Goal: Task Accomplishment & Management: Use online tool/utility

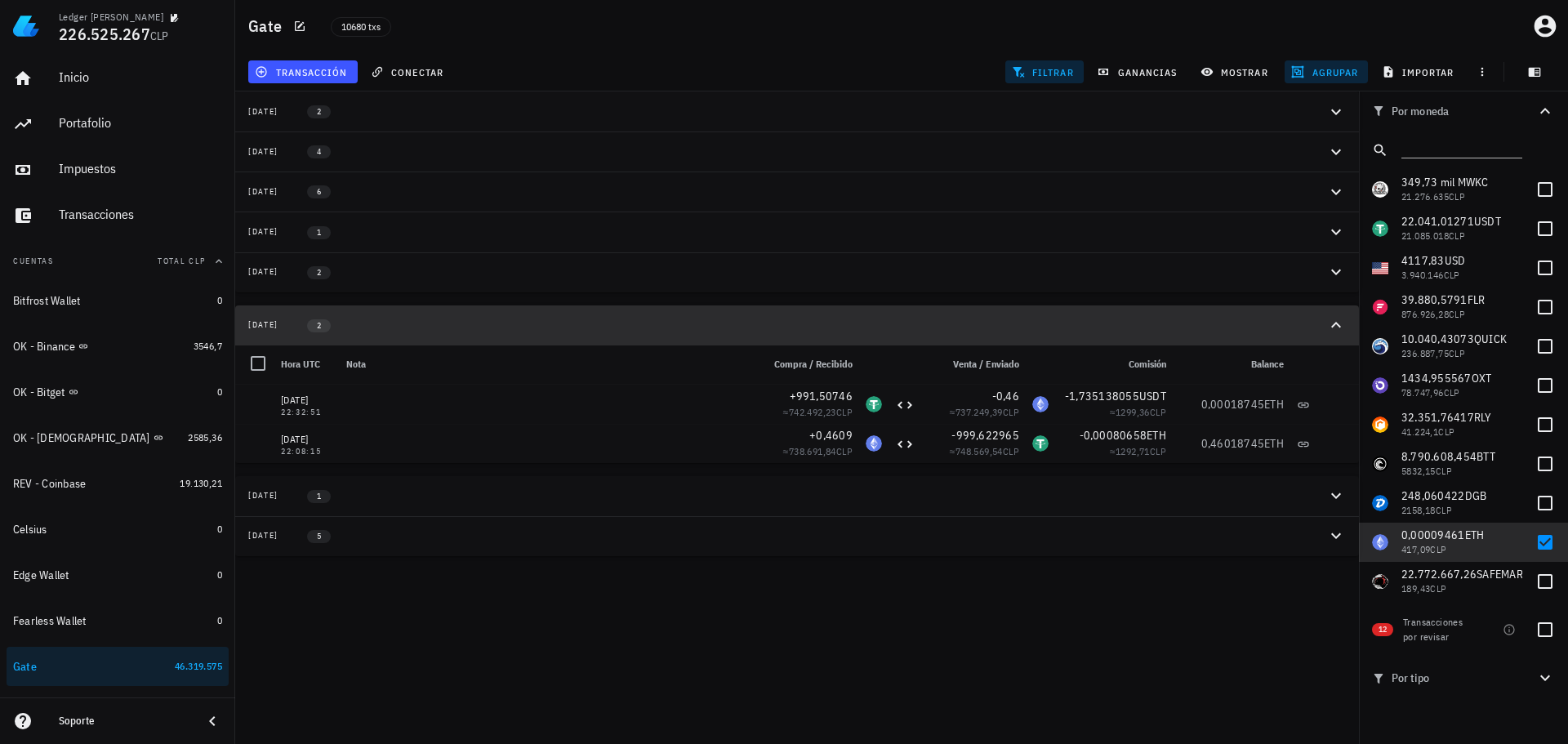
click at [1340, 325] on icon "button" at bounding box center [1336, 325] width 20 height 20
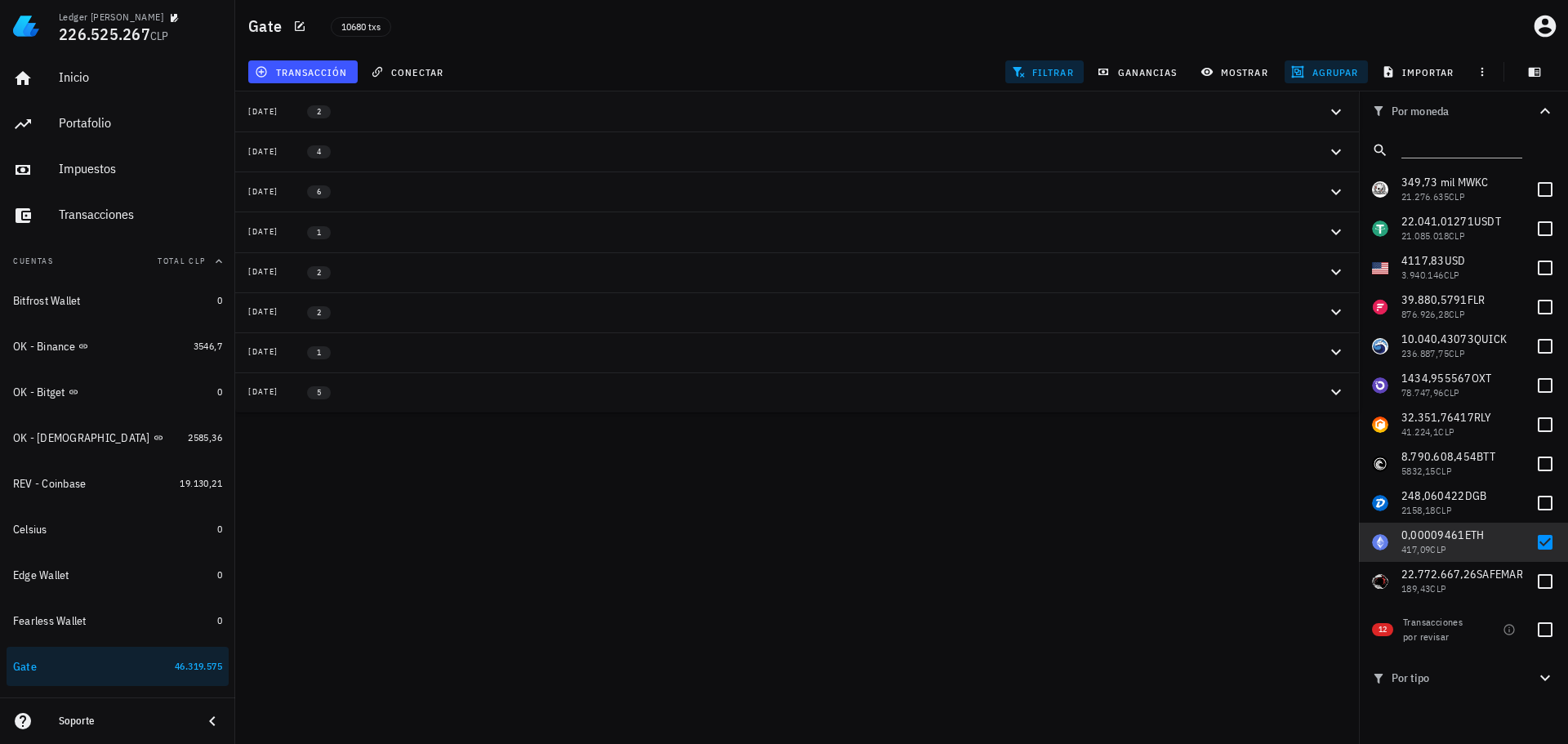
click at [1317, 71] on span "agrupar" at bounding box center [1326, 71] width 64 height 13
click at [1355, 280] on span "resetear" at bounding box center [1349, 278] width 42 height 10
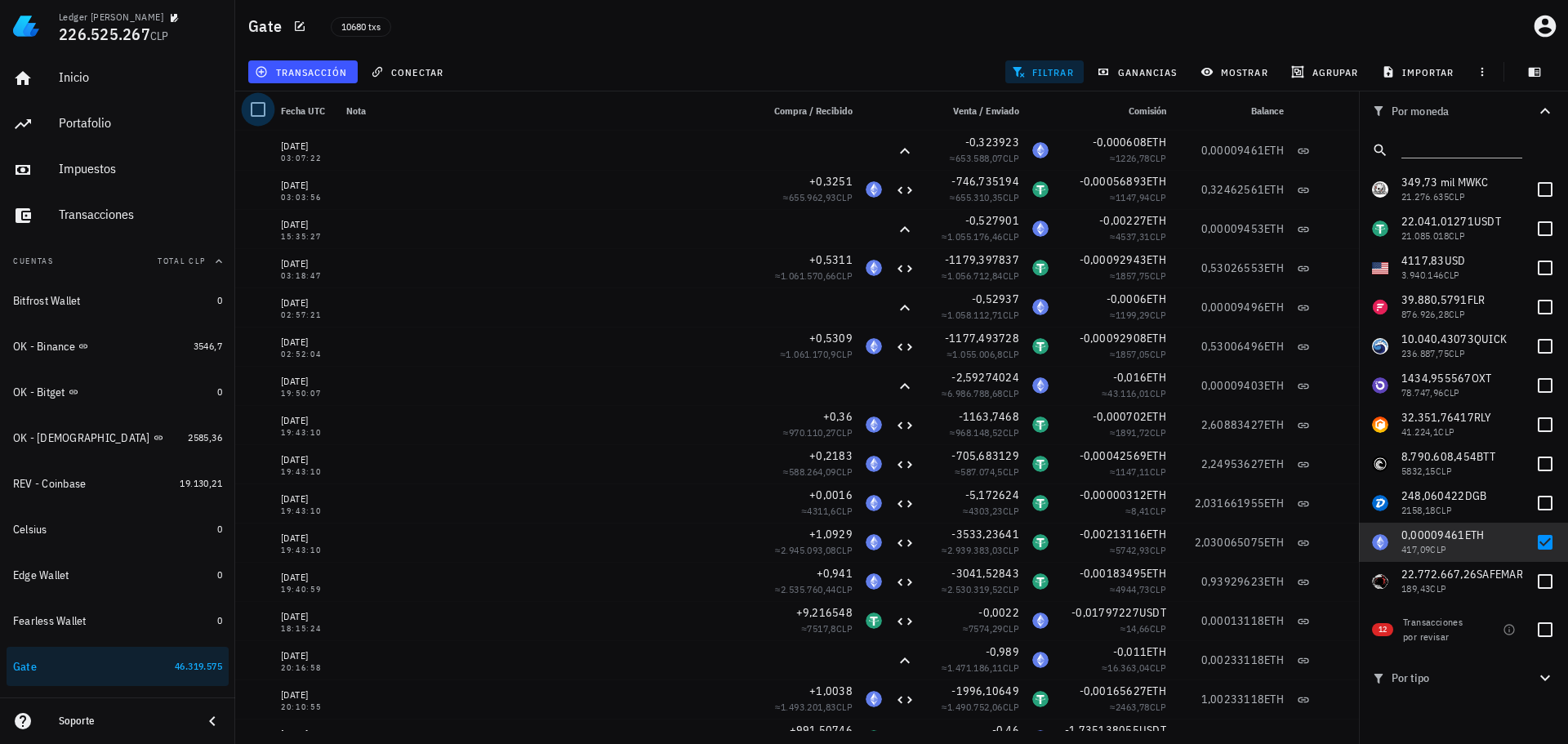
click at [256, 111] on div at bounding box center [258, 109] width 28 height 28
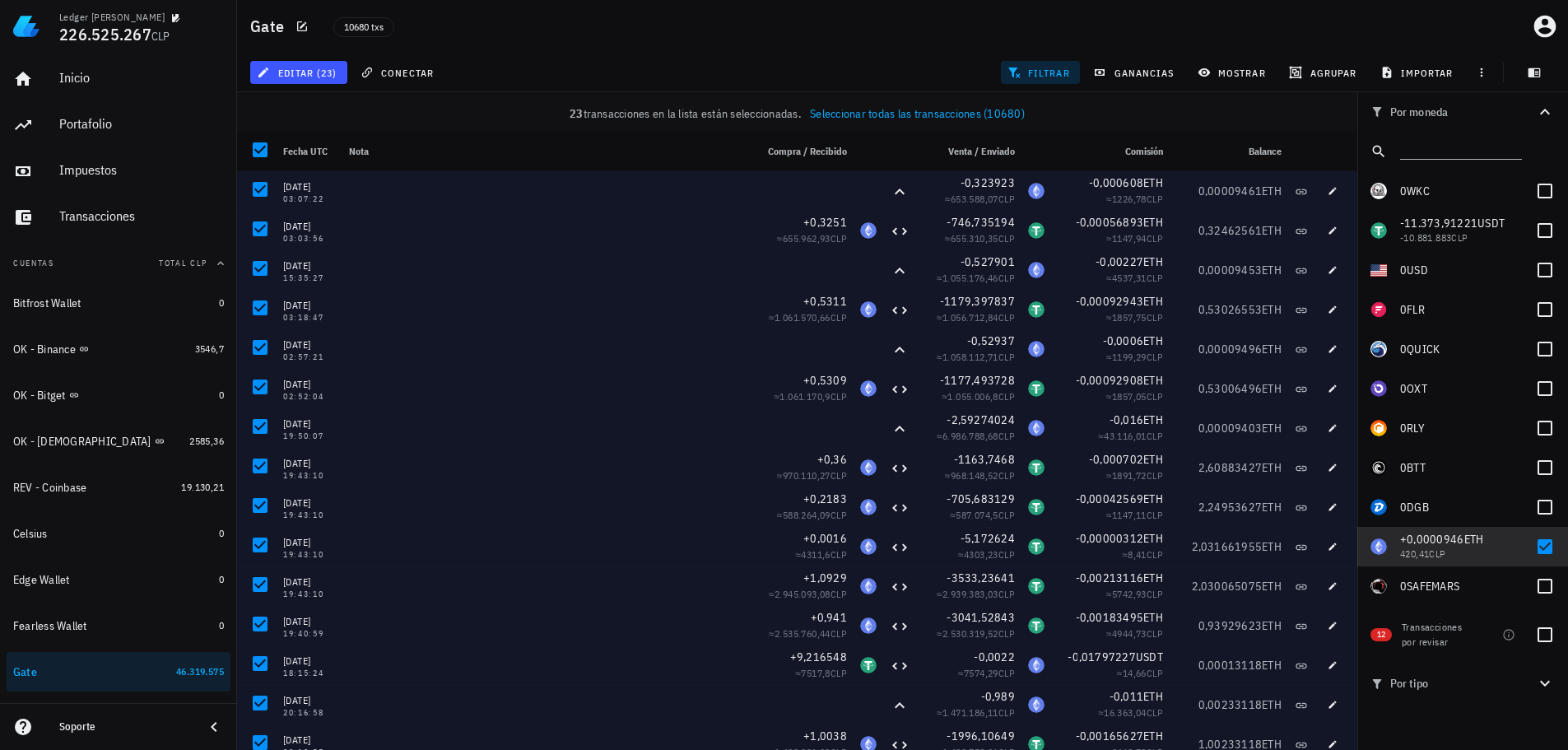
drag, startPoint x: 260, startPoint y: 146, endPoint x: 386, endPoint y: 143, distance: 126.0
click at [260, 146] on div at bounding box center [260, 149] width 28 height 28
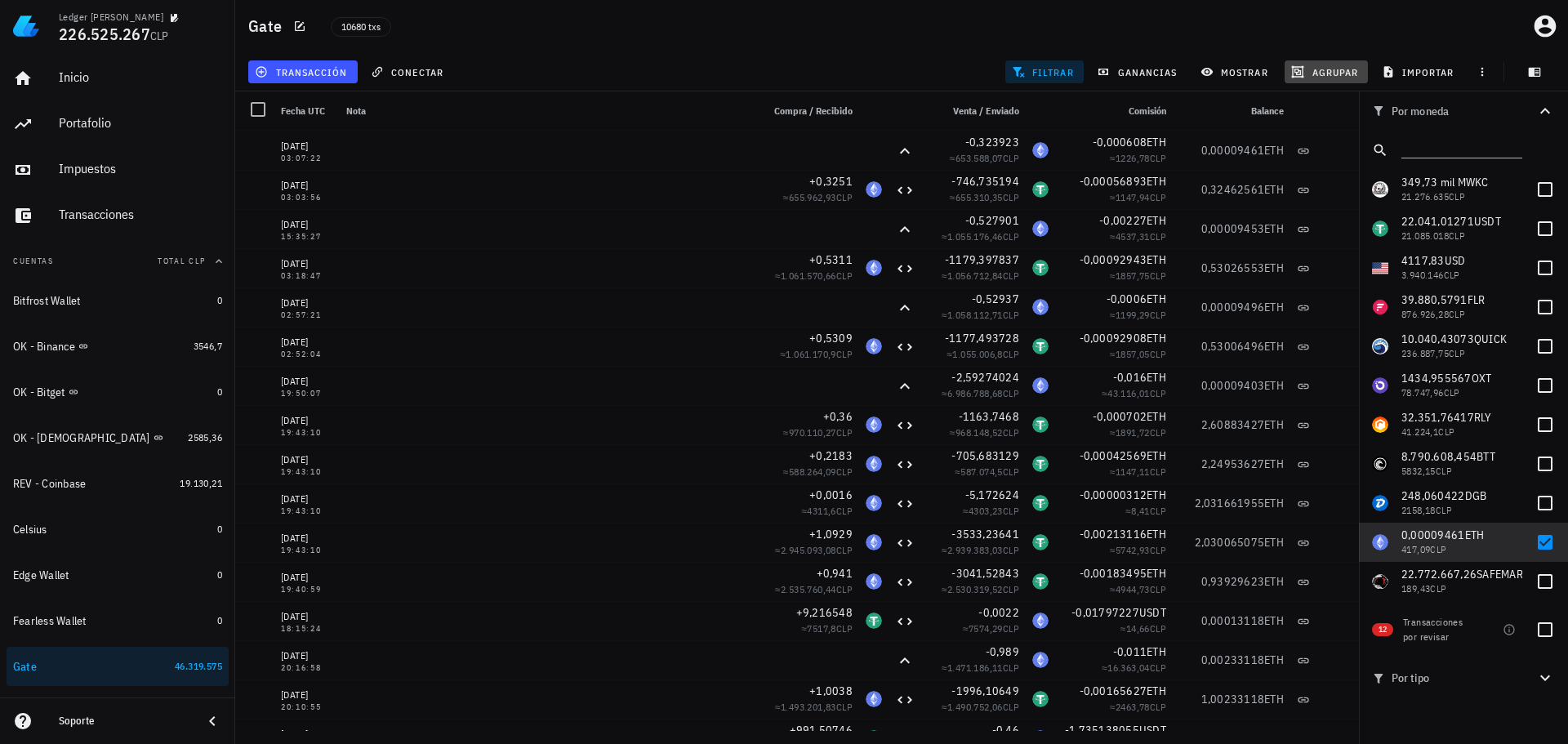
click at [1333, 76] on span "agrupar" at bounding box center [1326, 71] width 64 height 13
click at [1320, 133] on div "Día" at bounding box center [1333, 142] width 72 height 26
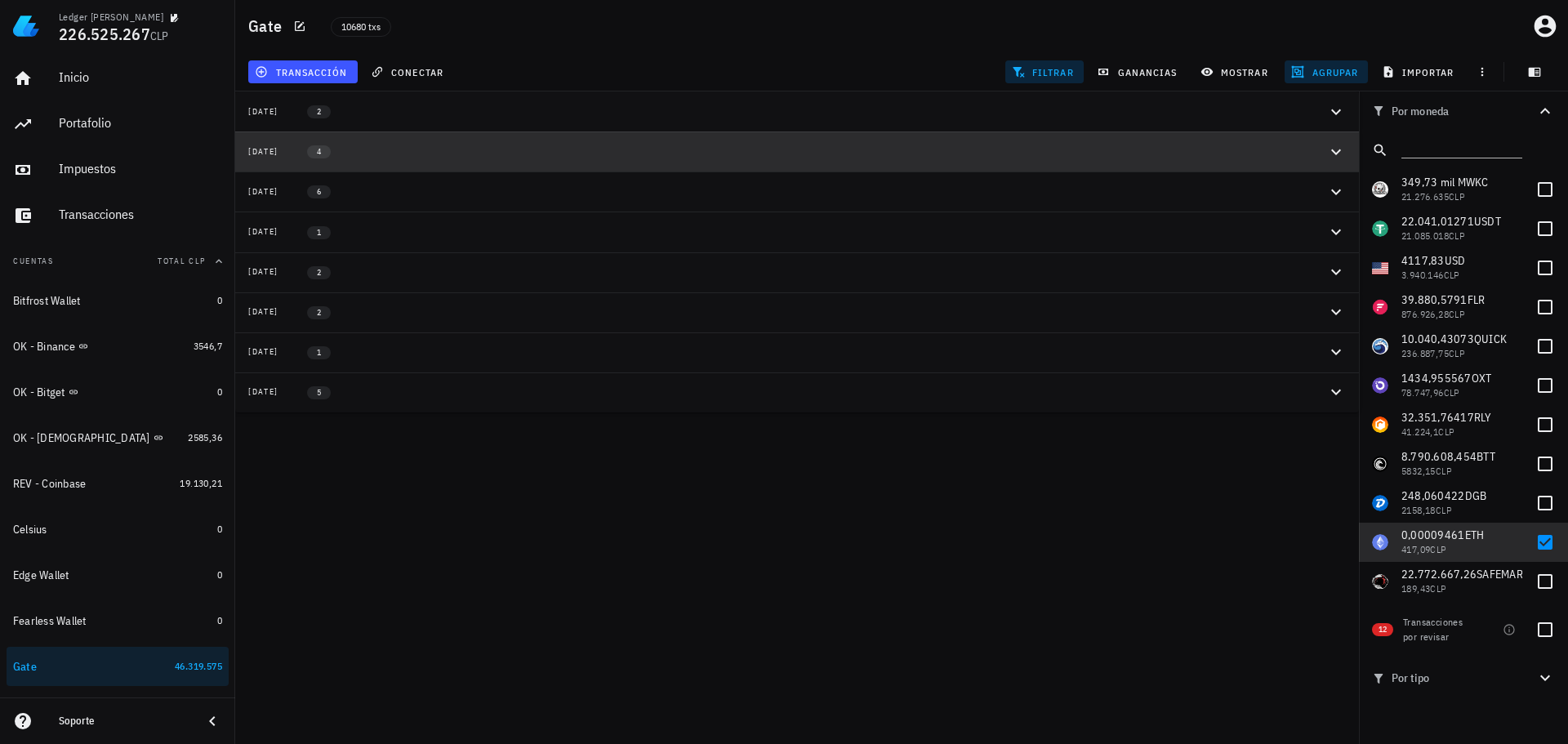
click at [403, 154] on div "[DATE] 4" at bounding box center [787, 151] width 1078 height 14
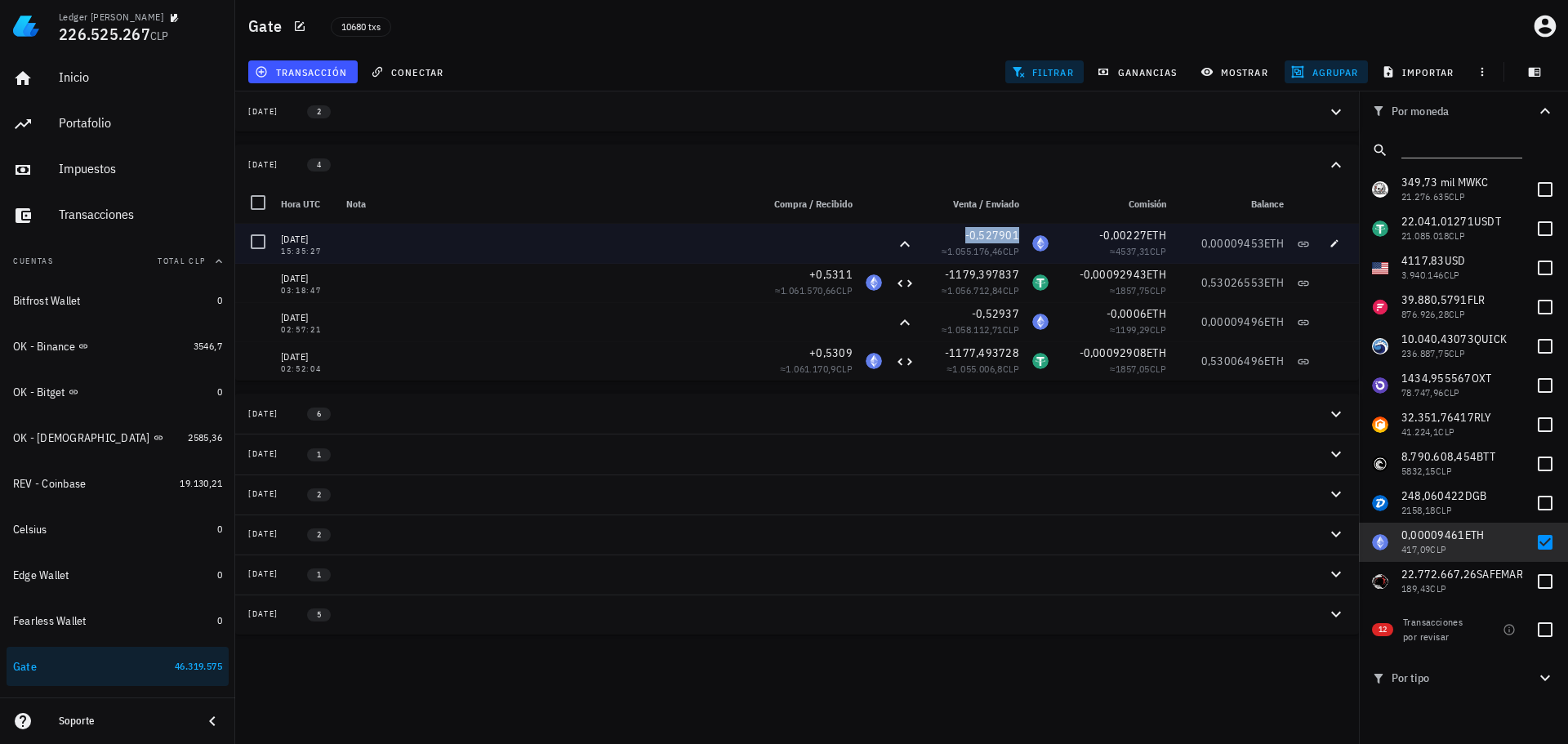
click at [980, 237] on span "-0,527901" at bounding box center [991, 235] width 54 height 14
copy span "-0,527901"
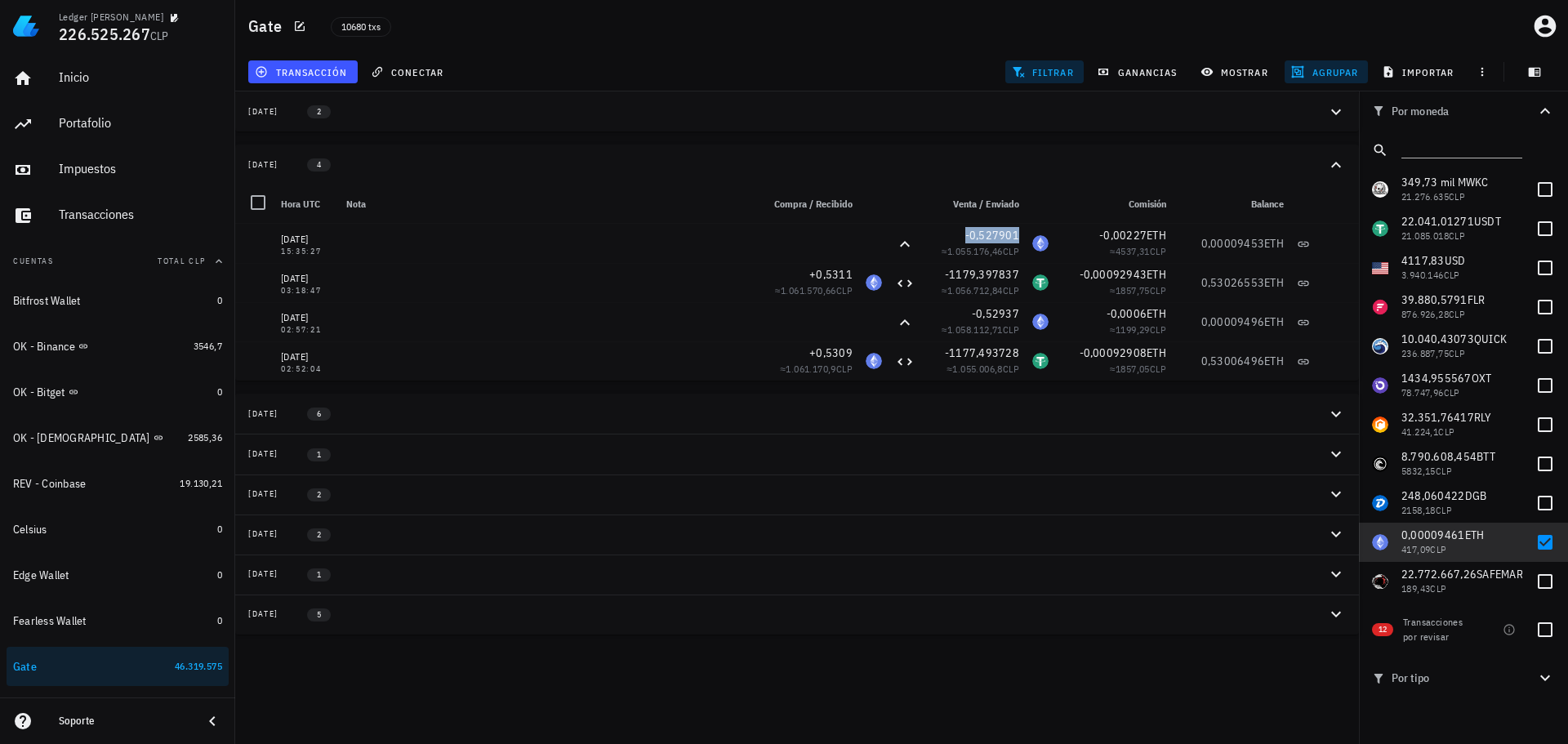
click at [1332, 117] on icon "button" at bounding box center [1336, 111] width 20 height 20
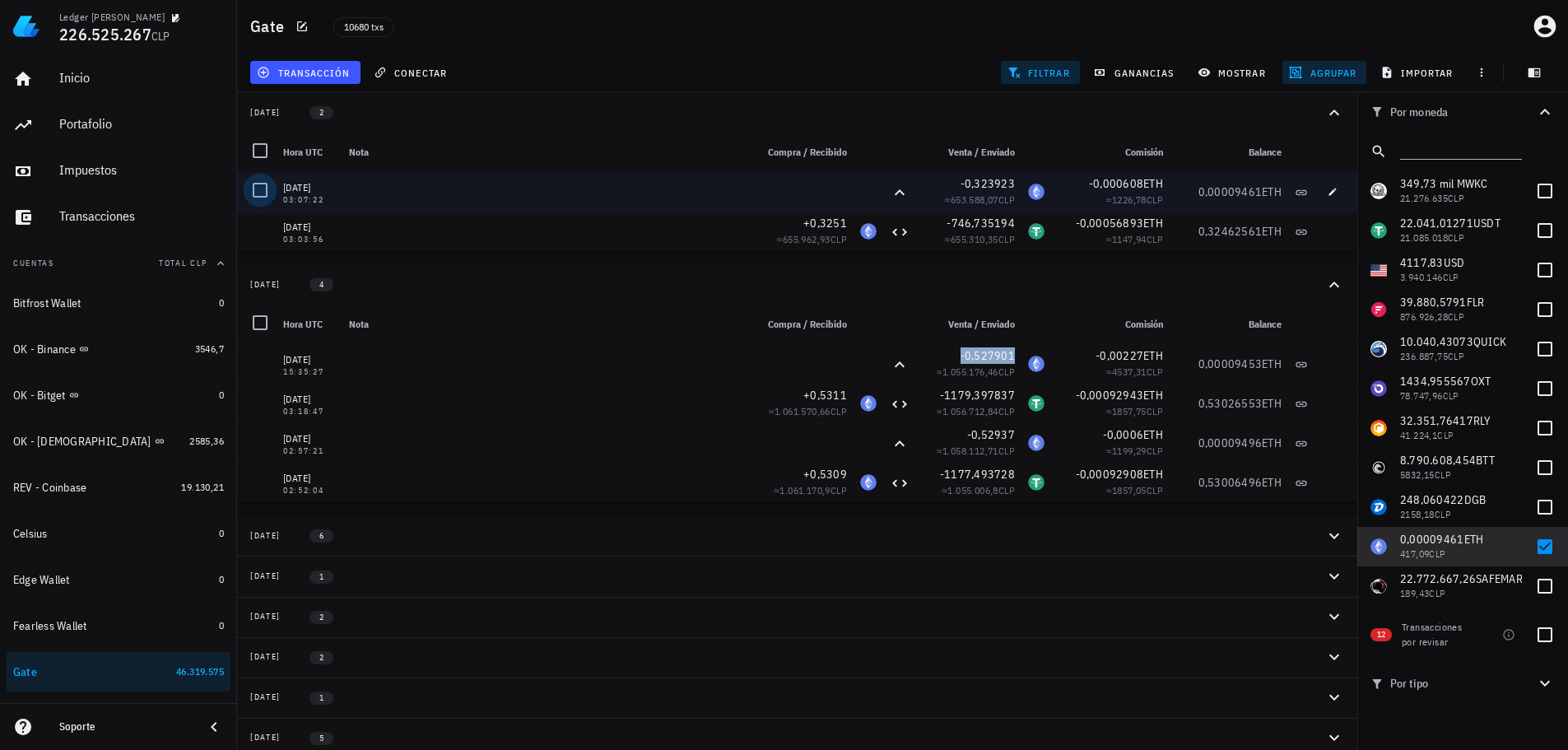
click at [261, 190] on div at bounding box center [260, 190] width 28 height 28
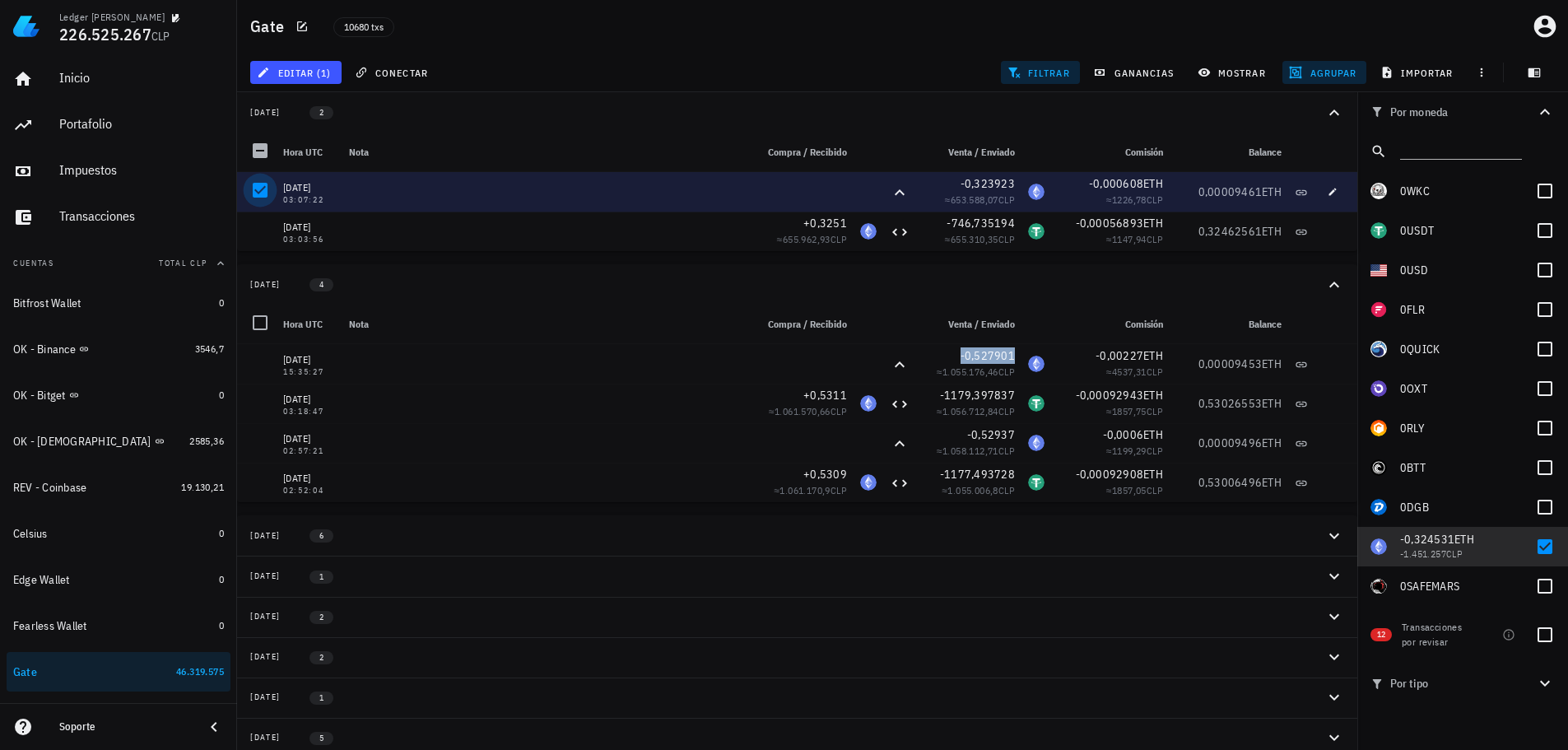
click at [261, 190] on div at bounding box center [260, 190] width 28 height 28
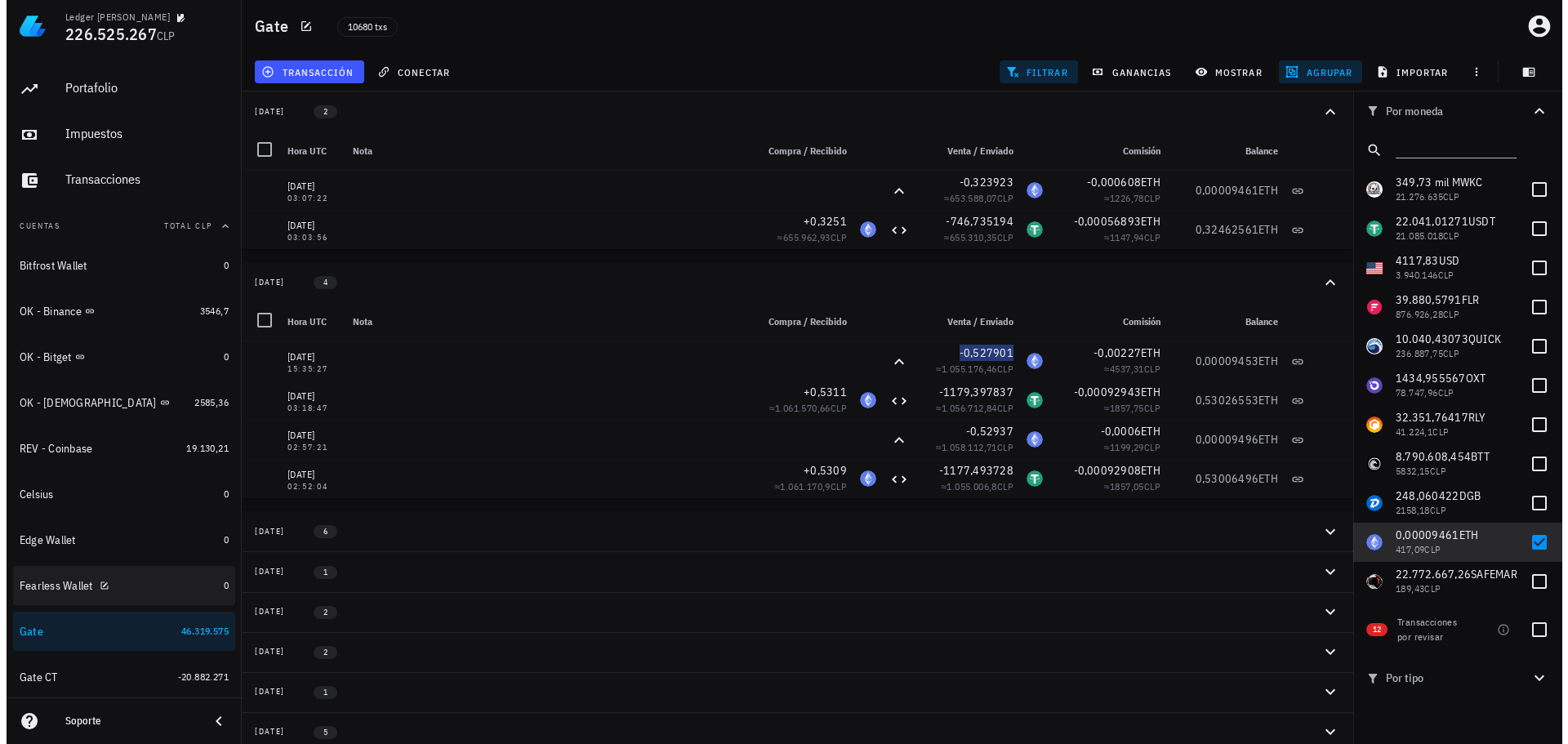
scroll to position [82, 0]
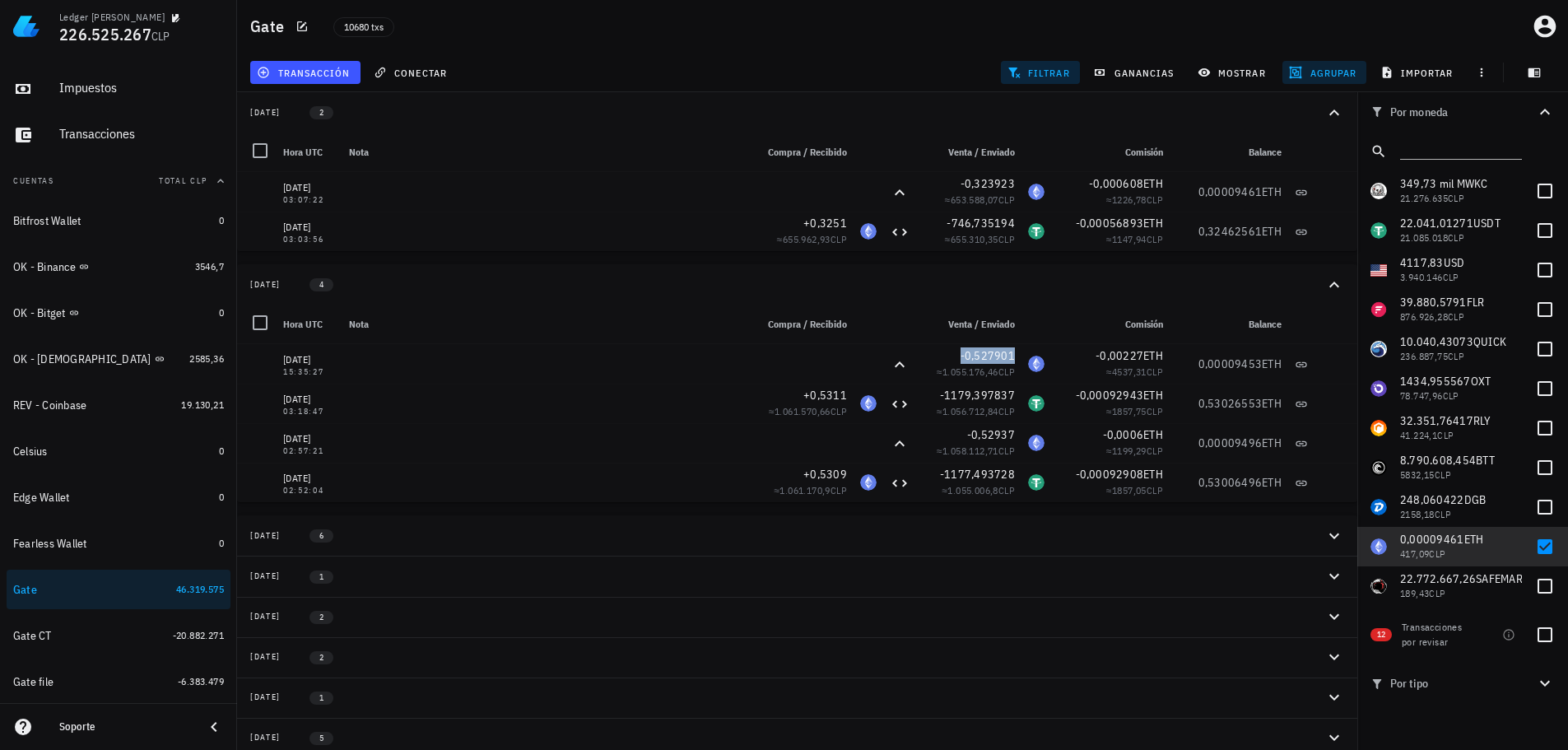
click at [1334, 73] on span "agrupar" at bounding box center [1324, 72] width 64 height 13
click at [1342, 281] on span "resetear" at bounding box center [1346, 280] width 42 height 10
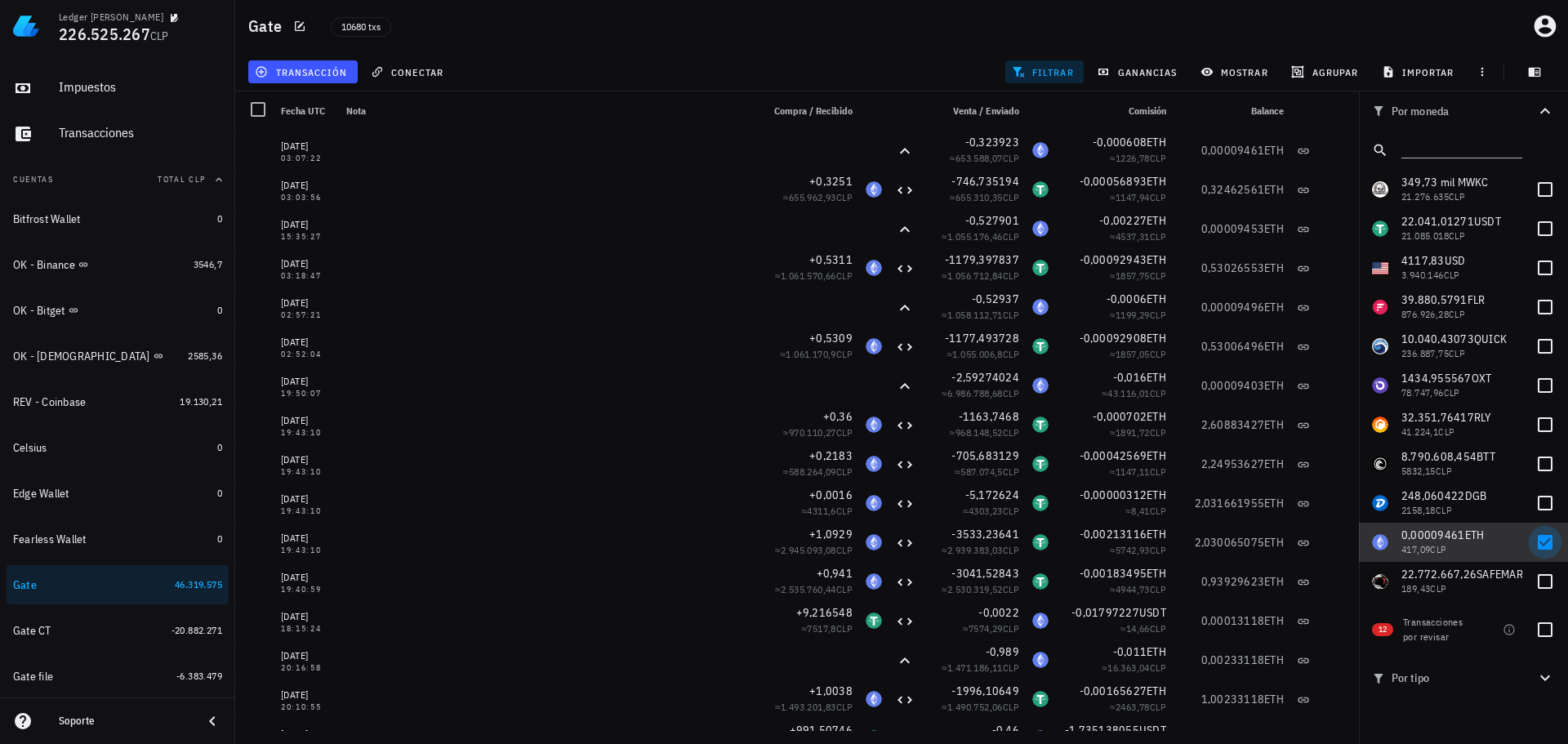
click at [1537, 541] on div at bounding box center [1545, 542] width 28 height 28
checkbox input "false"
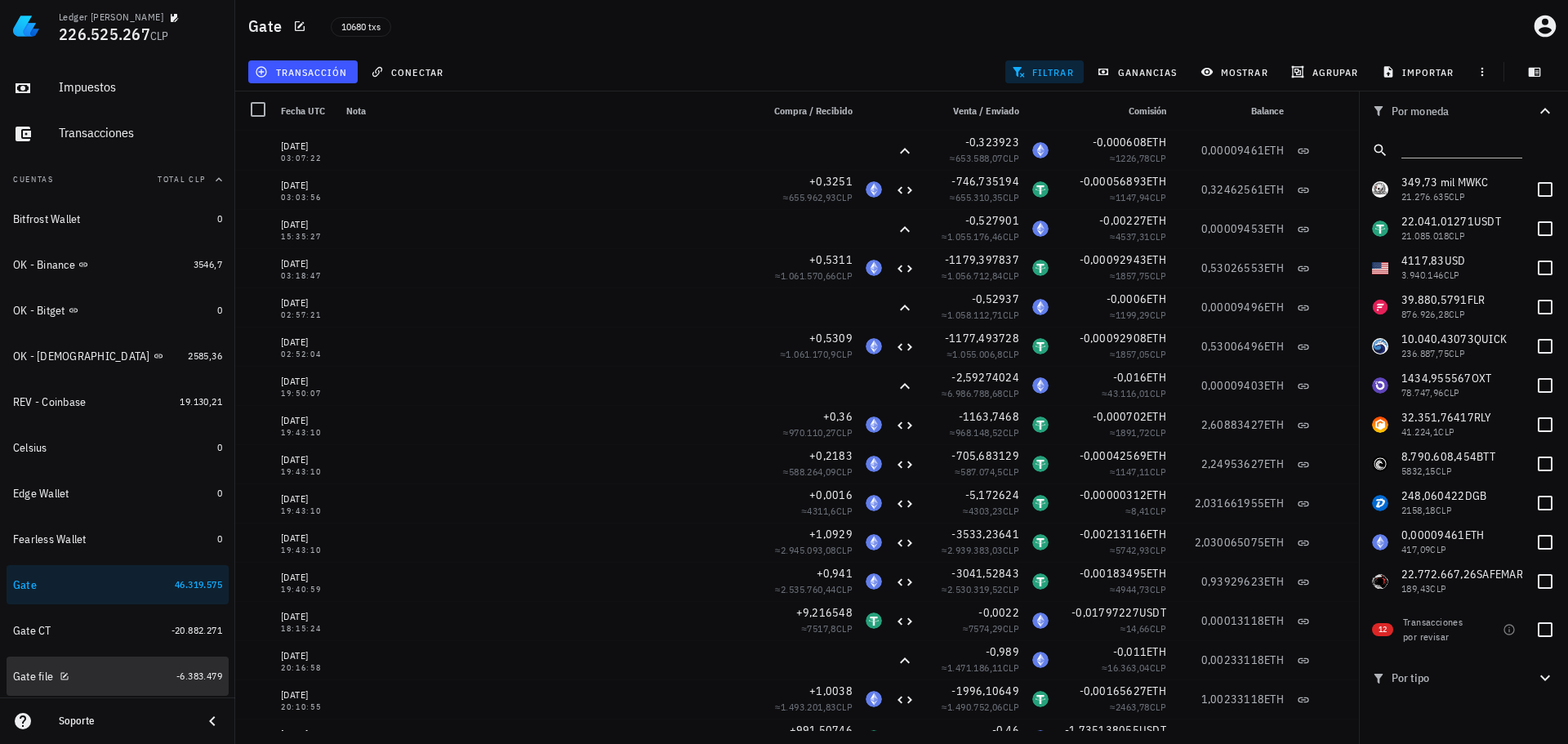
click at [123, 678] on div "Gate file" at bounding box center [91, 677] width 156 height 15
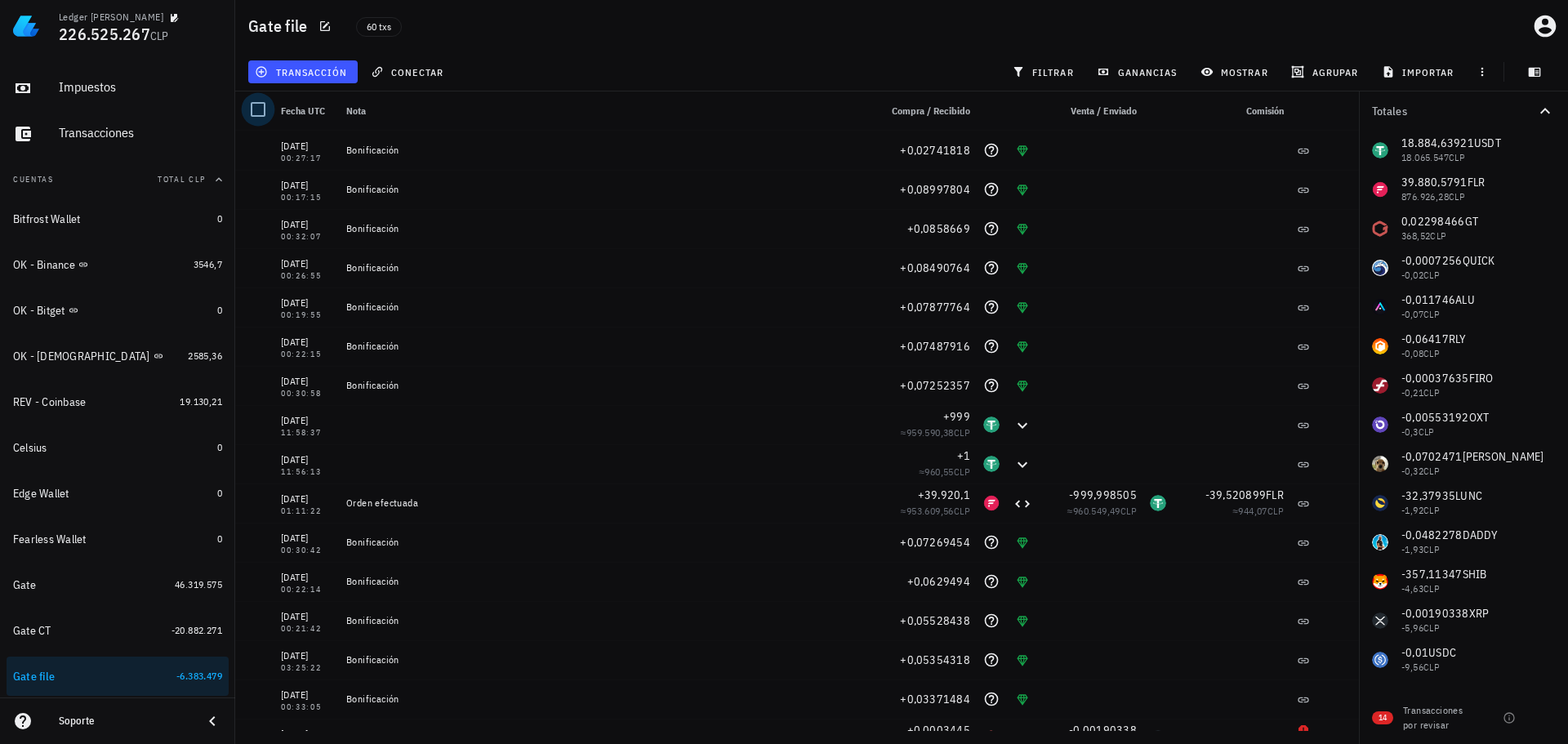
click at [260, 110] on div at bounding box center [258, 109] width 28 height 28
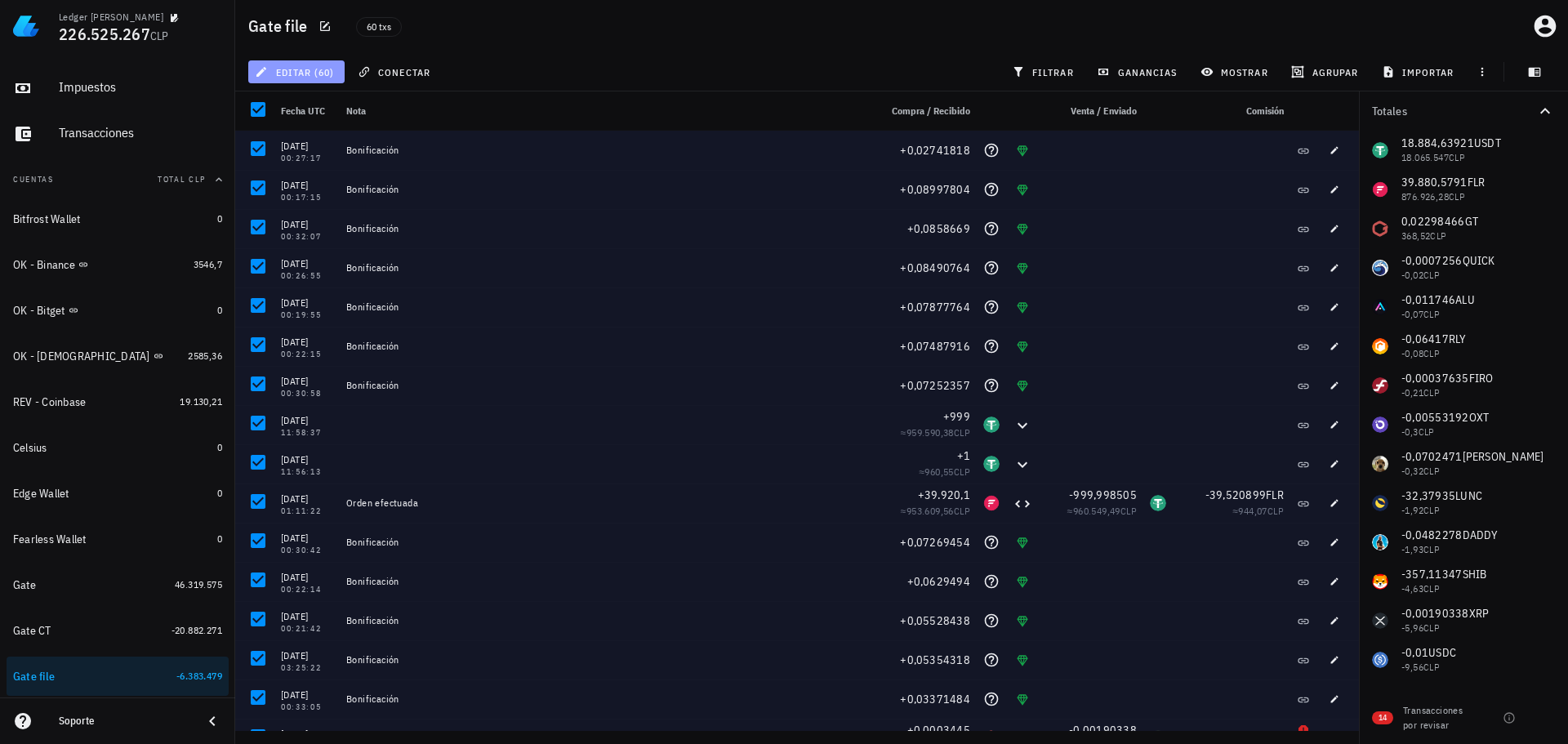
click at [330, 76] on span "editar (60)" at bounding box center [295, 71] width 76 height 13
click at [322, 114] on div "Eliminar" at bounding box center [310, 109] width 45 height 13
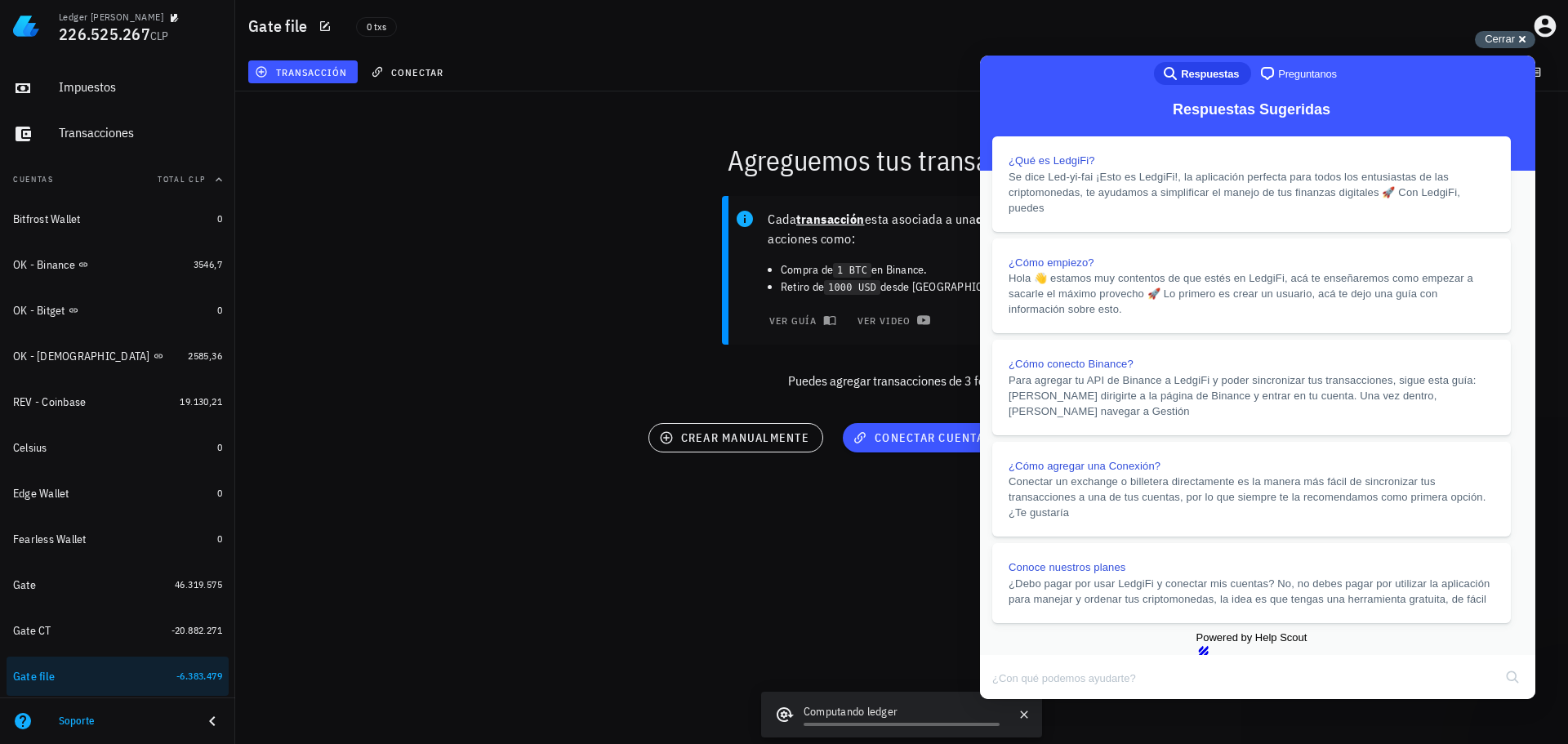
click at [1498, 45] on span "Cerrar" at bounding box center [1500, 38] width 31 height 12
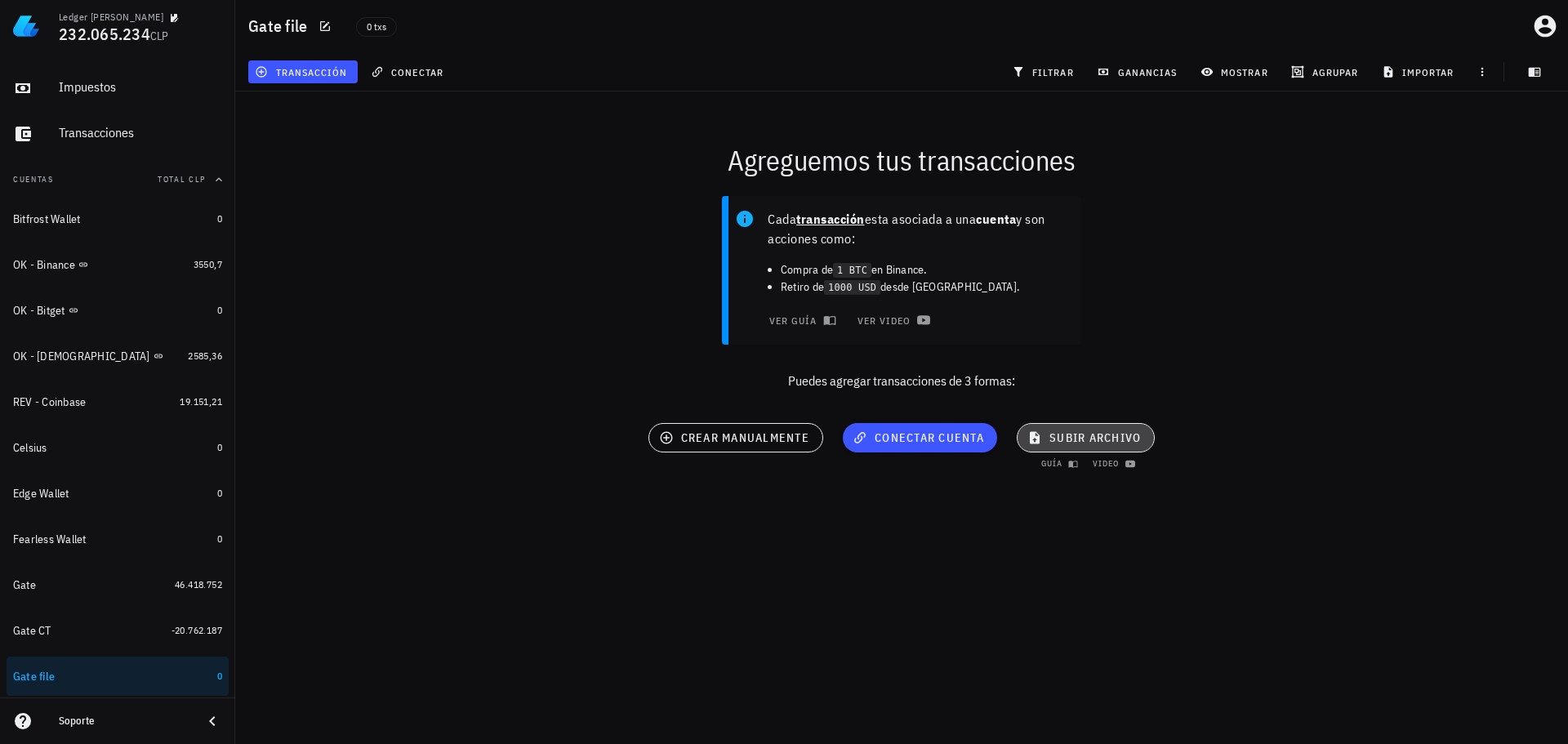
click at [1080, 439] on span "subir archivo" at bounding box center [1086, 437] width 111 height 14
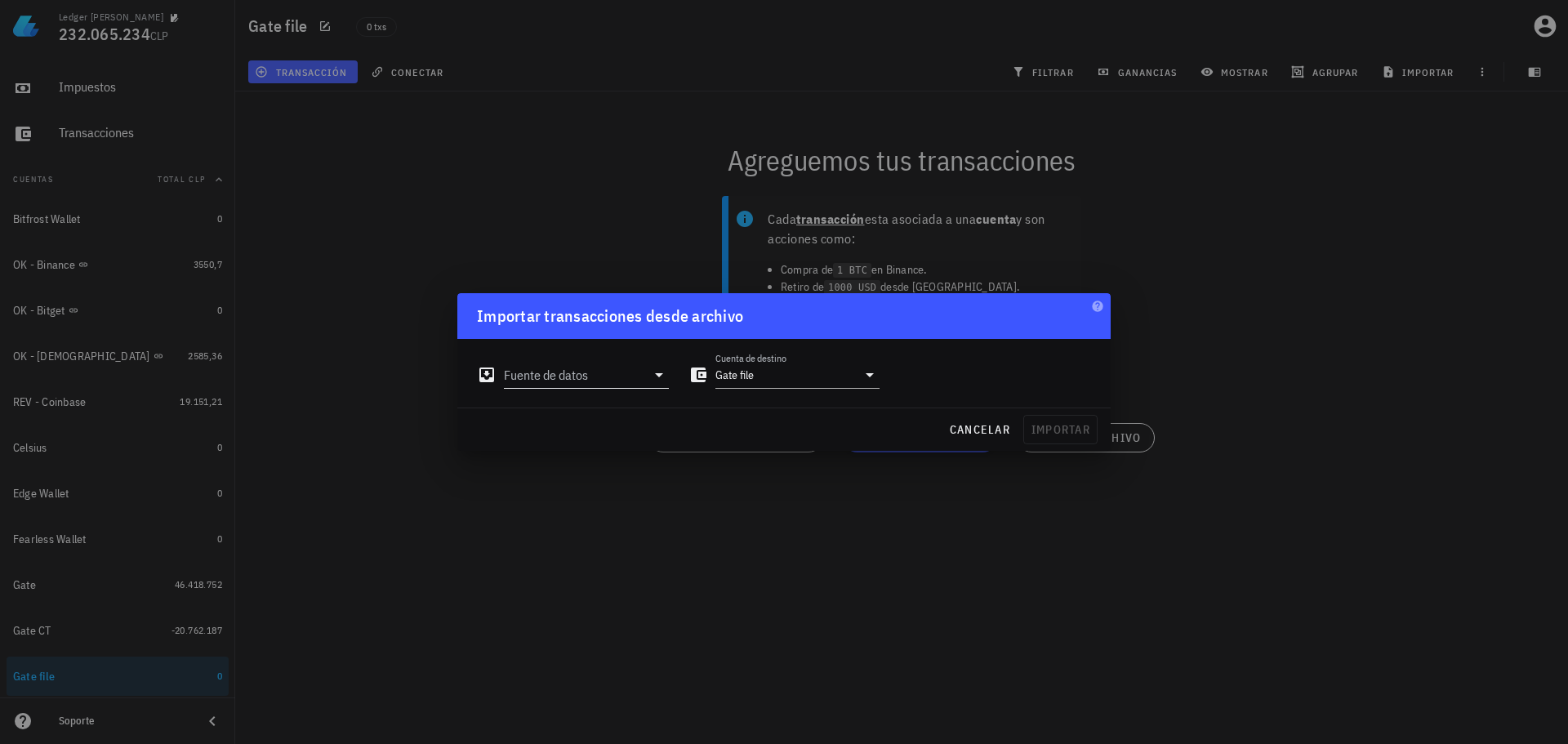
click at [640, 371] on input "Fuente de datos" at bounding box center [575, 374] width 142 height 26
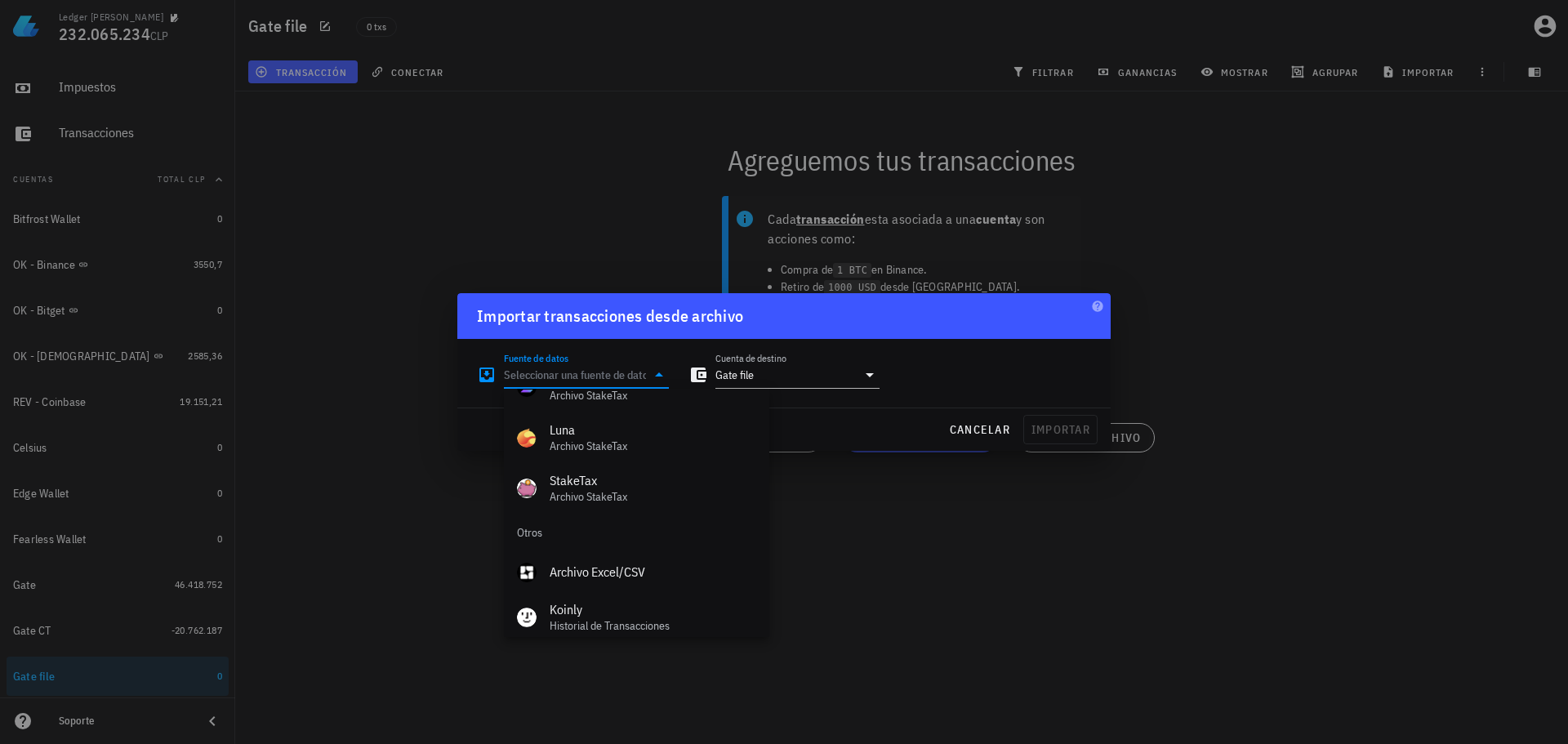
scroll to position [732, 0]
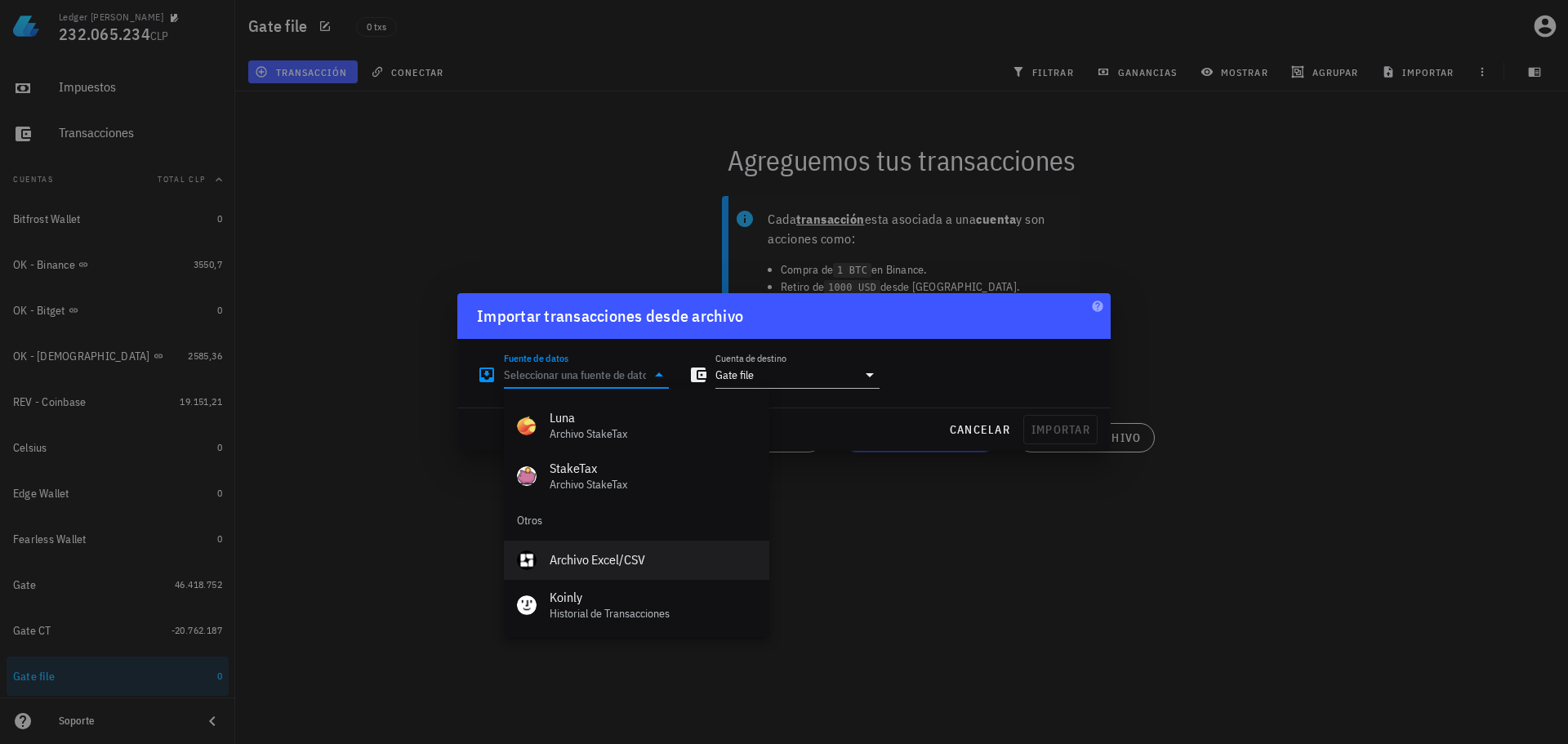
click at [591, 556] on div "Archivo Excel/CSV" at bounding box center [652, 559] width 207 height 15
type input "Archivo Excel/CSV"
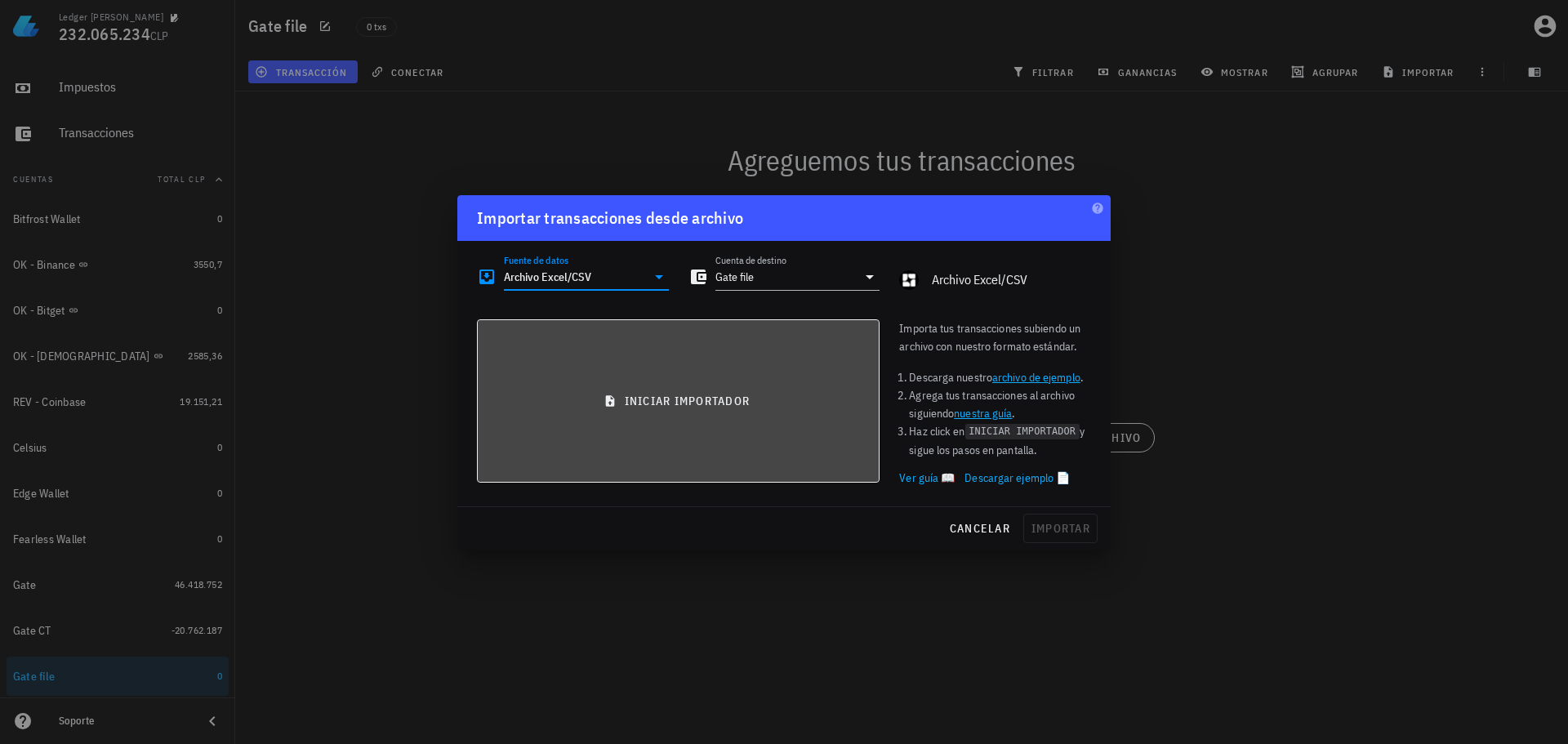
click at [611, 388] on button "iniciar importador" at bounding box center [678, 401] width 402 height 163
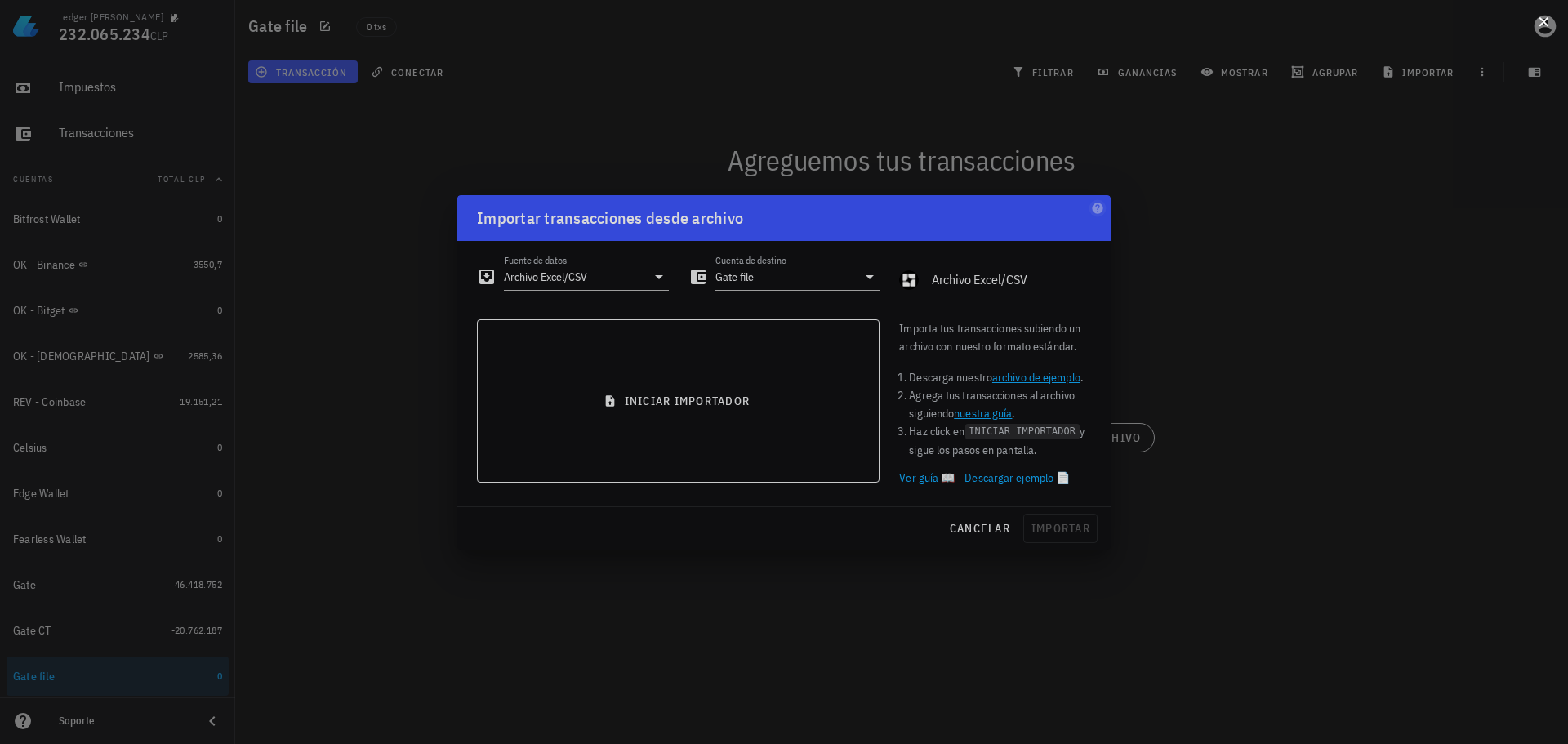
click at [1542, 22] on button at bounding box center [1543, 20] width 16 height 16
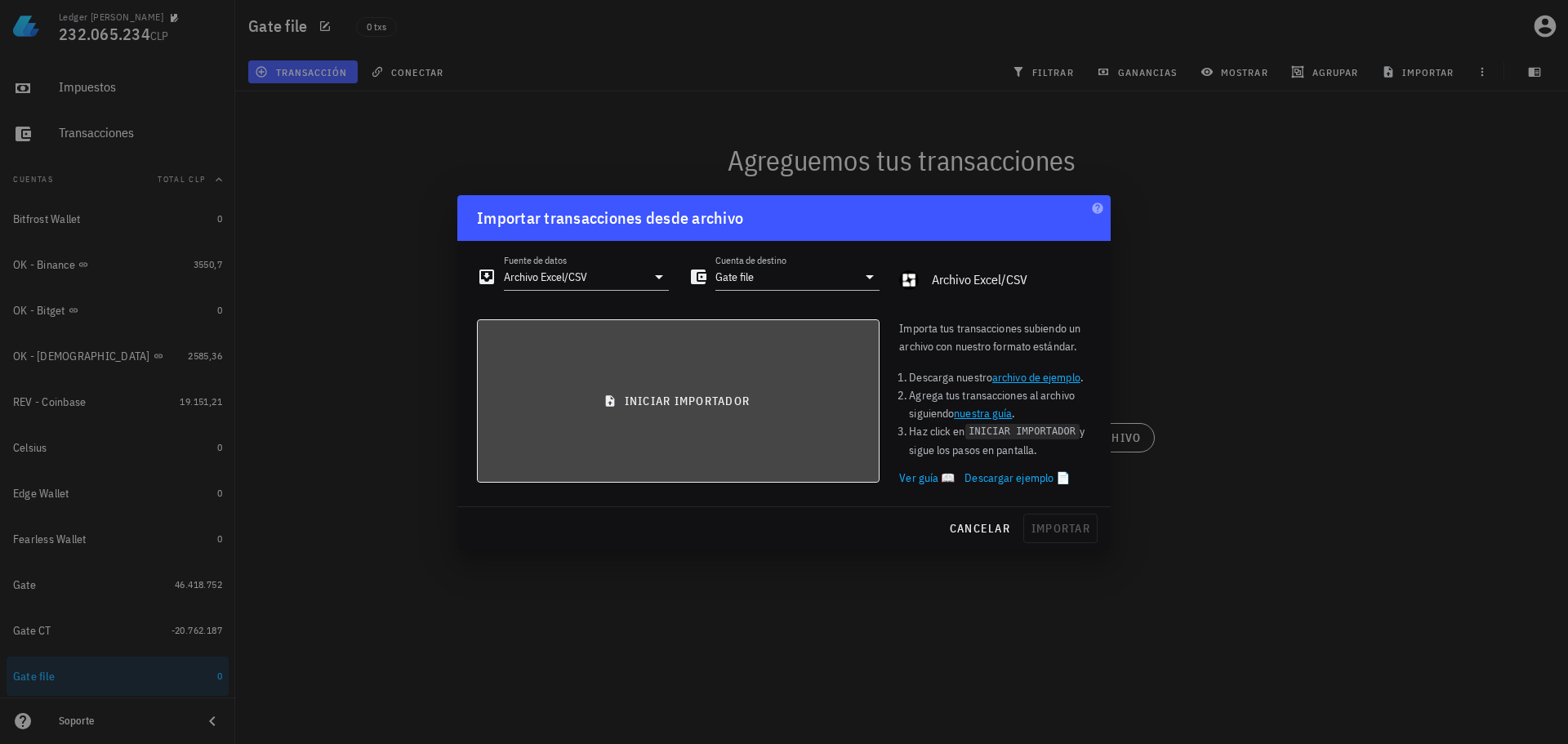
click at [689, 412] on button "iniciar importador" at bounding box center [678, 401] width 402 height 163
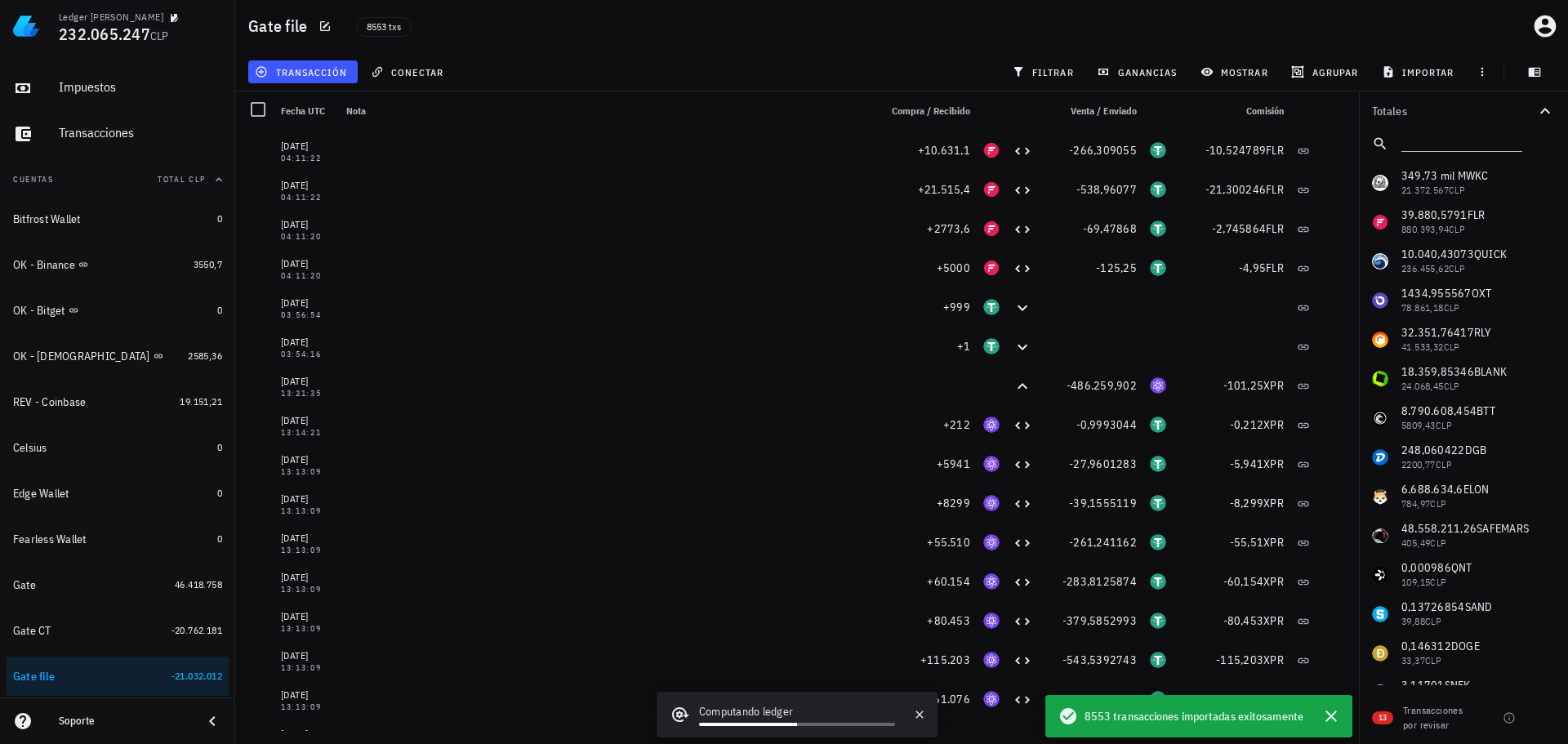
scroll to position [0, 0]
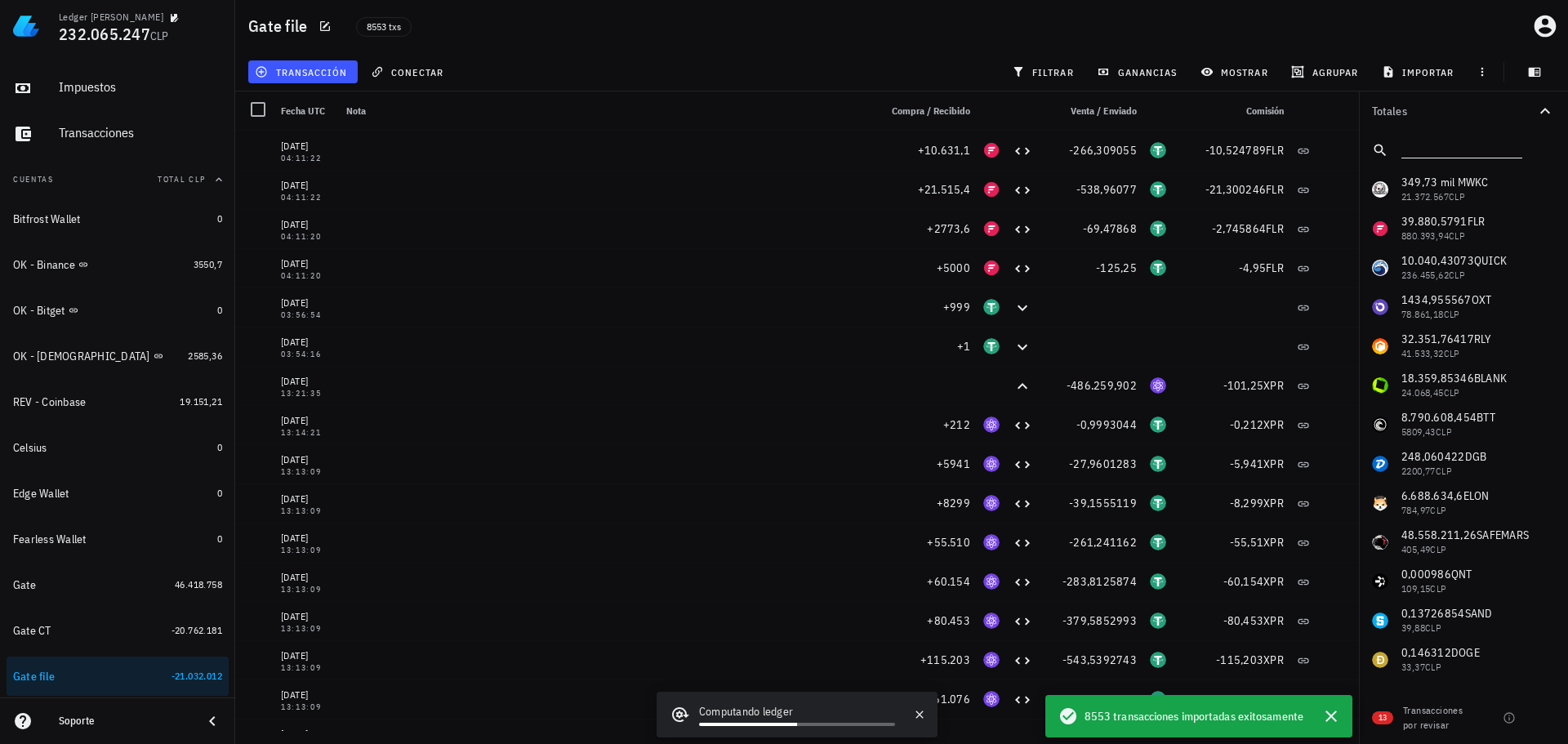
click at [1476, 156] on input "text" at bounding box center [1460, 146] width 117 height 21
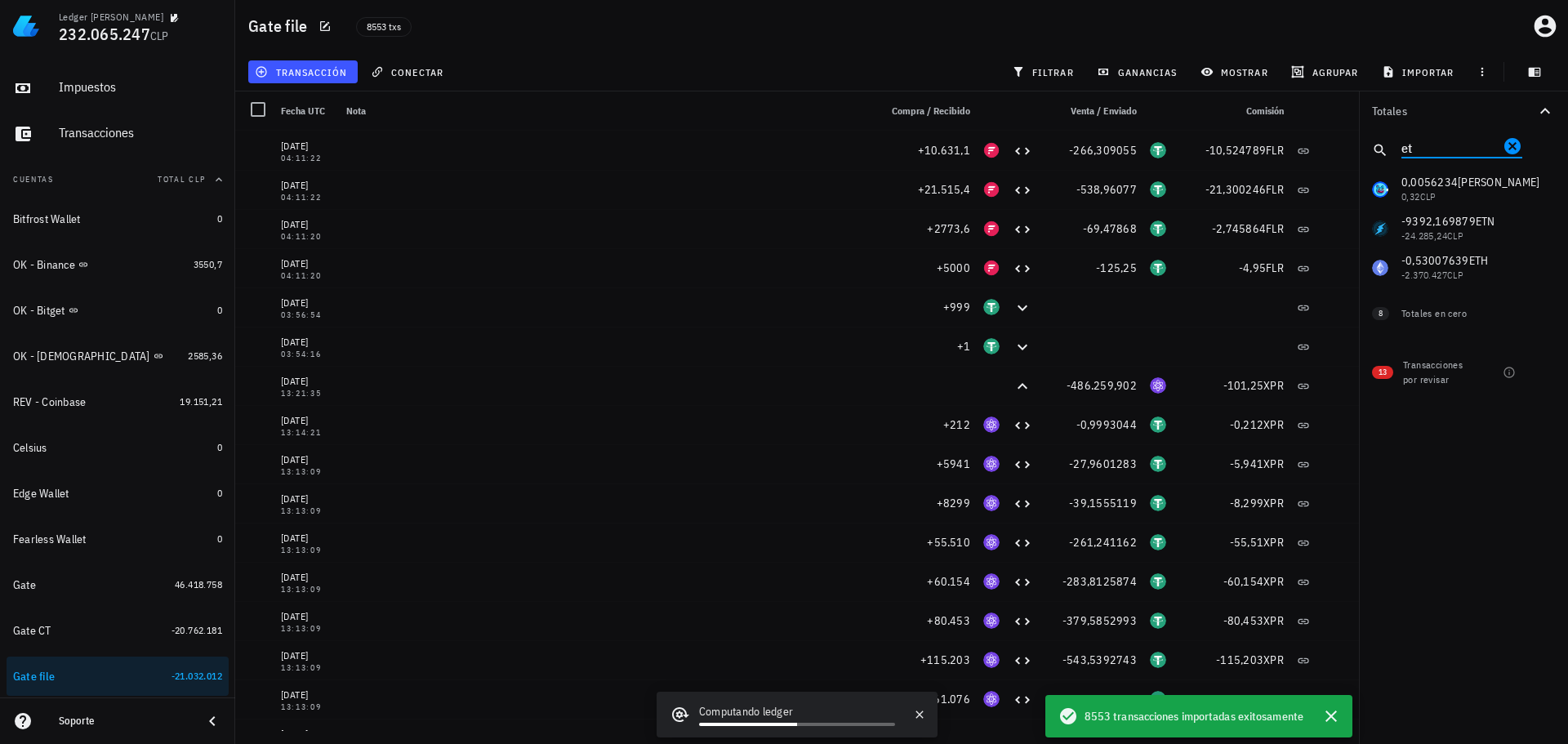
type input "eth"
click at [1511, 144] on icon "Clear" at bounding box center [1512, 145] width 20 height 20
type input "eth"
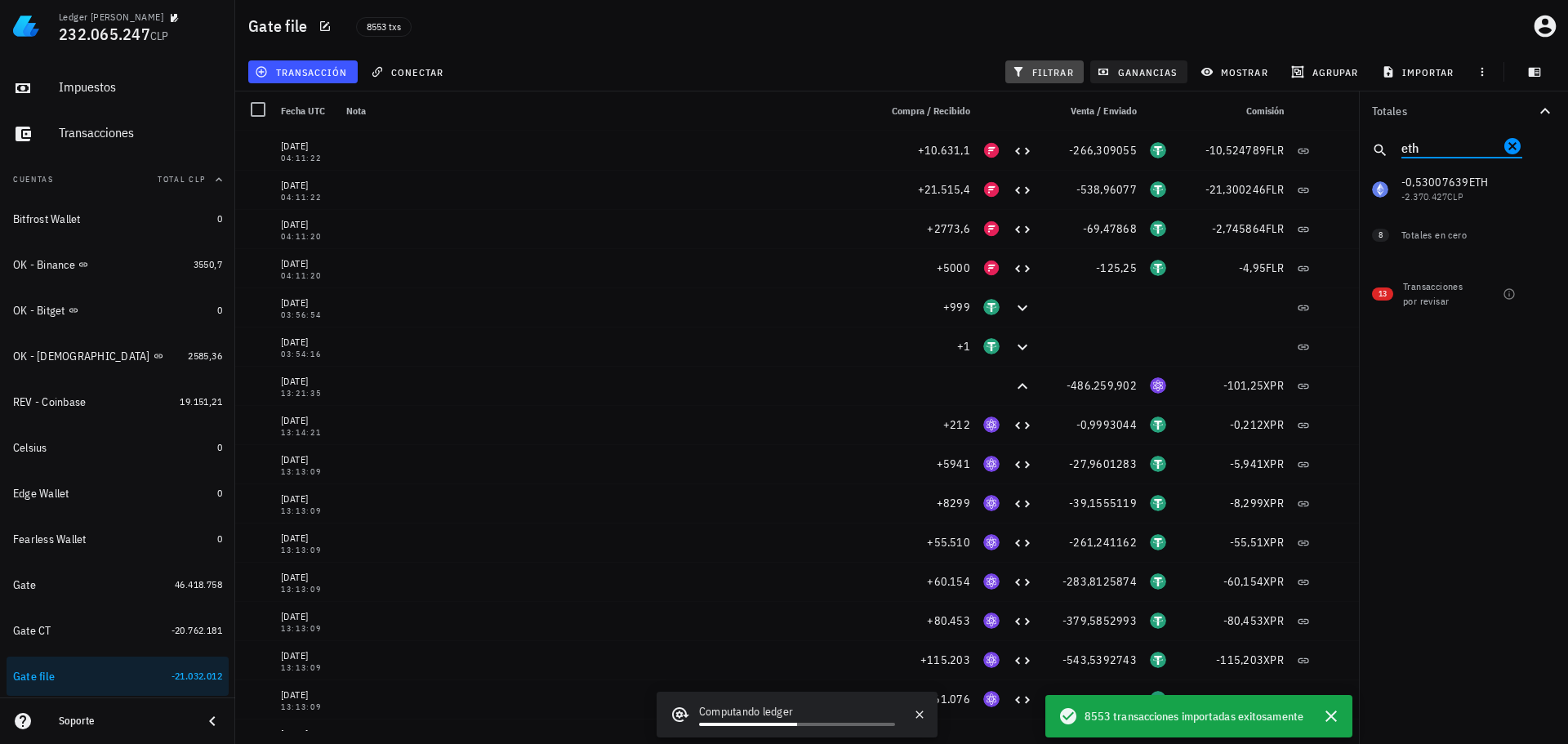
click at [1025, 67] on span "filtrar" at bounding box center [1044, 71] width 59 height 13
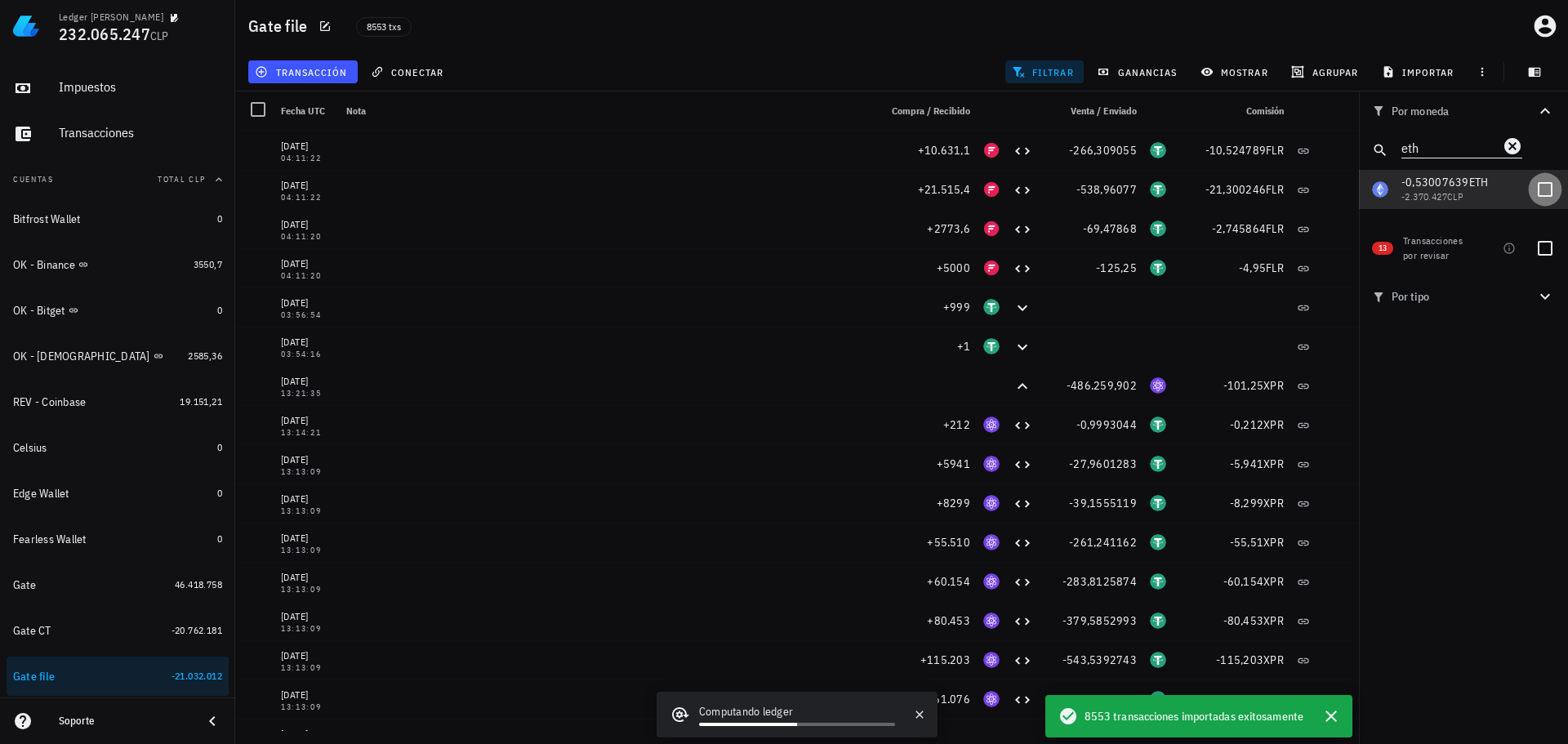
click at [1549, 188] on div at bounding box center [1545, 189] width 28 height 28
checkbox input "true"
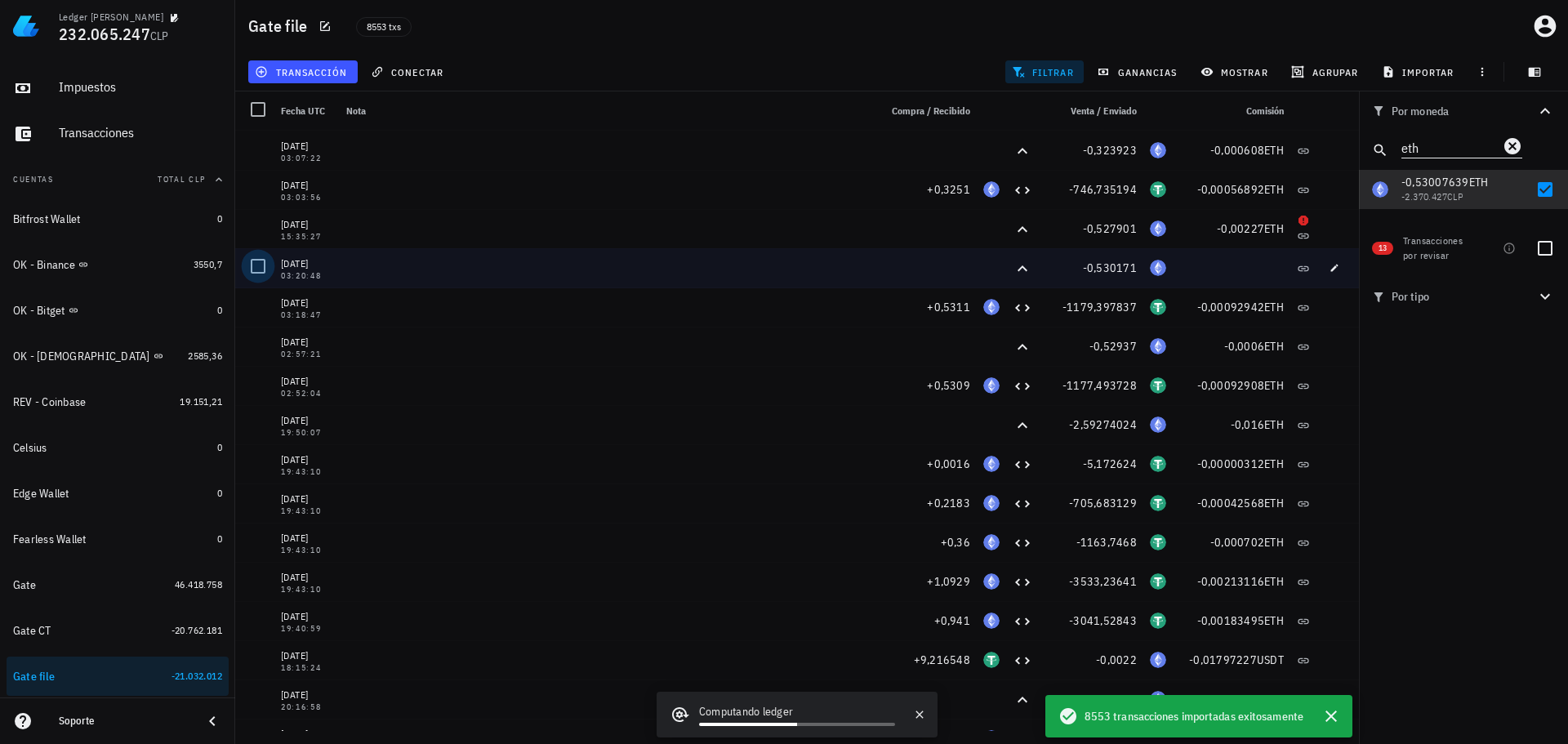
click at [254, 264] on div at bounding box center [258, 266] width 28 height 28
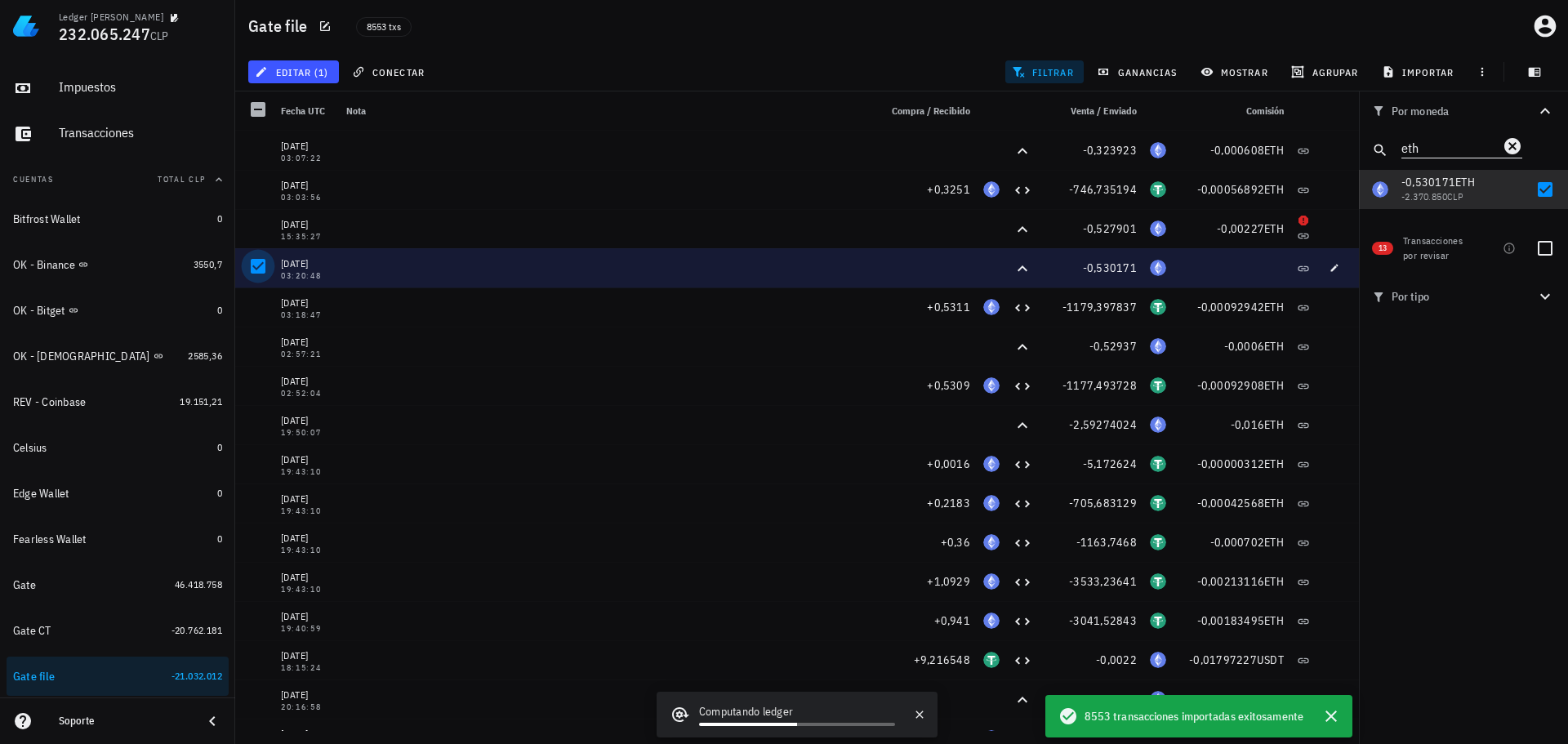
click at [256, 269] on div at bounding box center [258, 266] width 28 height 28
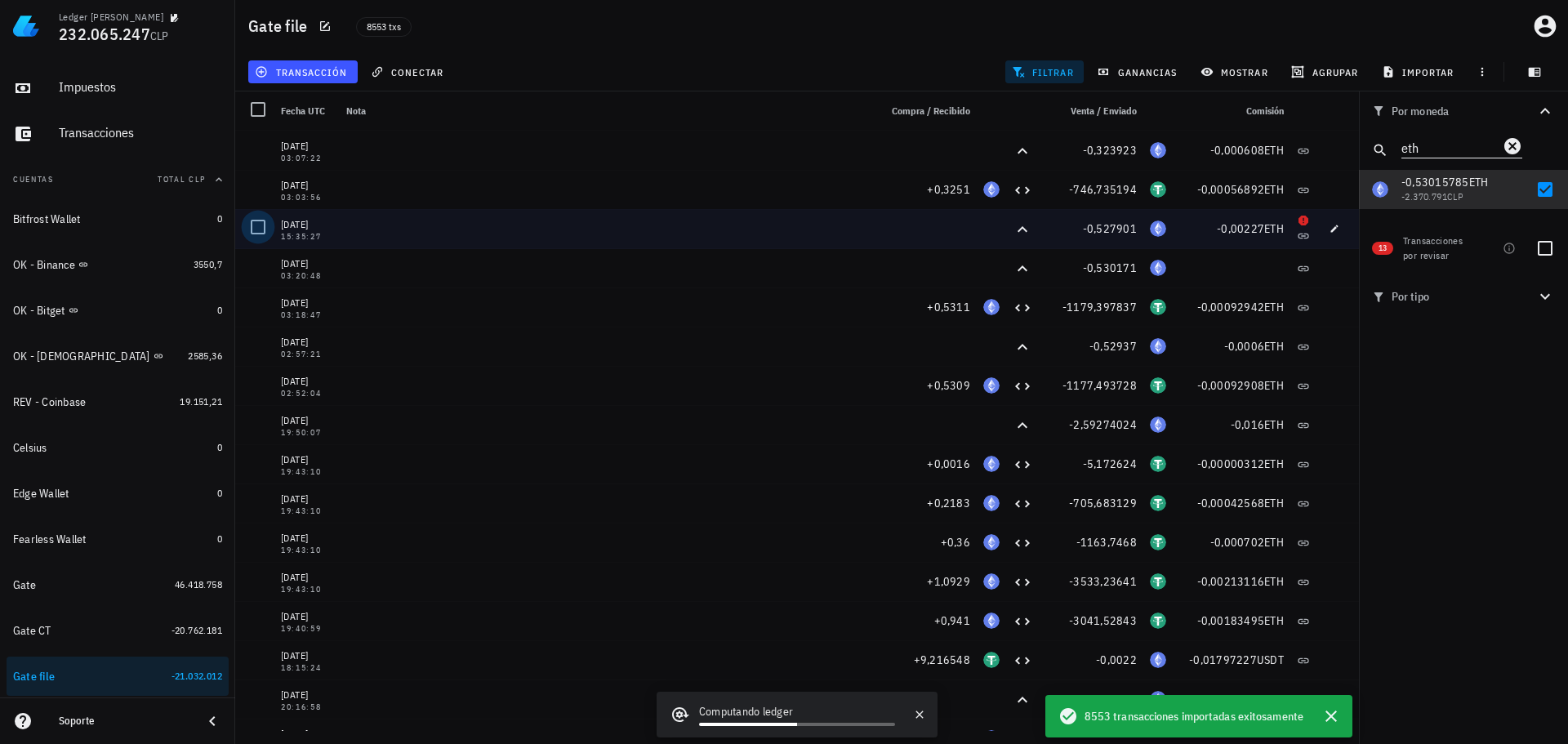
click at [256, 229] on div at bounding box center [258, 227] width 28 height 28
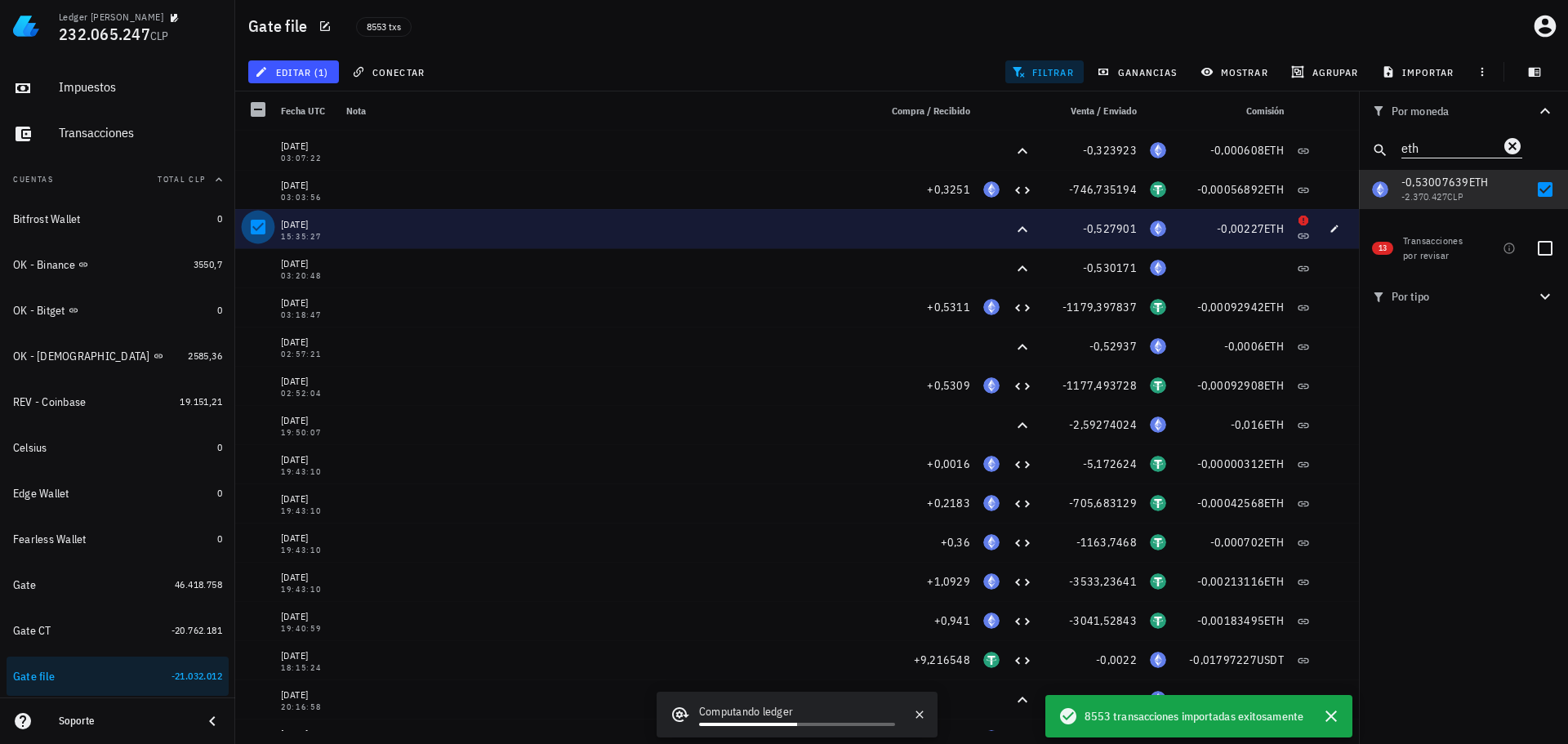
click at [258, 230] on div at bounding box center [258, 227] width 28 height 28
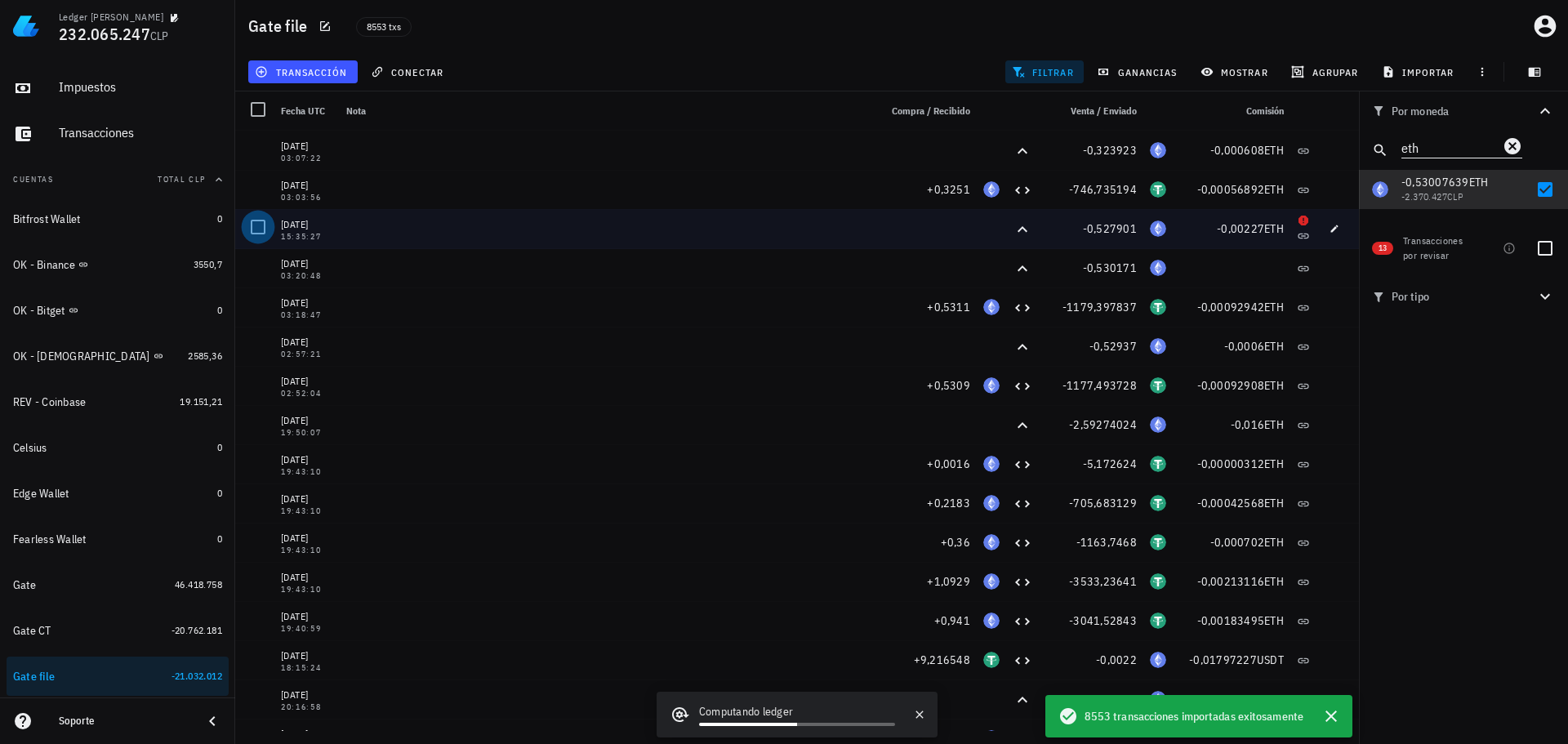
click at [253, 231] on div at bounding box center [258, 227] width 28 height 28
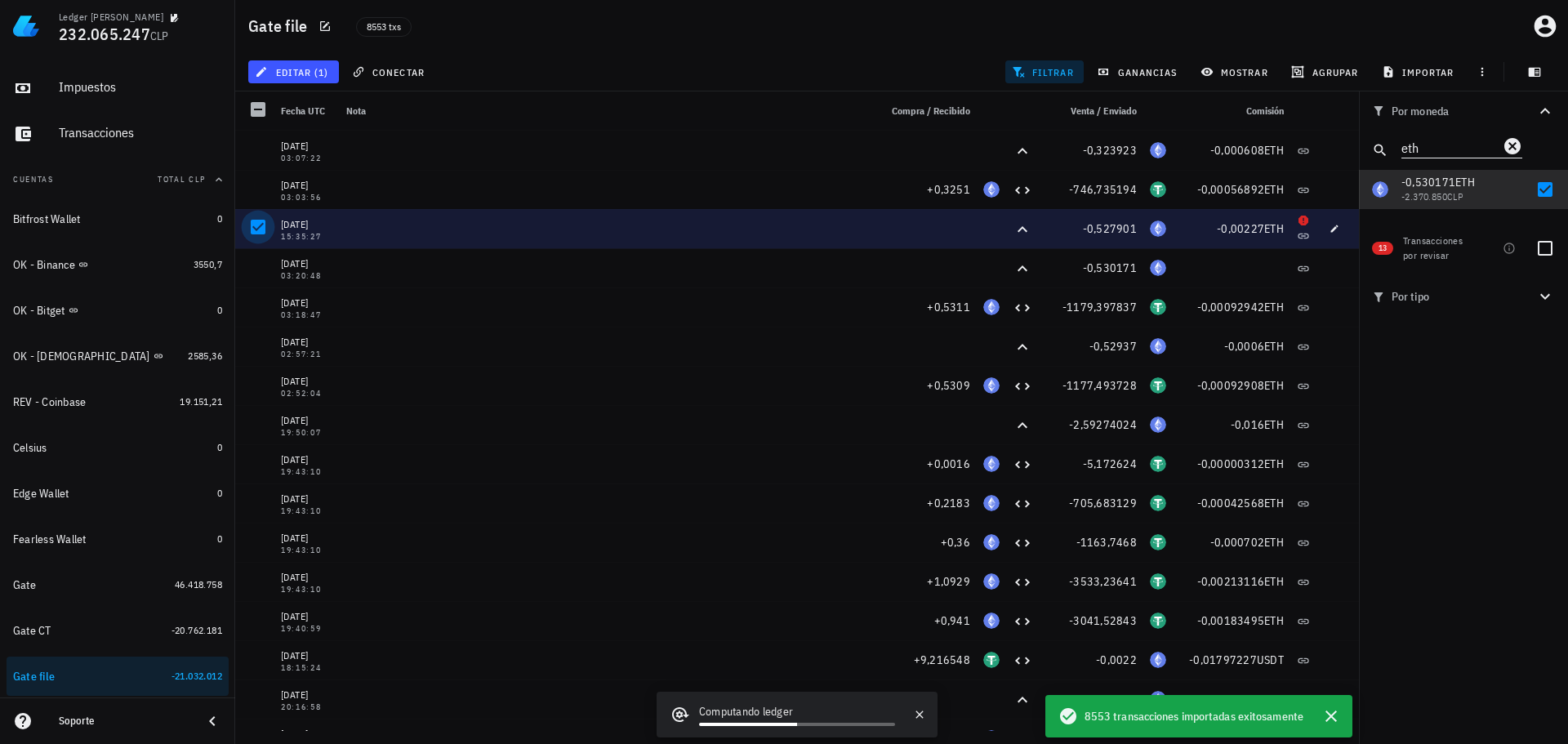
click at [253, 230] on div at bounding box center [258, 227] width 28 height 28
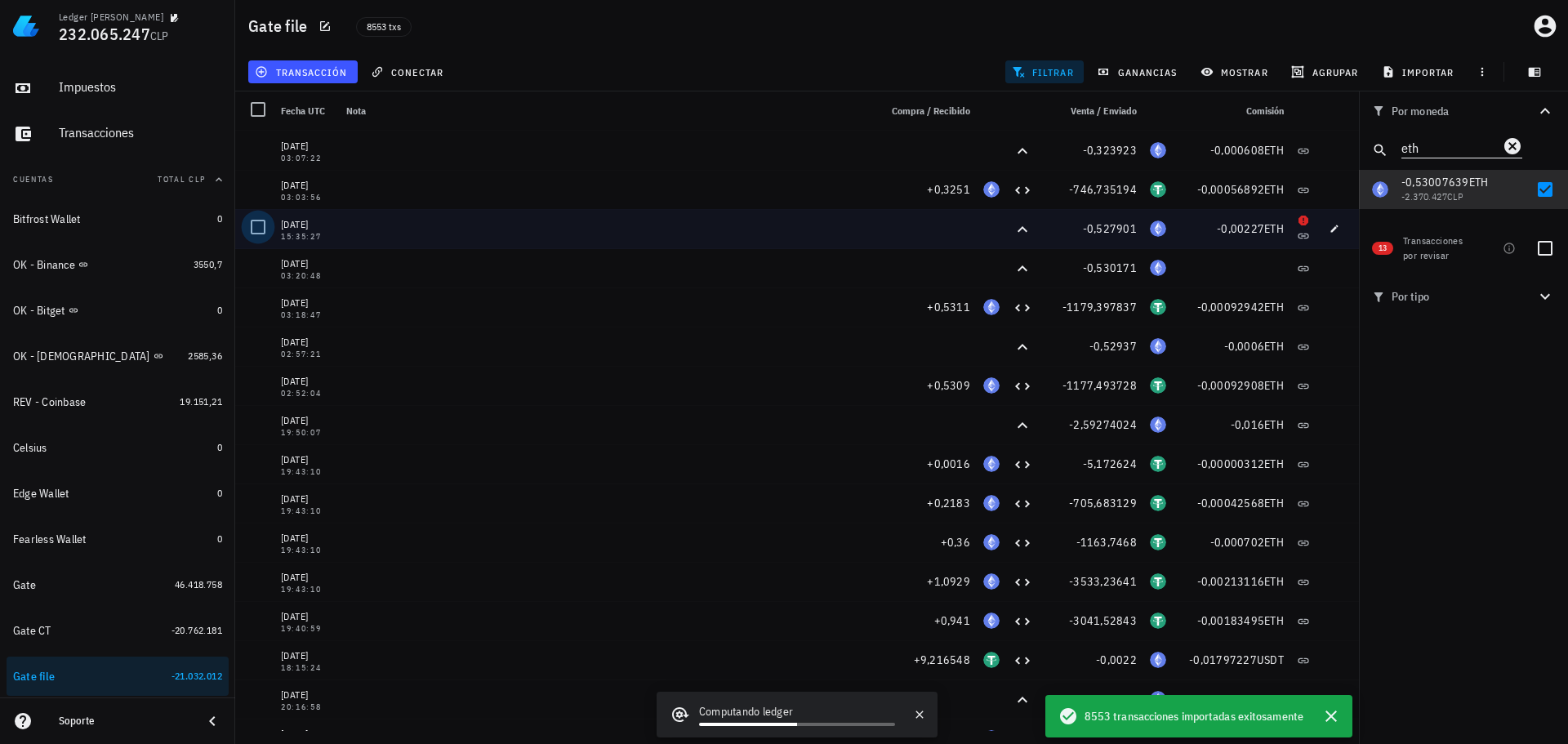
click at [253, 230] on div at bounding box center [258, 227] width 28 height 28
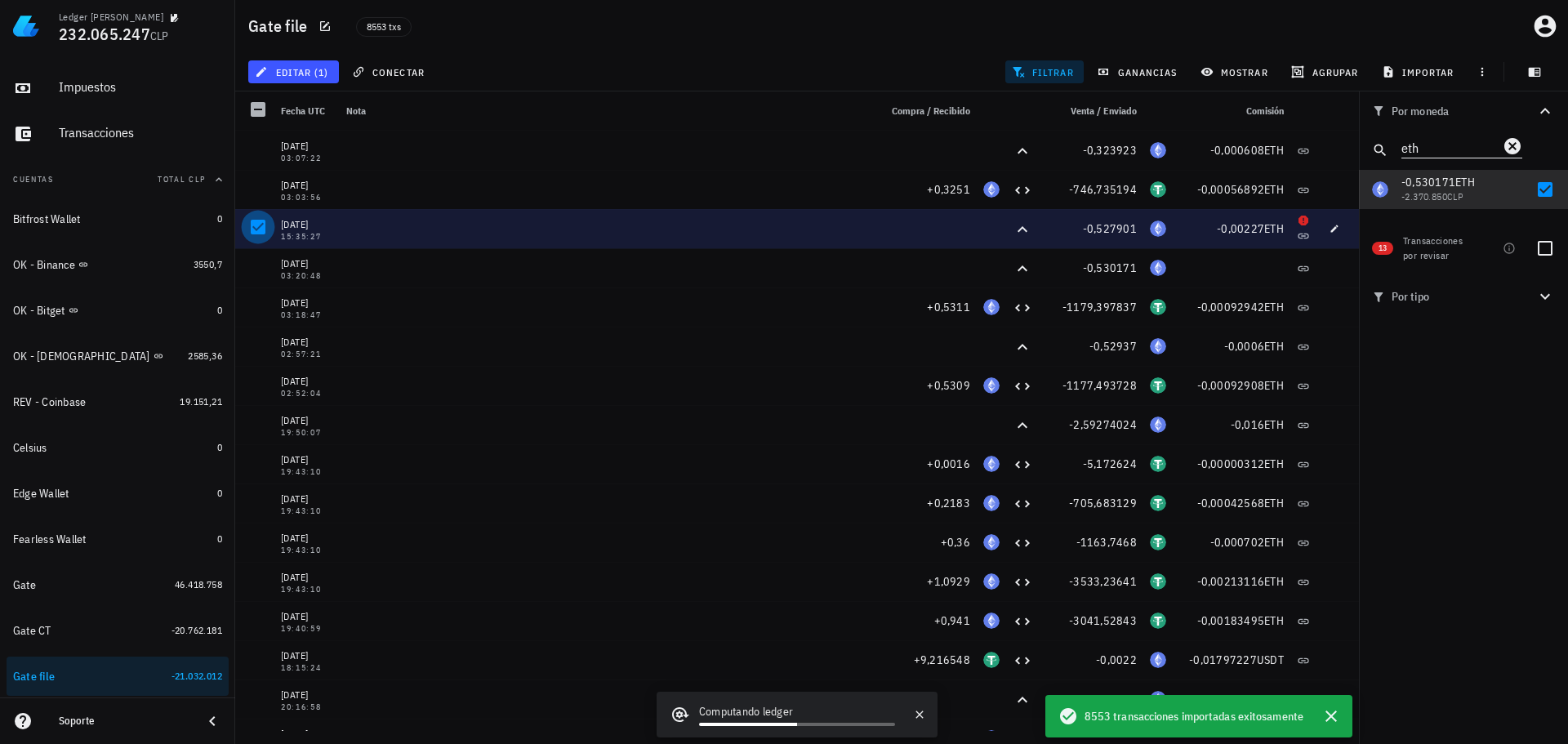
click at [253, 230] on div at bounding box center [258, 227] width 28 height 28
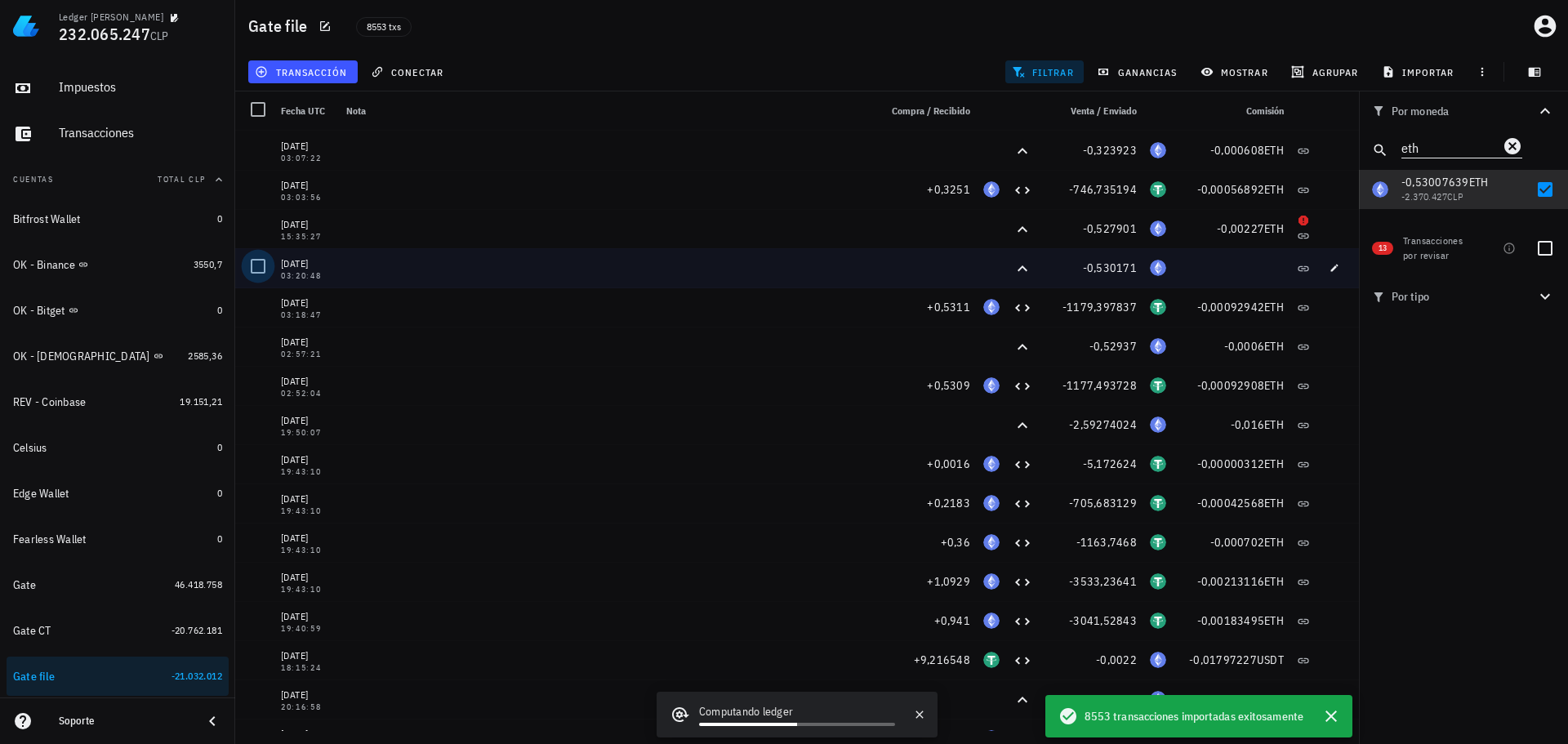
click at [255, 264] on div at bounding box center [258, 266] width 28 height 28
click at [319, 74] on span "editar (1)" at bounding box center [293, 71] width 71 height 13
click at [331, 173] on div "Eliminar" at bounding box center [344, 174] width 115 height 13
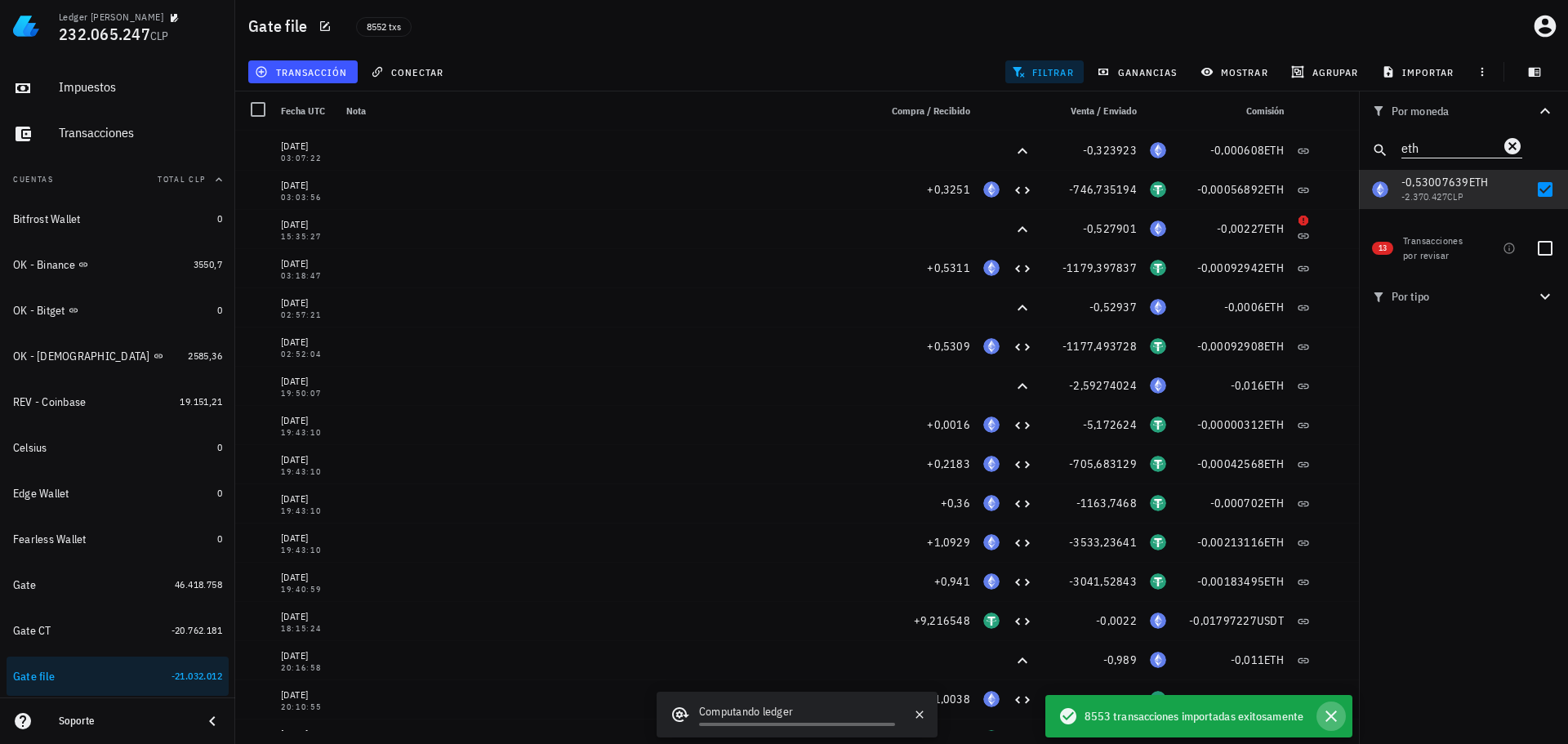
click at [1332, 715] on icon "button" at bounding box center [1331, 716] width 11 height 11
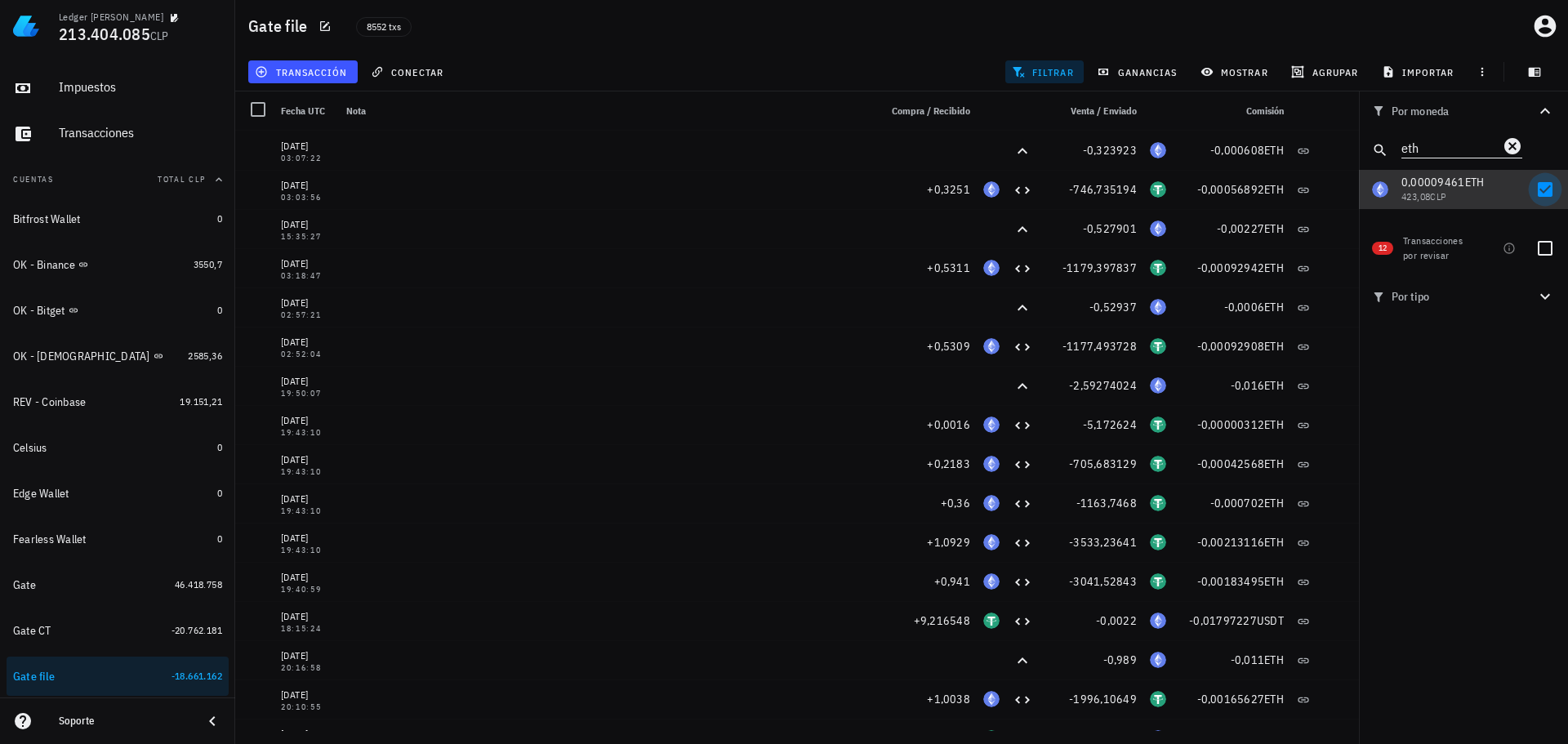
click at [1541, 183] on div at bounding box center [1545, 189] width 28 height 28
checkbox input "false"
click at [1511, 145] on icon "Clear" at bounding box center [1512, 145] width 20 height 20
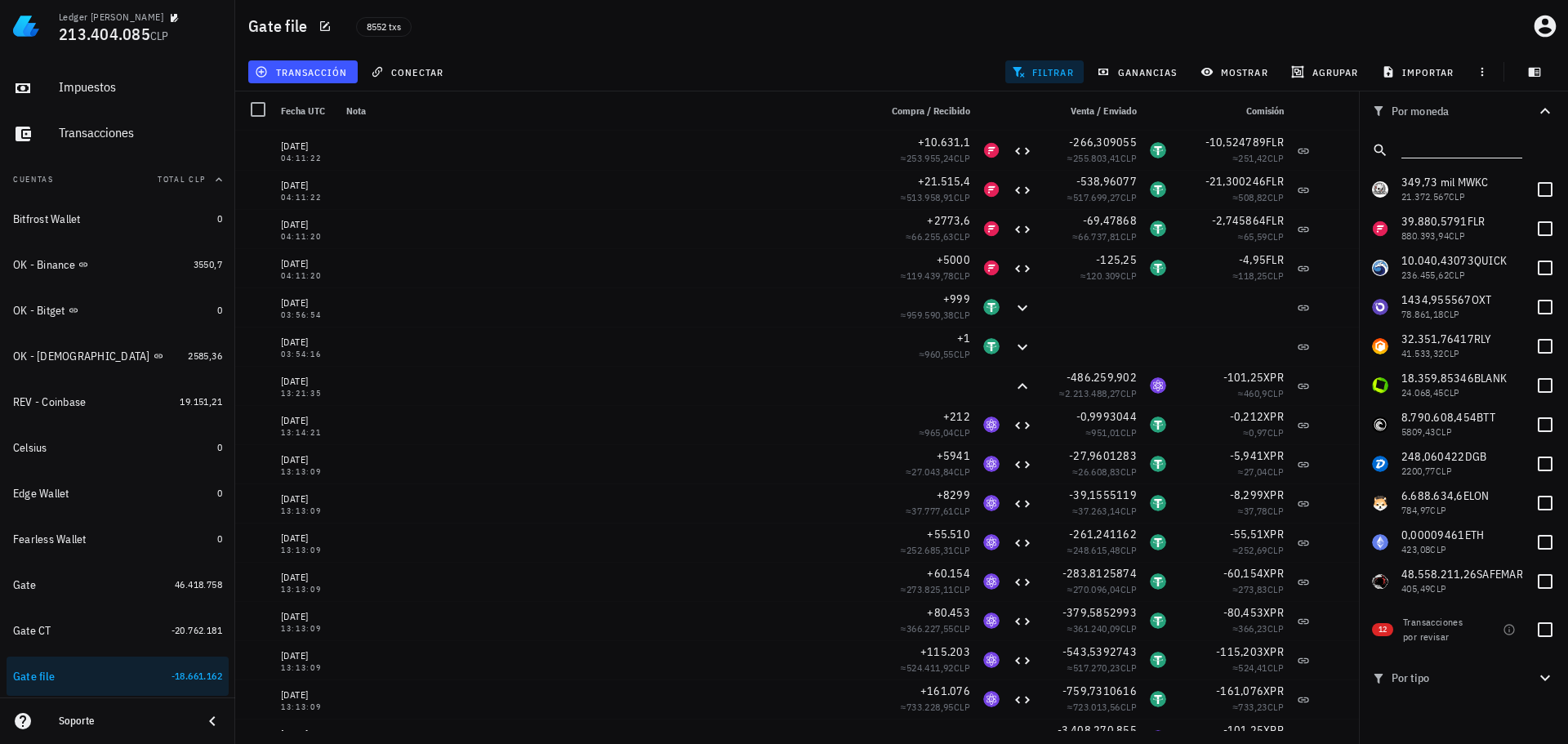
click at [1419, 148] on input "text" at bounding box center [1460, 146] width 117 height 21
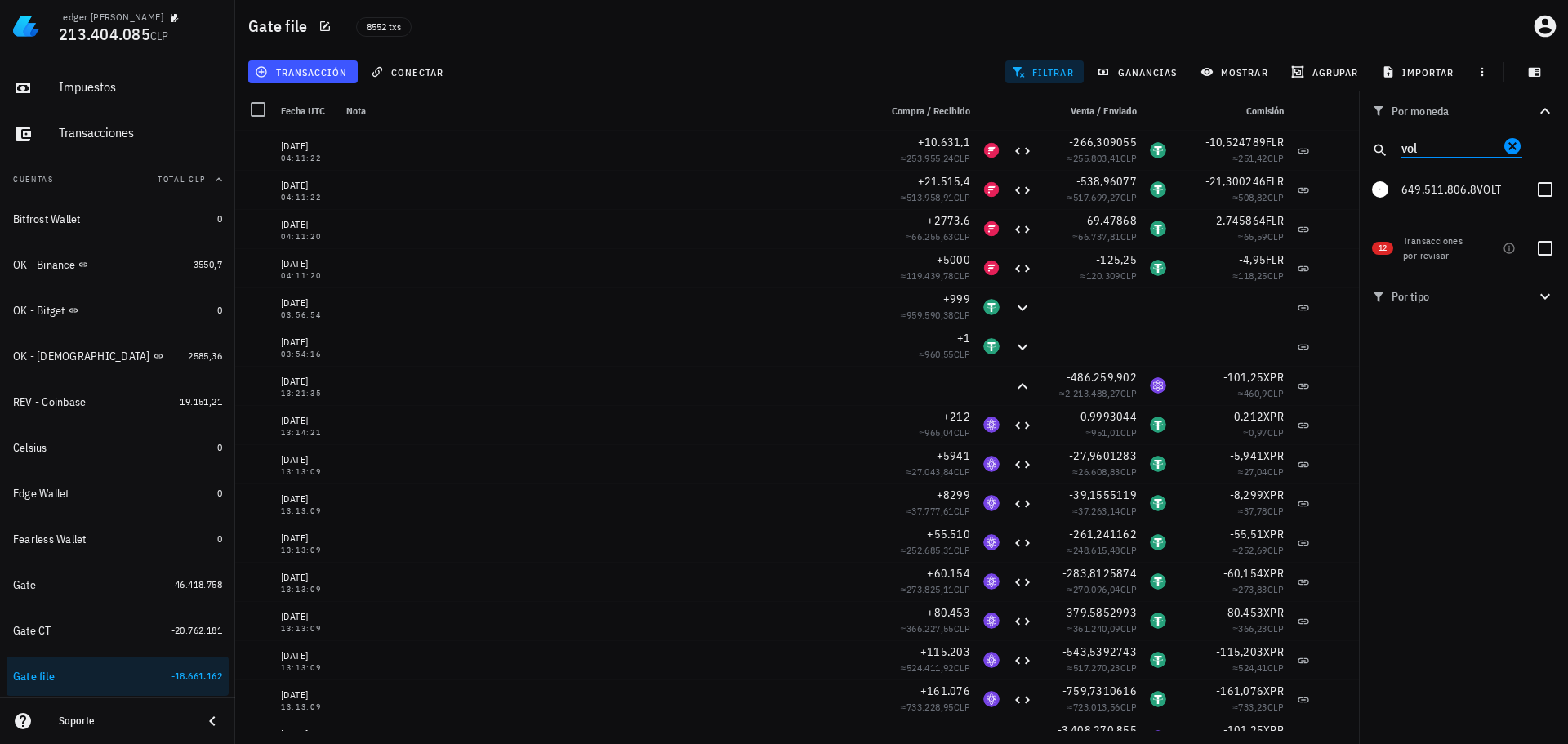
type input "vol"
click at [1511, 148] on icon "Clear" at bounding box center [1512, 145] width 20 height 20
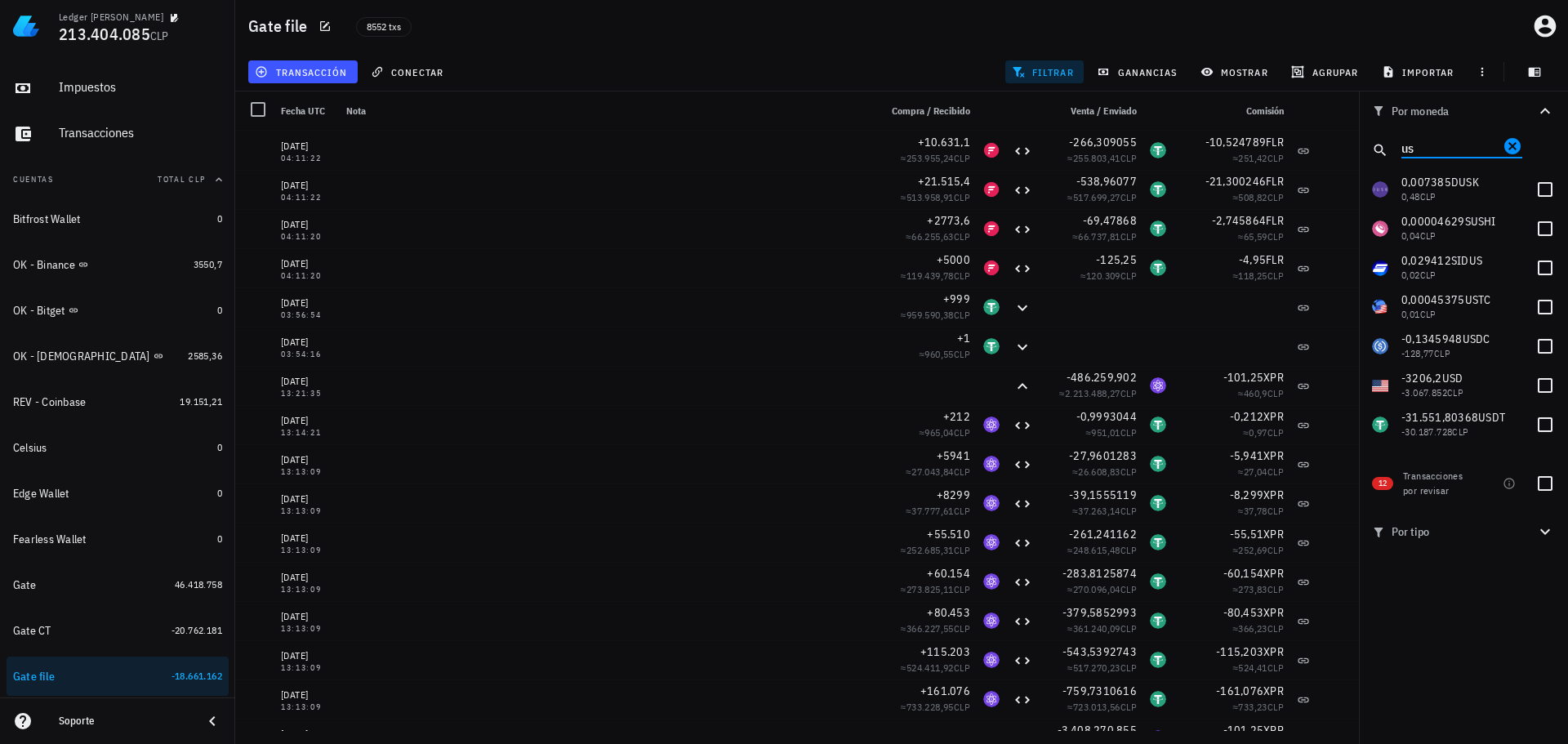
type input "u"
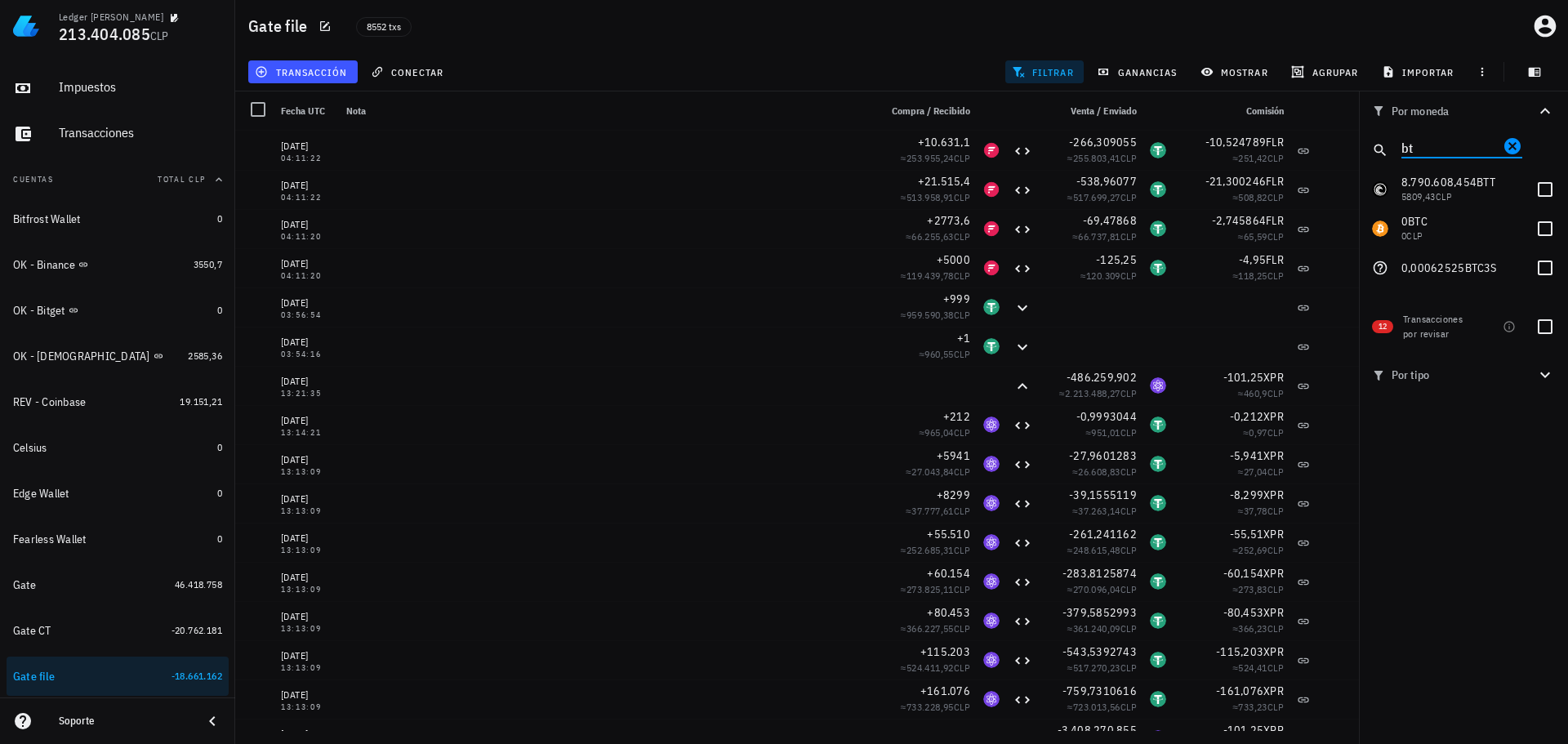
type input "b"
type input "g"
type input "l"
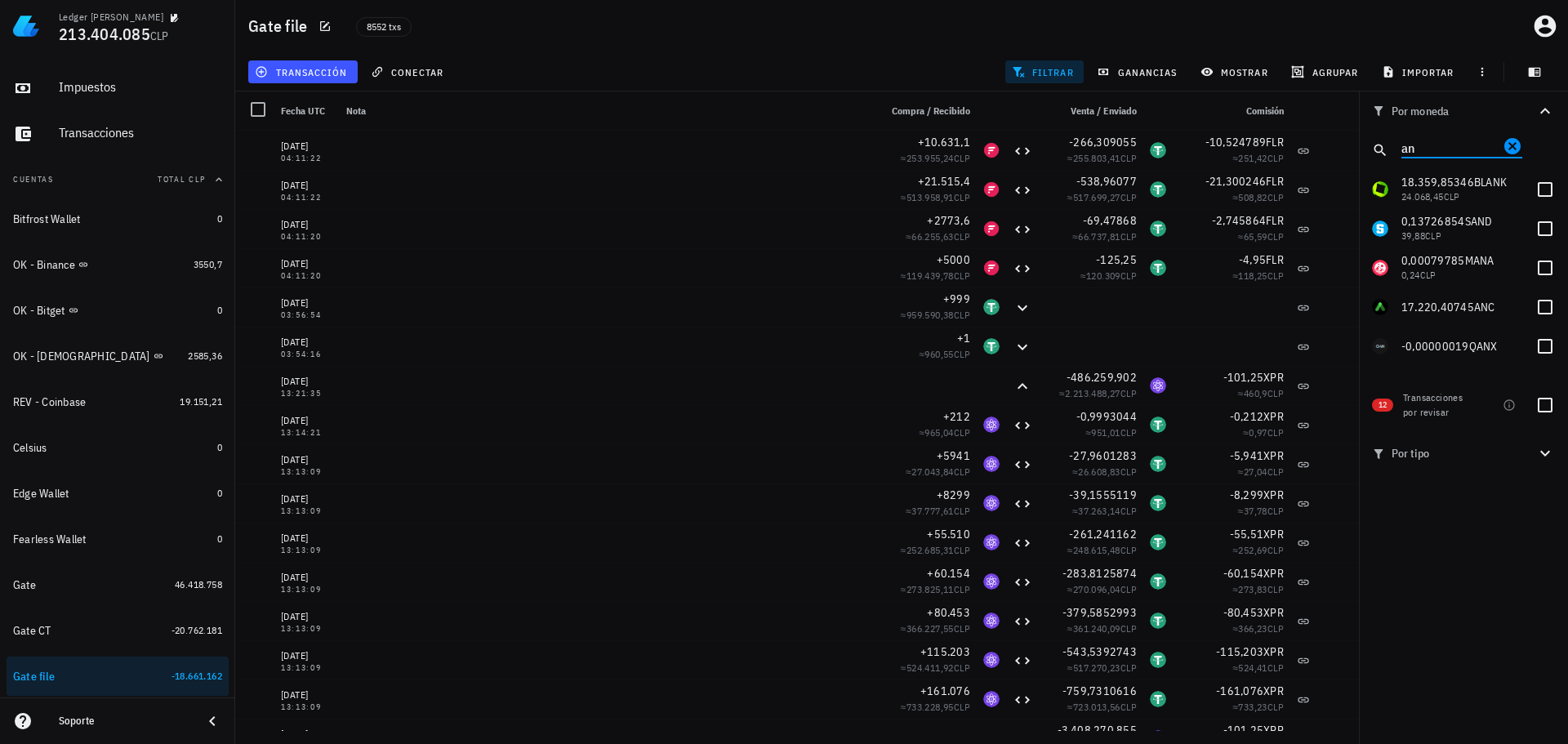
type input "a"
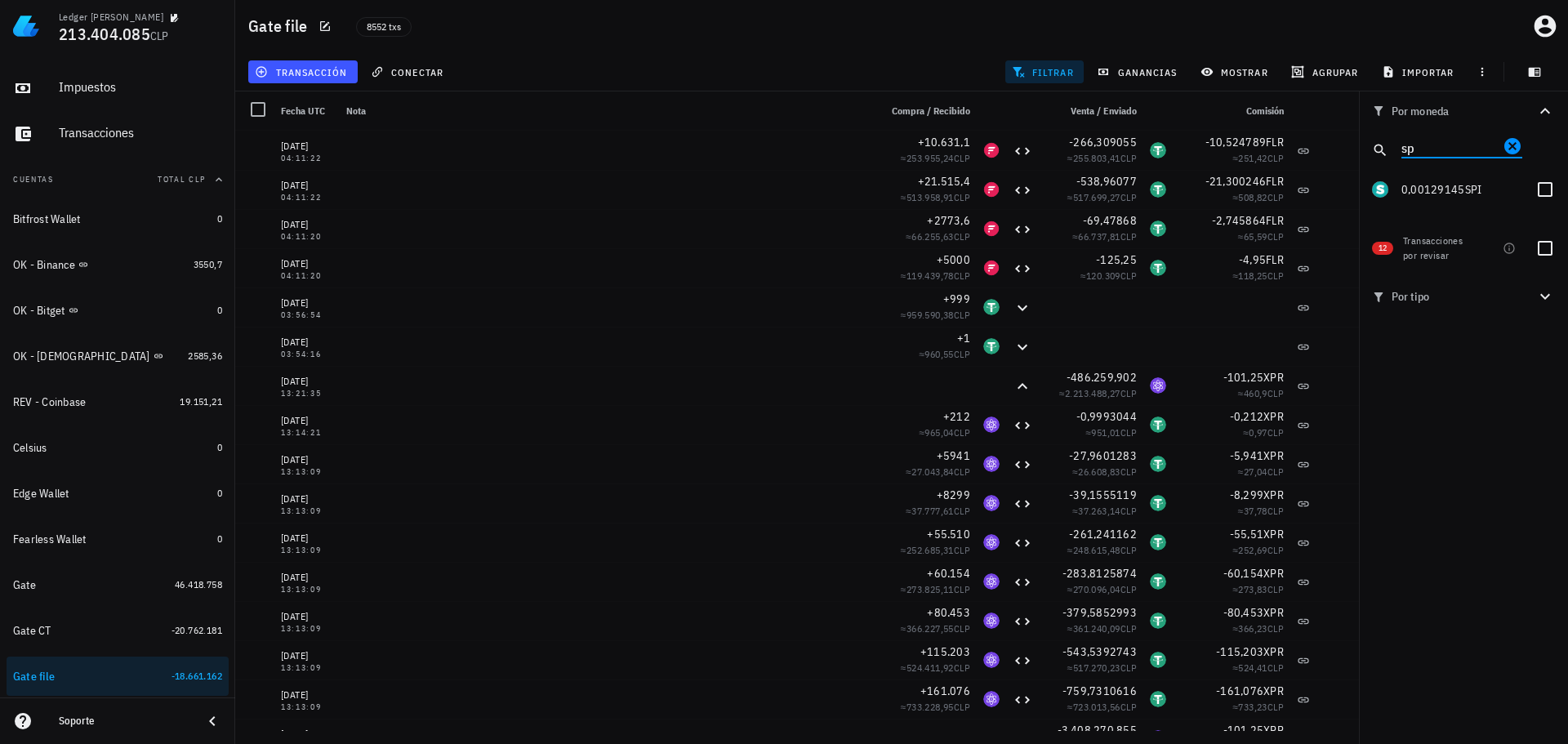
type input "s"
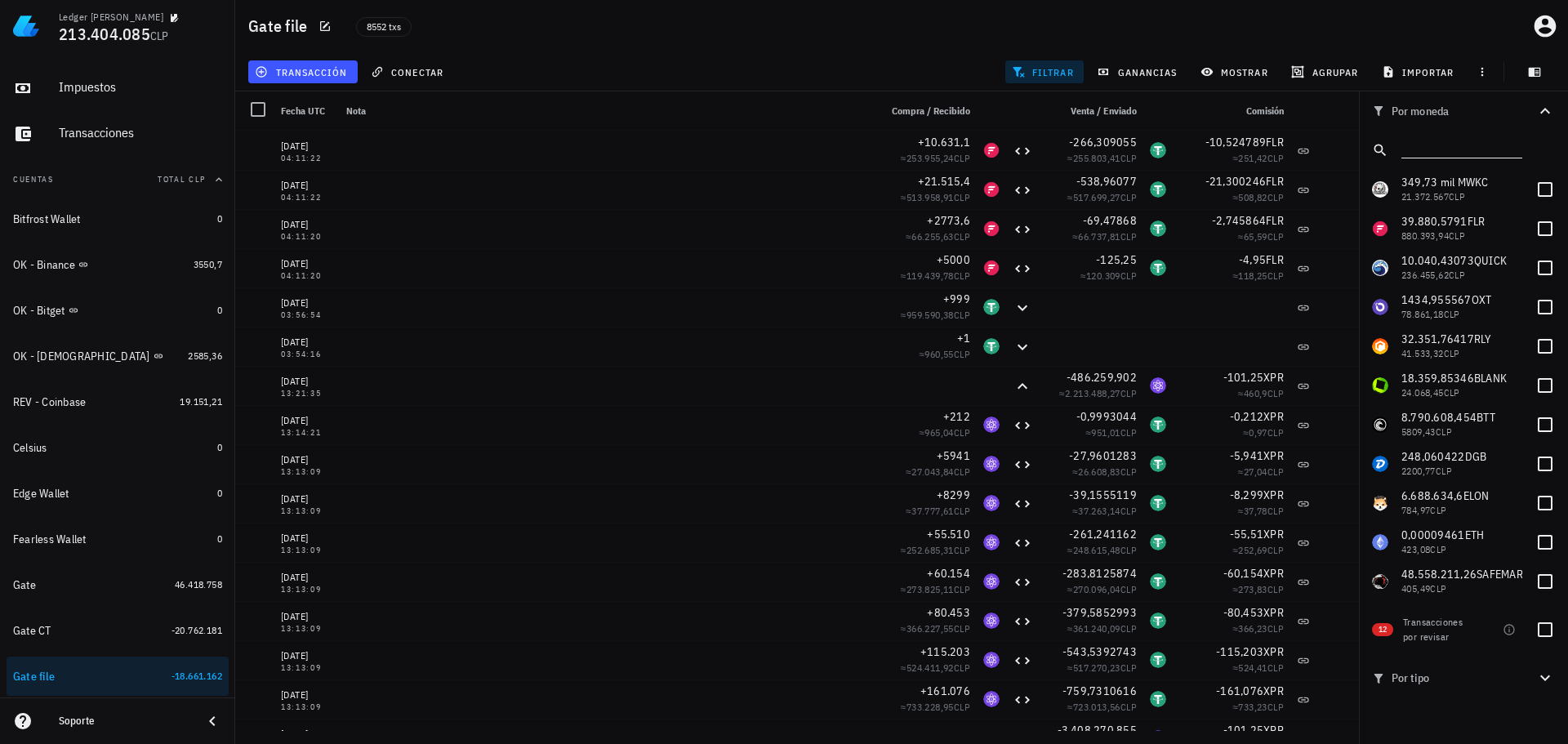
click at [1421, 145] on input "text" at bounding box center [1460, 146] width 117 height 21
type input "w"
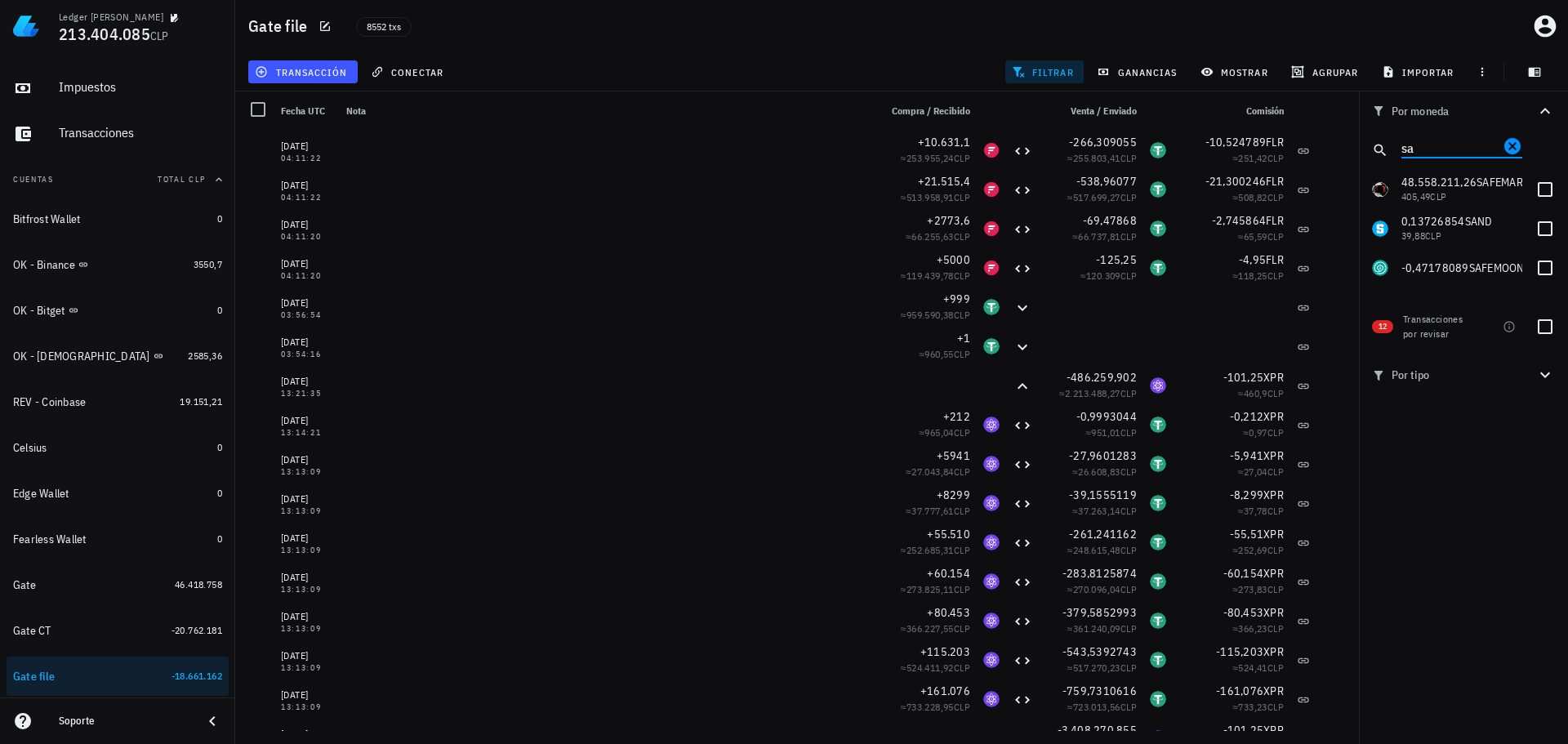
type input "s"
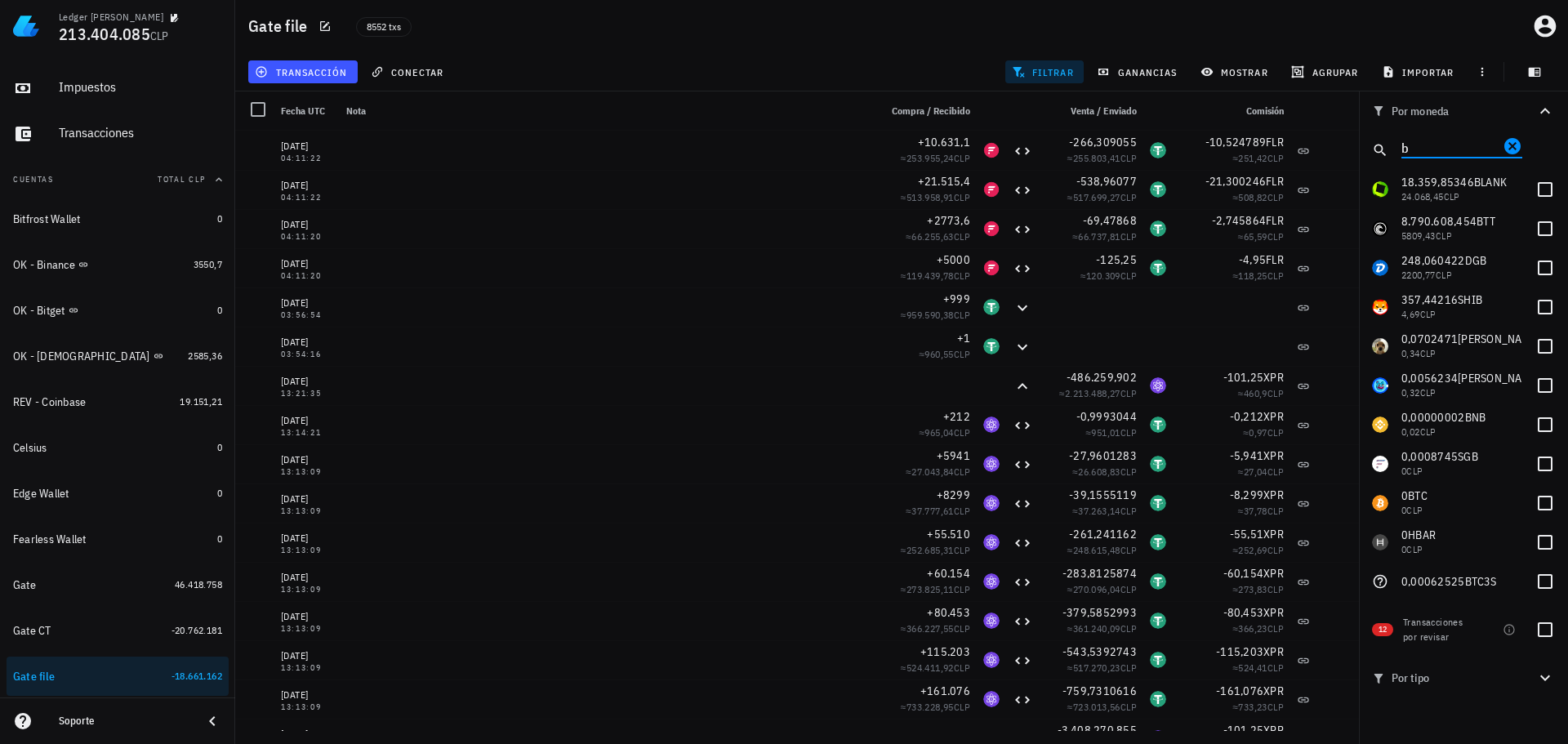
type input "bt"
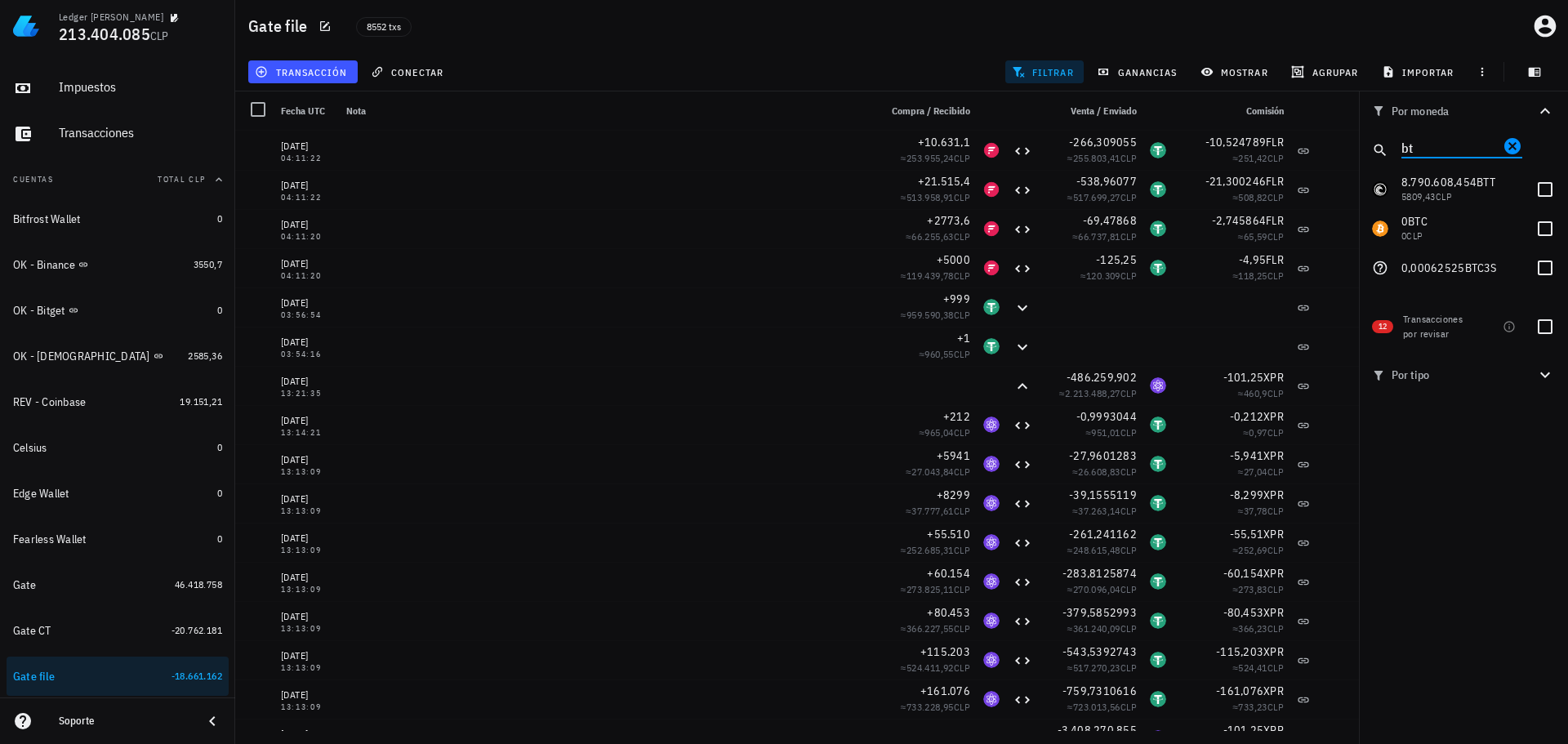
click at [1517, 139] on icon "Clear" at bounding box center [1512, 145] width 16 height 16
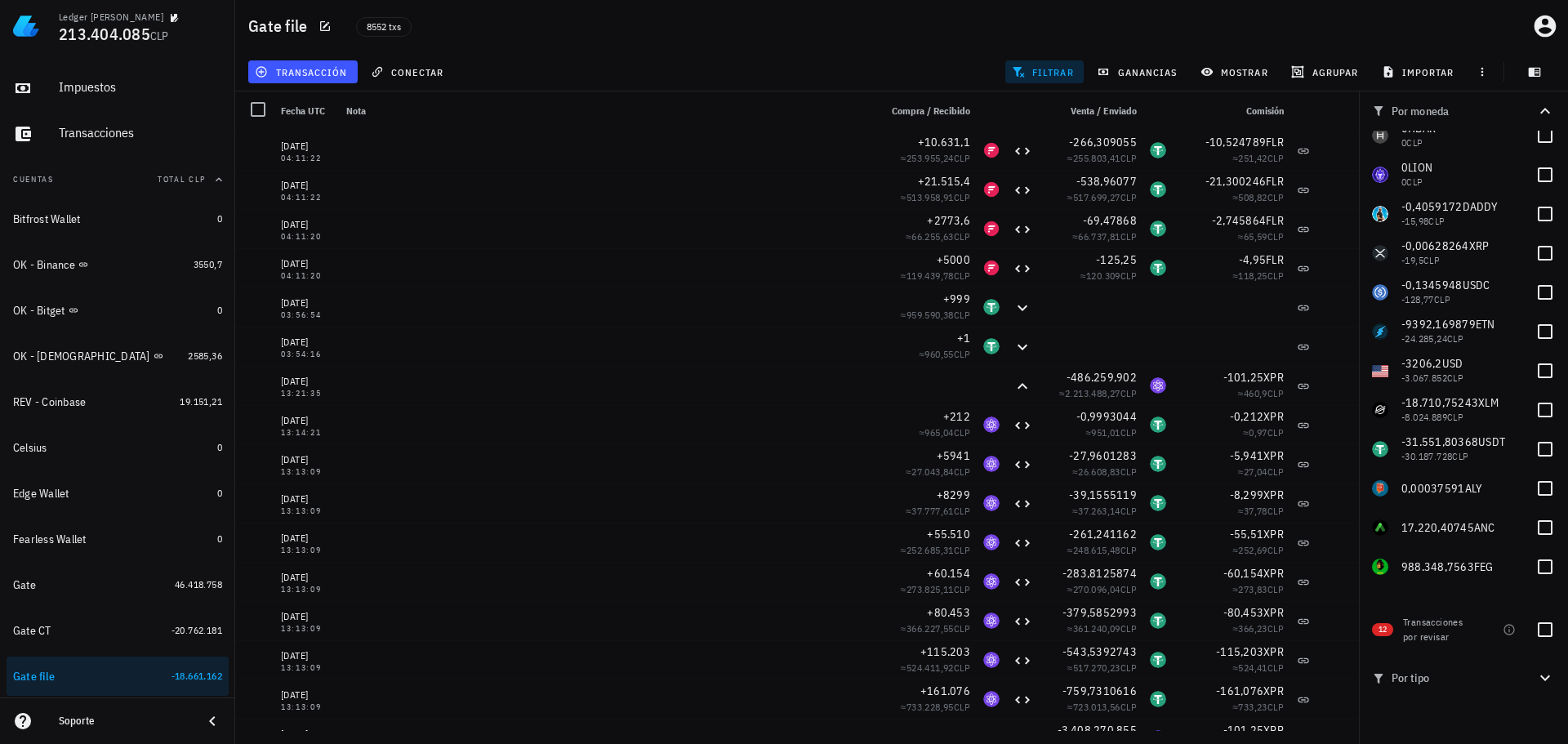
scroll to position [2613, 0]
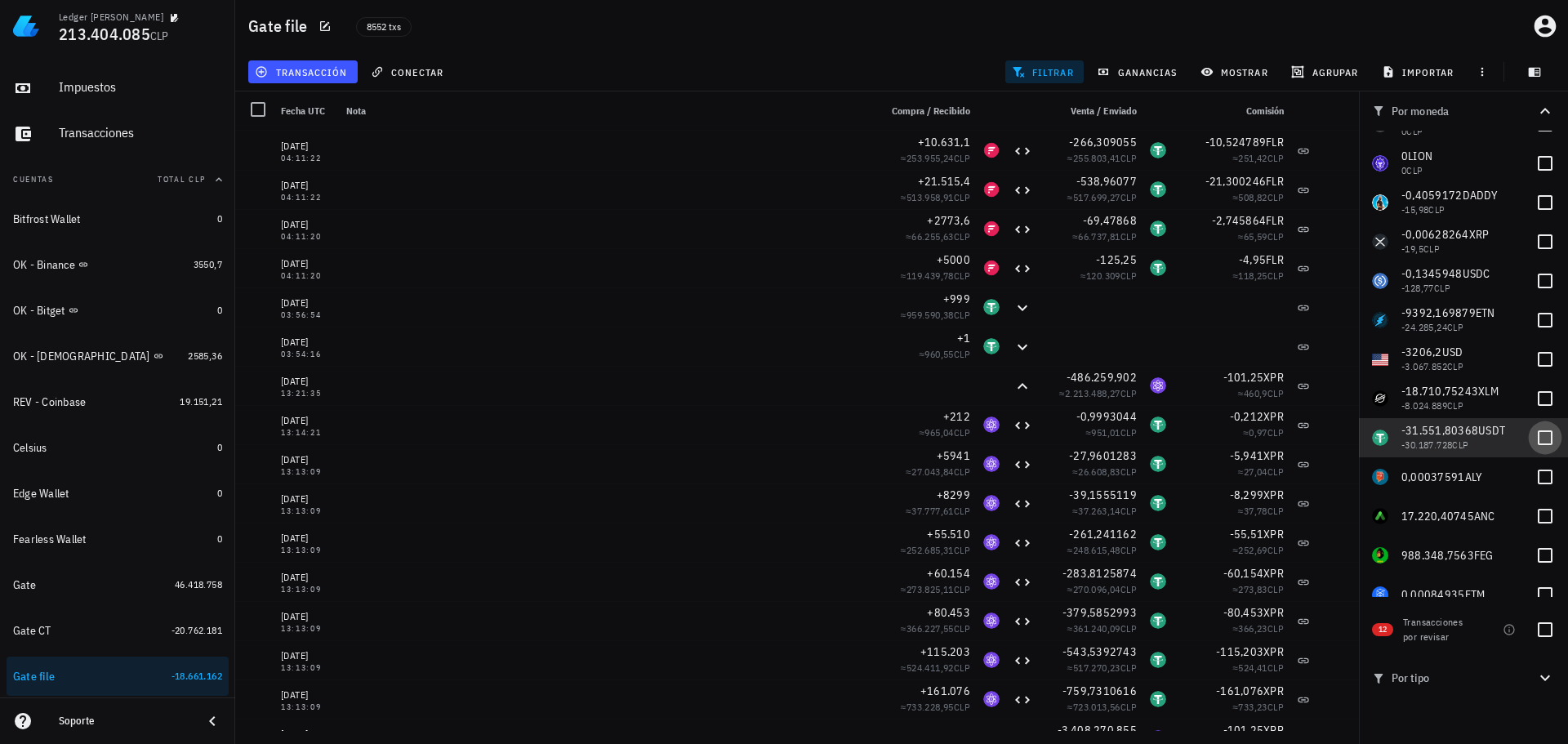
click at [1532, 439] on div at bounding box center [1545, 437] width 28 height 28
checkbox input "true"
click at [1232, 76] on span "mostrar" at bounding box center [1236, 71] width 65 height 13
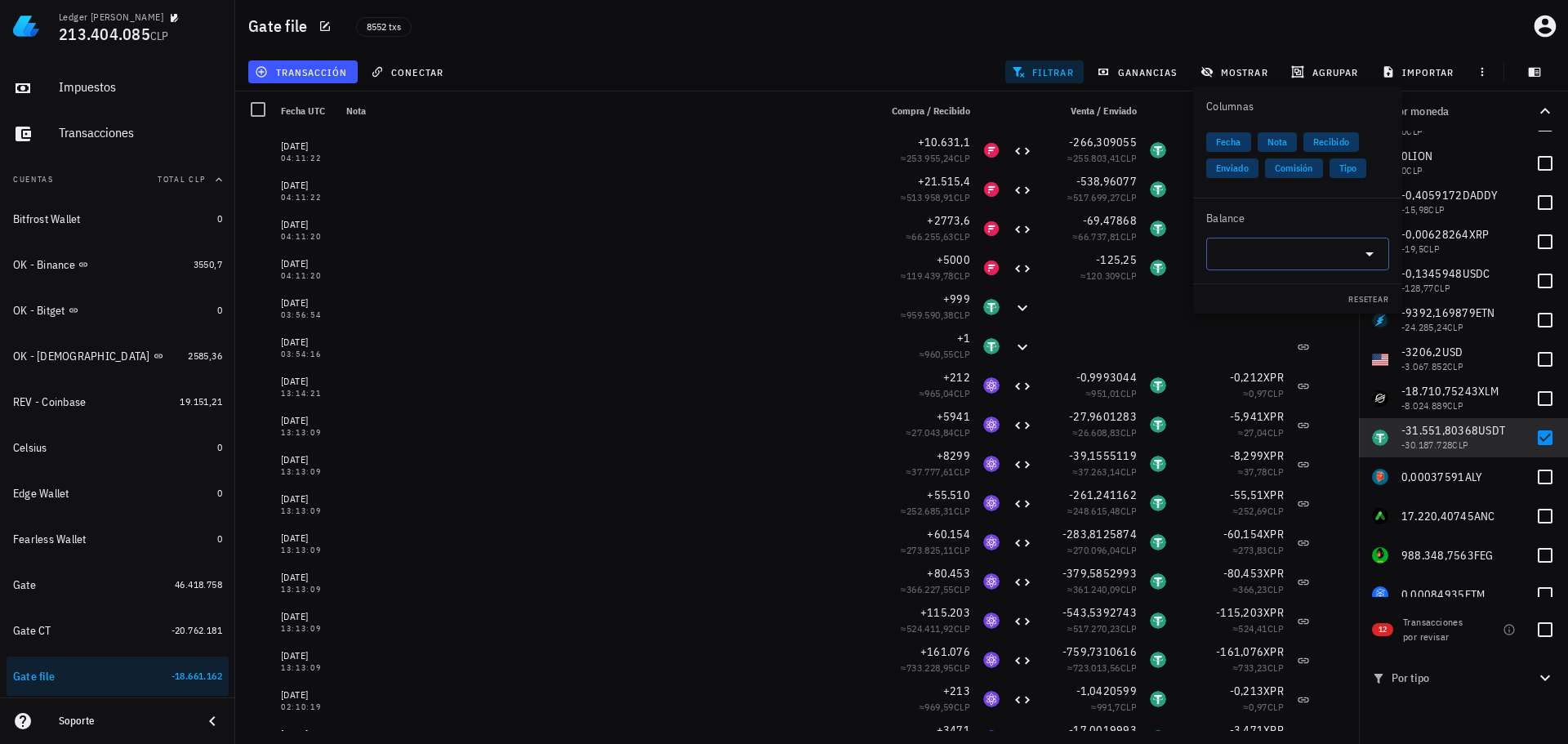
click at [1242, 249] on input "text" at bounding box center [1284, 253] width 137 height 26
click at [1289, 281] on div "USDT Tether" at bounding box center [1298, 293] width 183 height 32
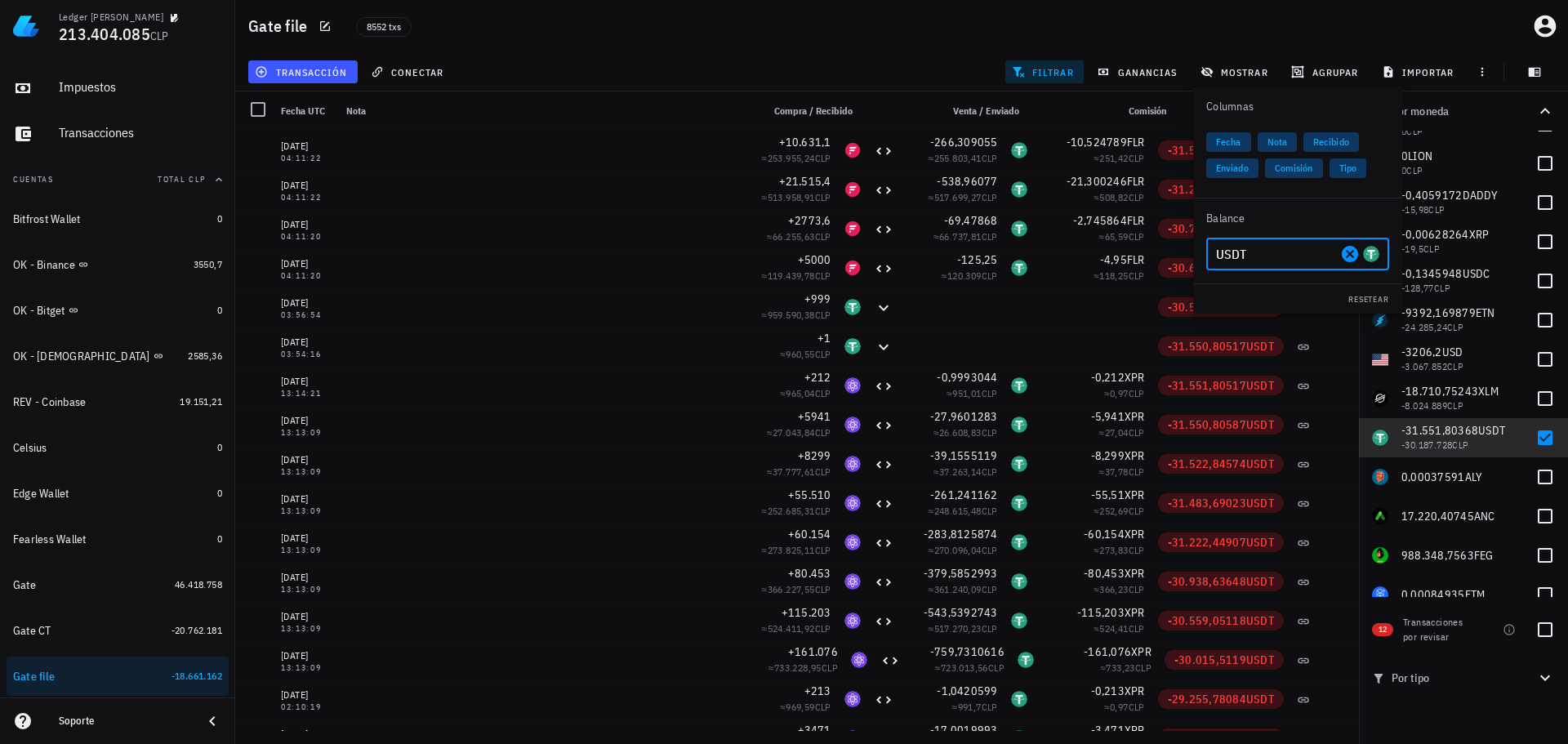
type input "USDT"
click at [1211, 26] on div "Gate file 8552 txs" at bounding box center [901, 26] width 1332 height 52
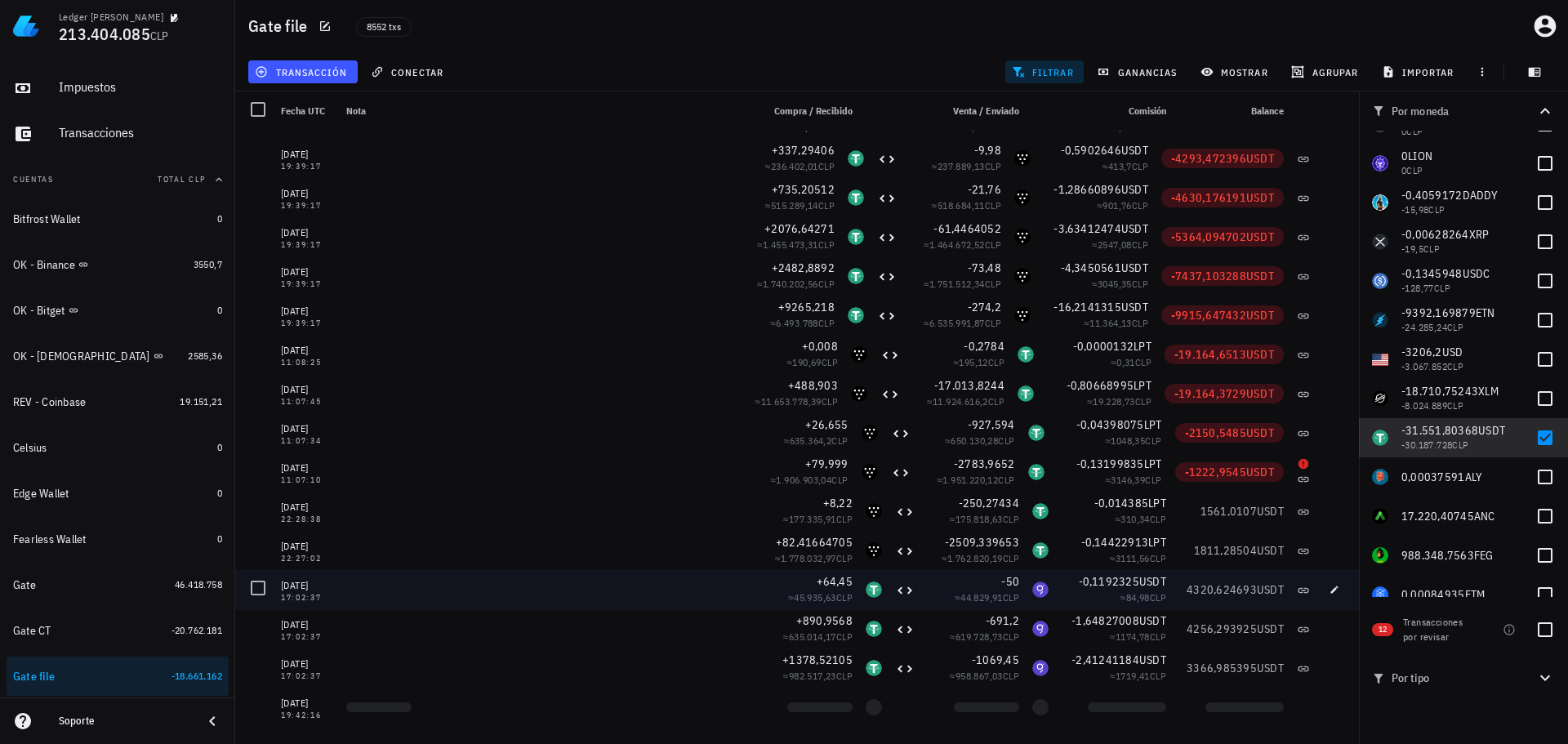
scroll to position [324541, 0]
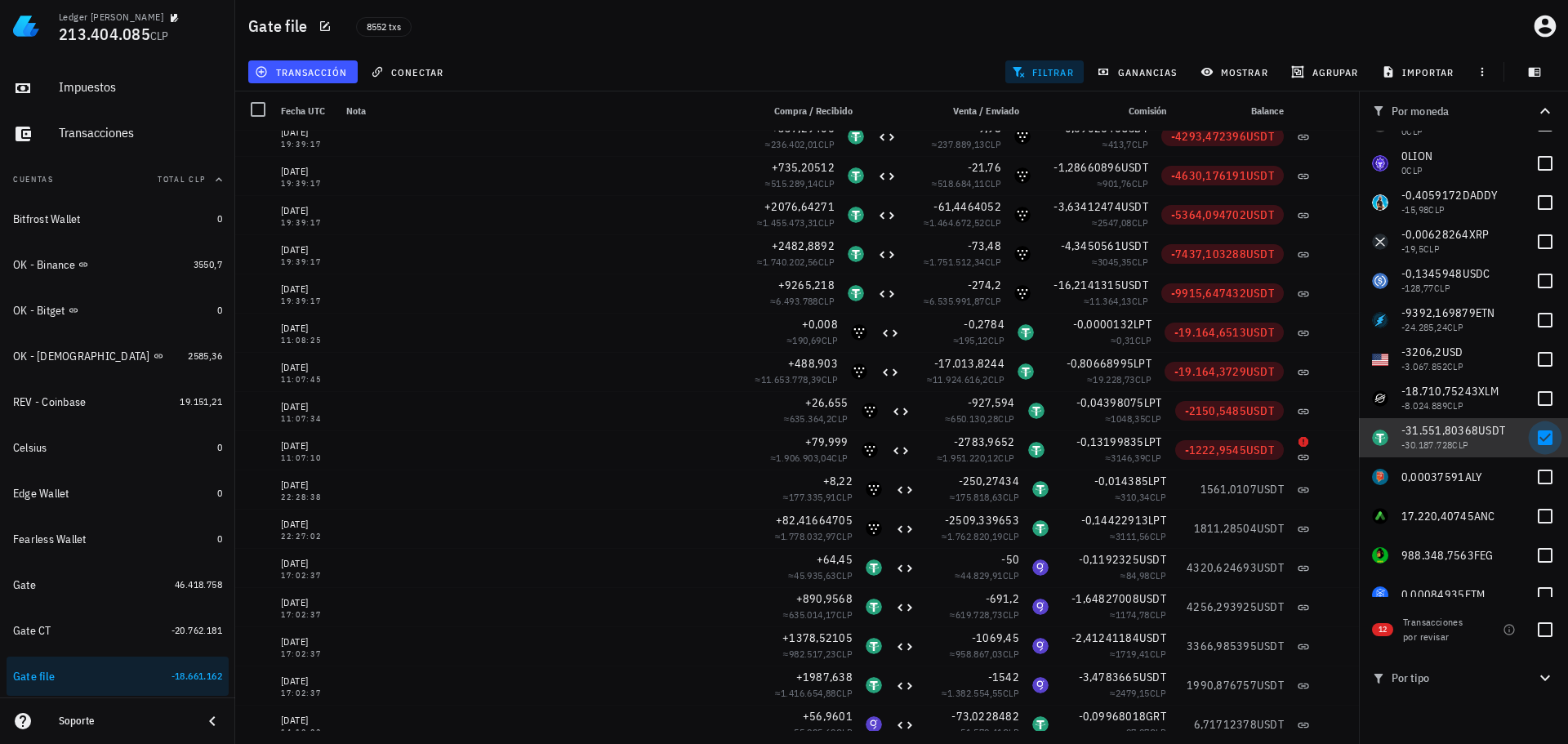
click at [1542, 437] on div at bounding box center [1545, 437] width 28 height 28
checkbox input "false"
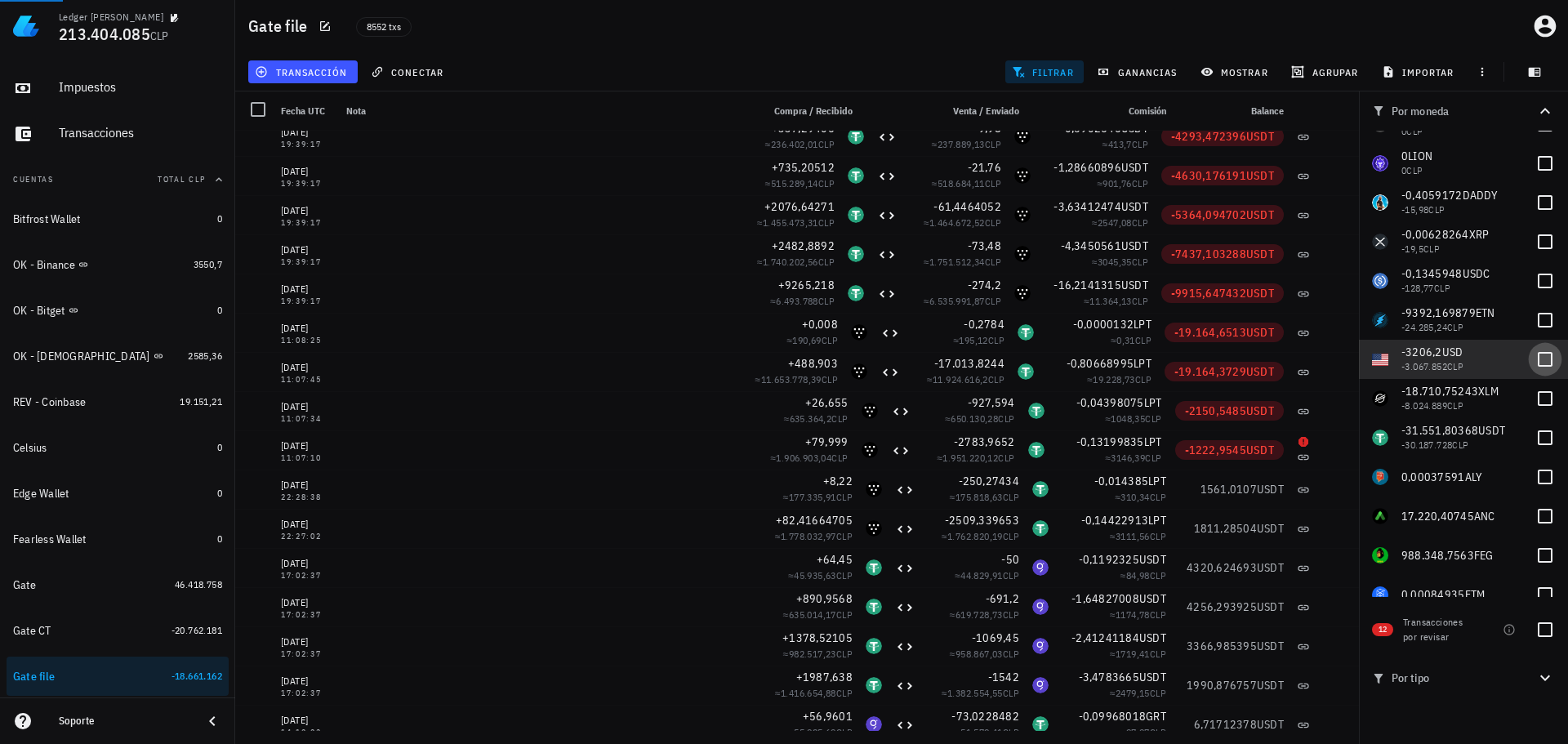
click at [1542, 361] on div at bounding box center [1545, 359] width 28 height 28
checkbox input "true"
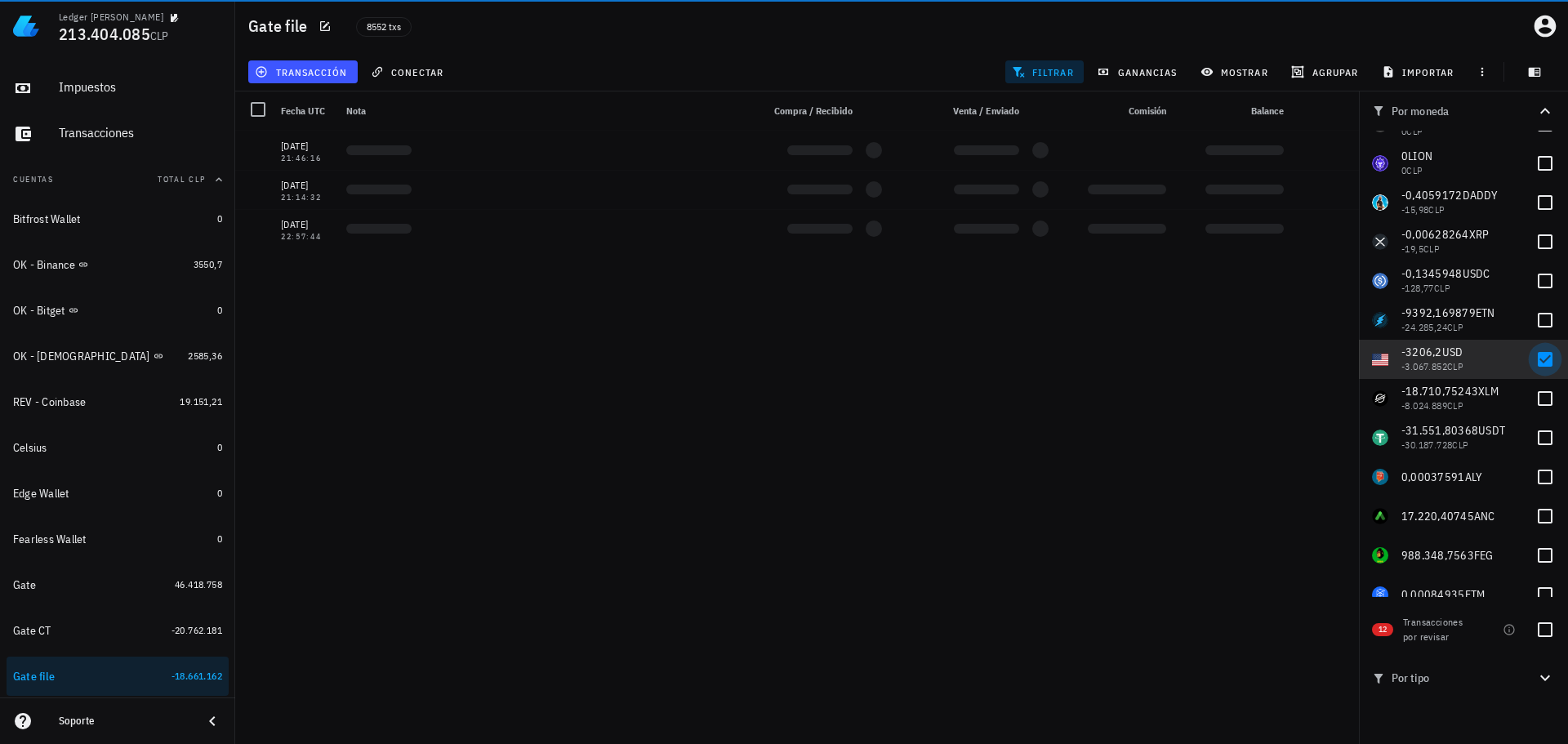
scroll to position [0, 0]
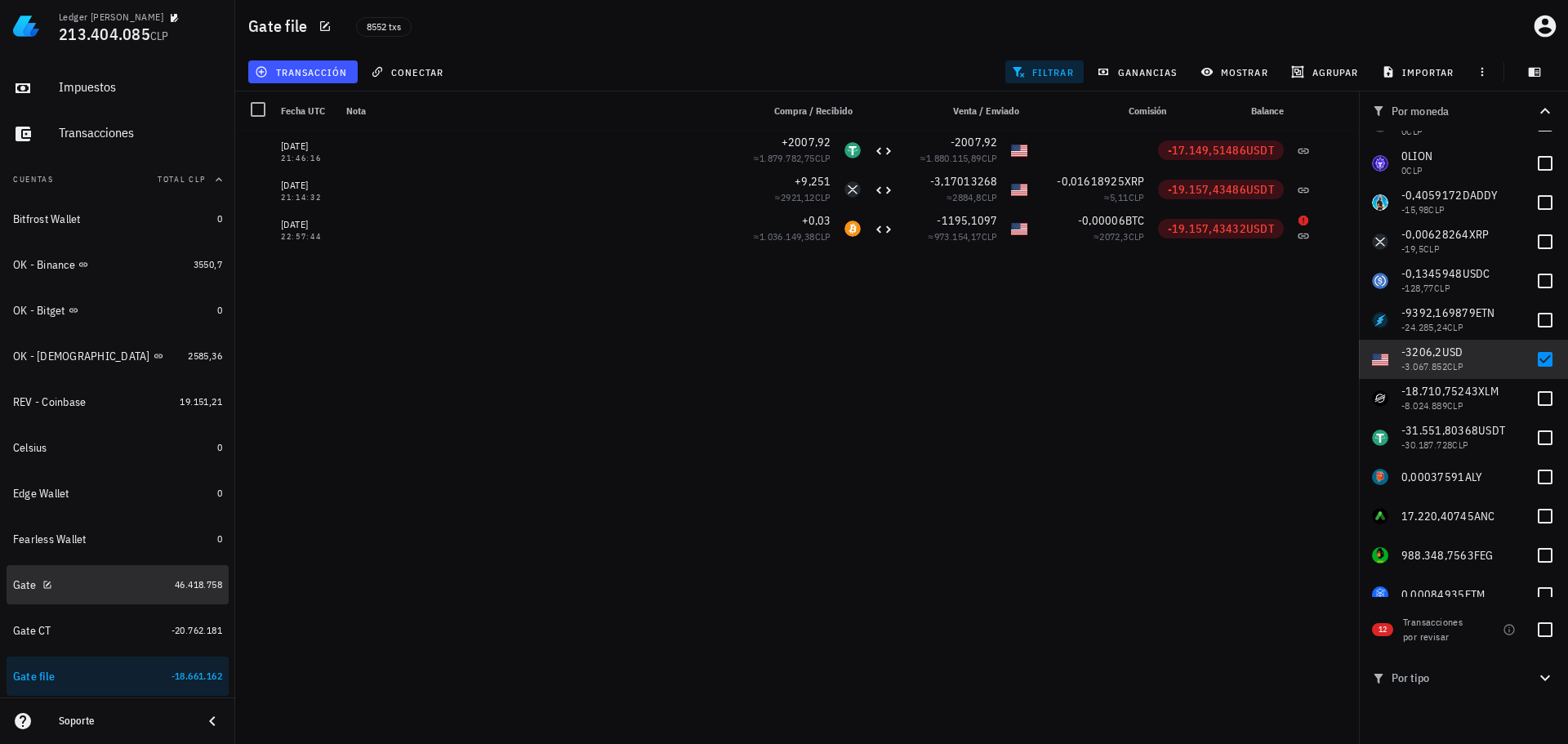
drag, startPoint x: 115, startPoint y: 578, endPoint x: 0, endPoint y: 558, distance: 116.7
click at [115, 578] on div "Gate" at bounding box center [90, 585] width 155 height 15
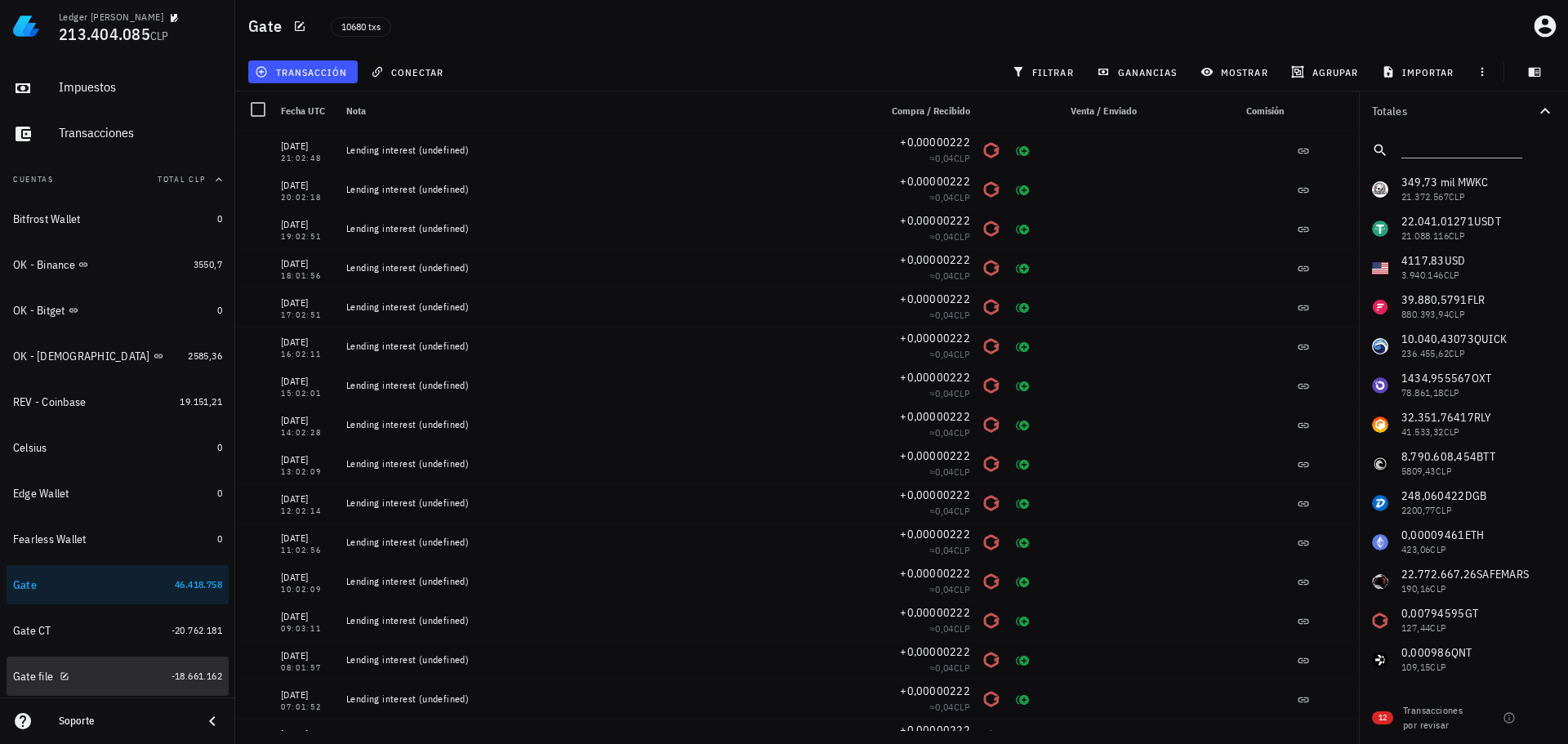
click at [102, 661] on div "Gate file" at bounding box center [88, 676] width 152 height 35
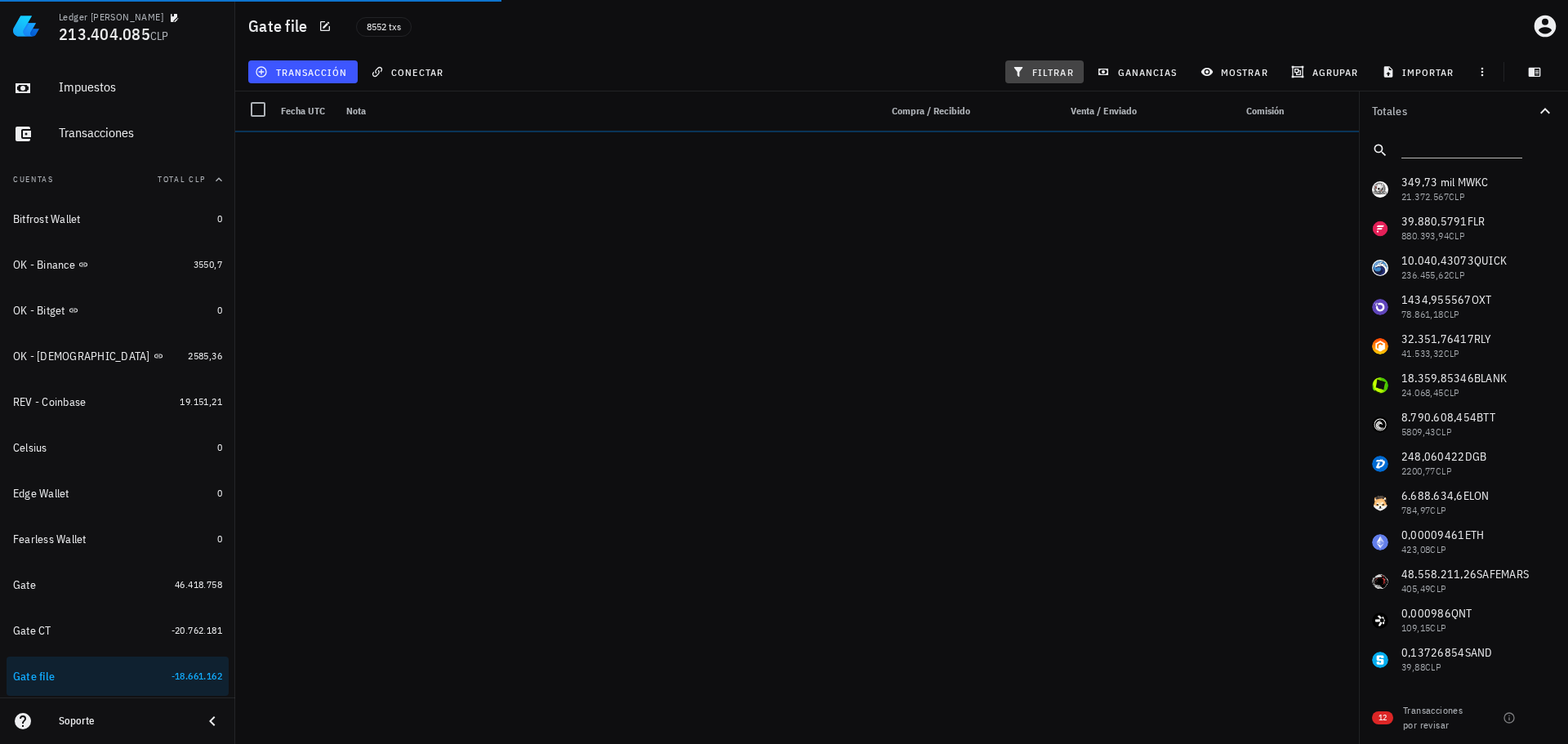
click at [1054, 74] on span "filtrar" at bounding box center [1044, 71] width 59 height 13
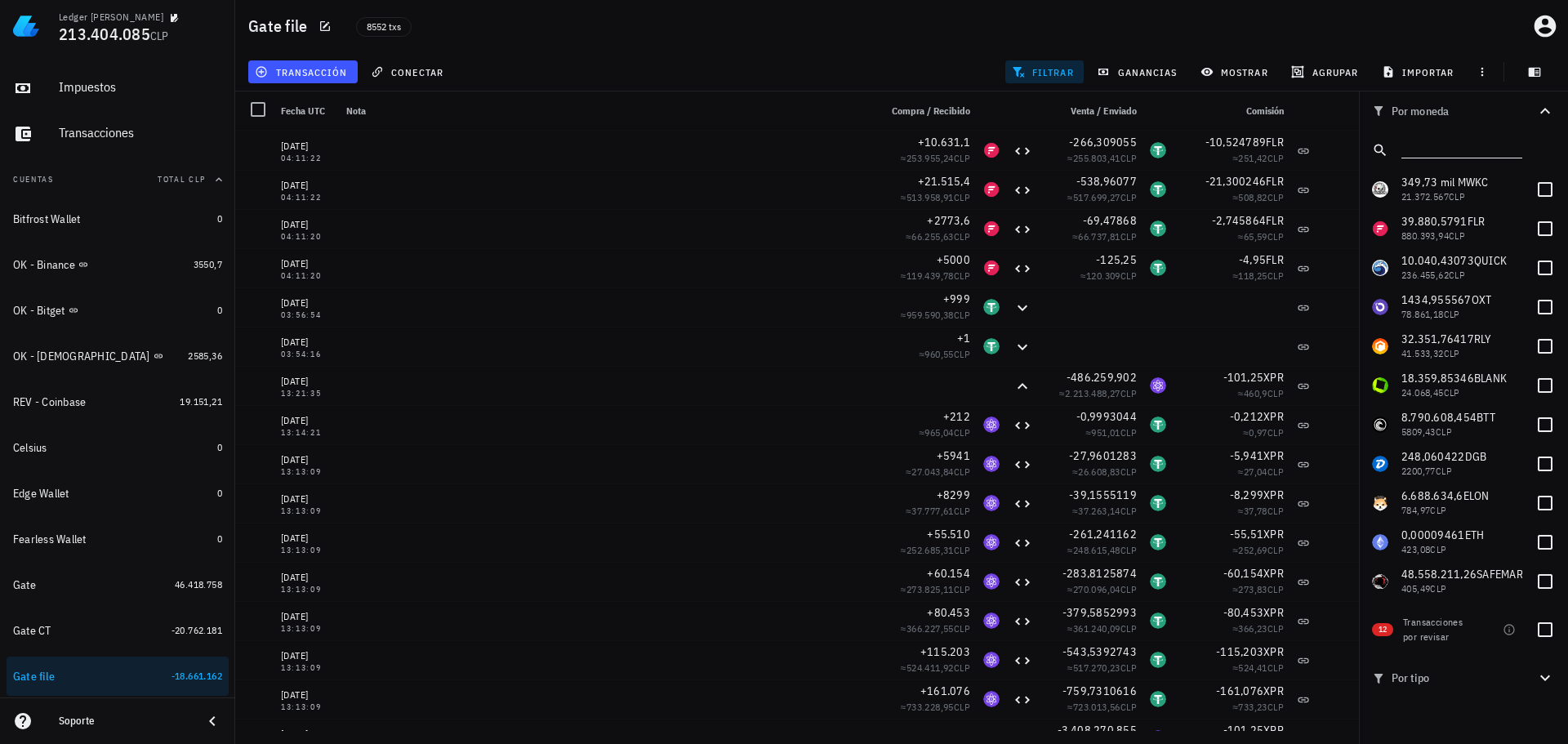
click at [1441, 146] on input "text" at bounding box center [1460, 146] width 117 height 21
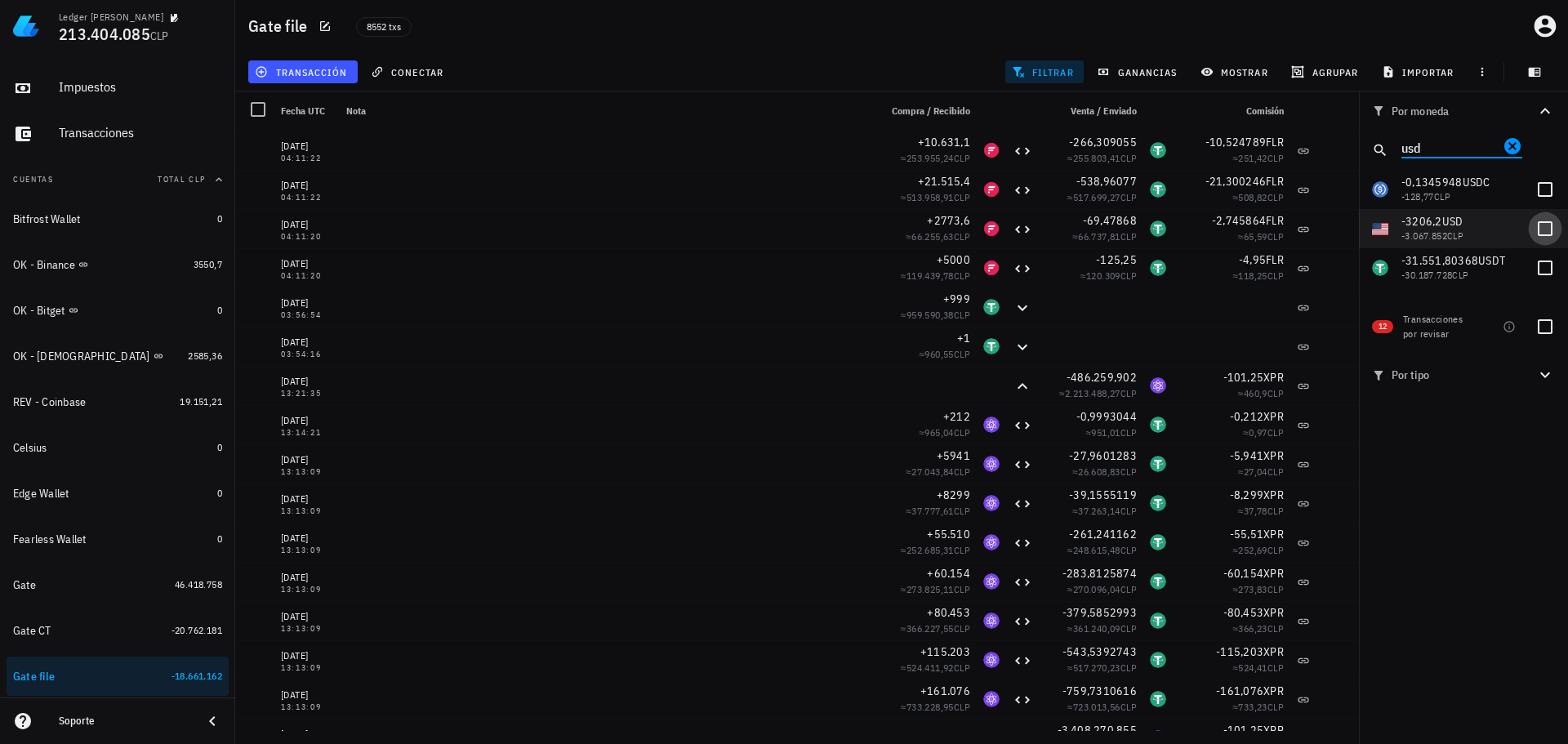
type input "usd"
click at [1544, 220] on div at bounding box center [1545, 229] width 28 height 28
checkbox input "true"
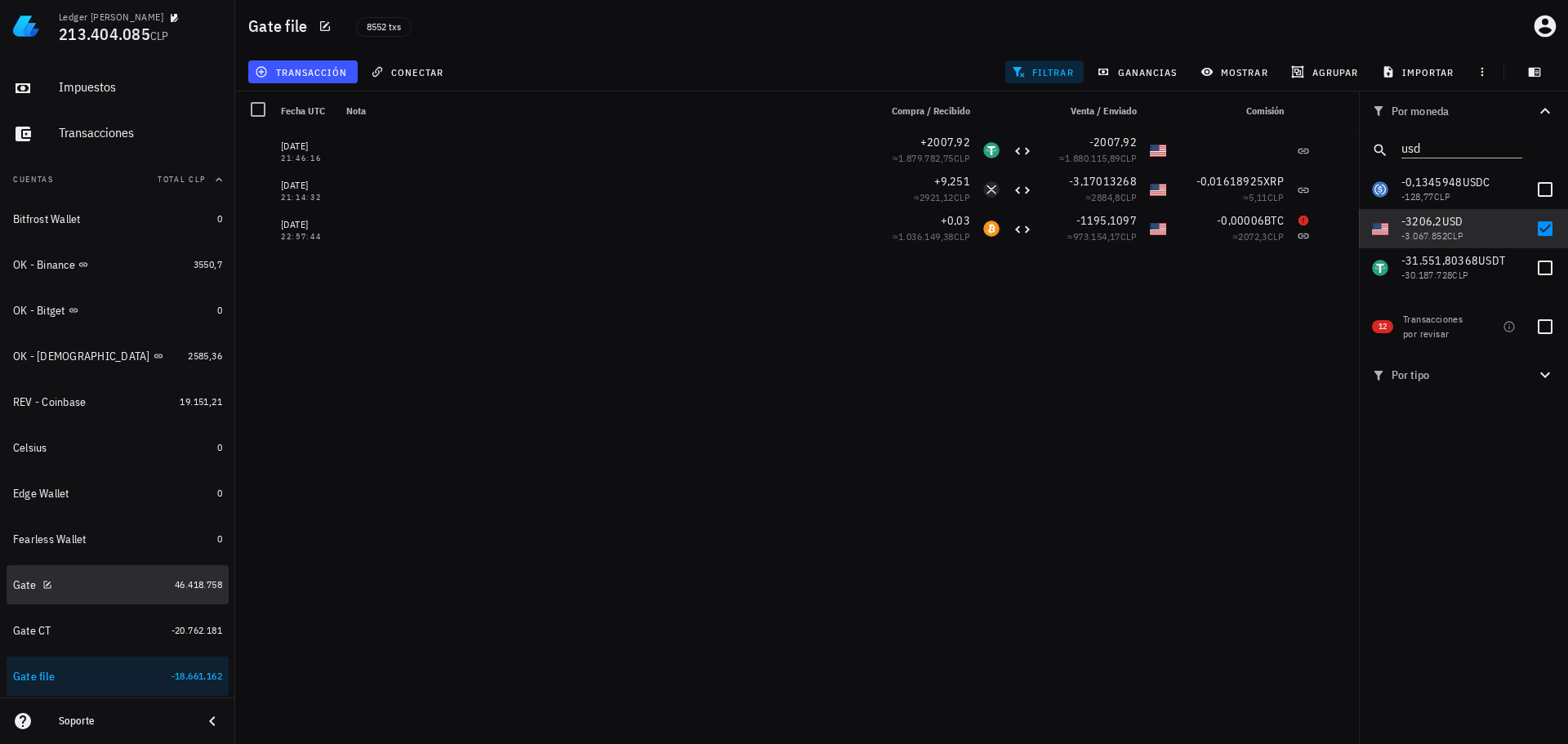
drag, startPoint x: 118, startPoint y: 572, endPoint x: 926, endPoint y: 366, distance: 833.8
click at [118, 572] on div "Gate" at bounding box center [90, 585] width 155 height 35
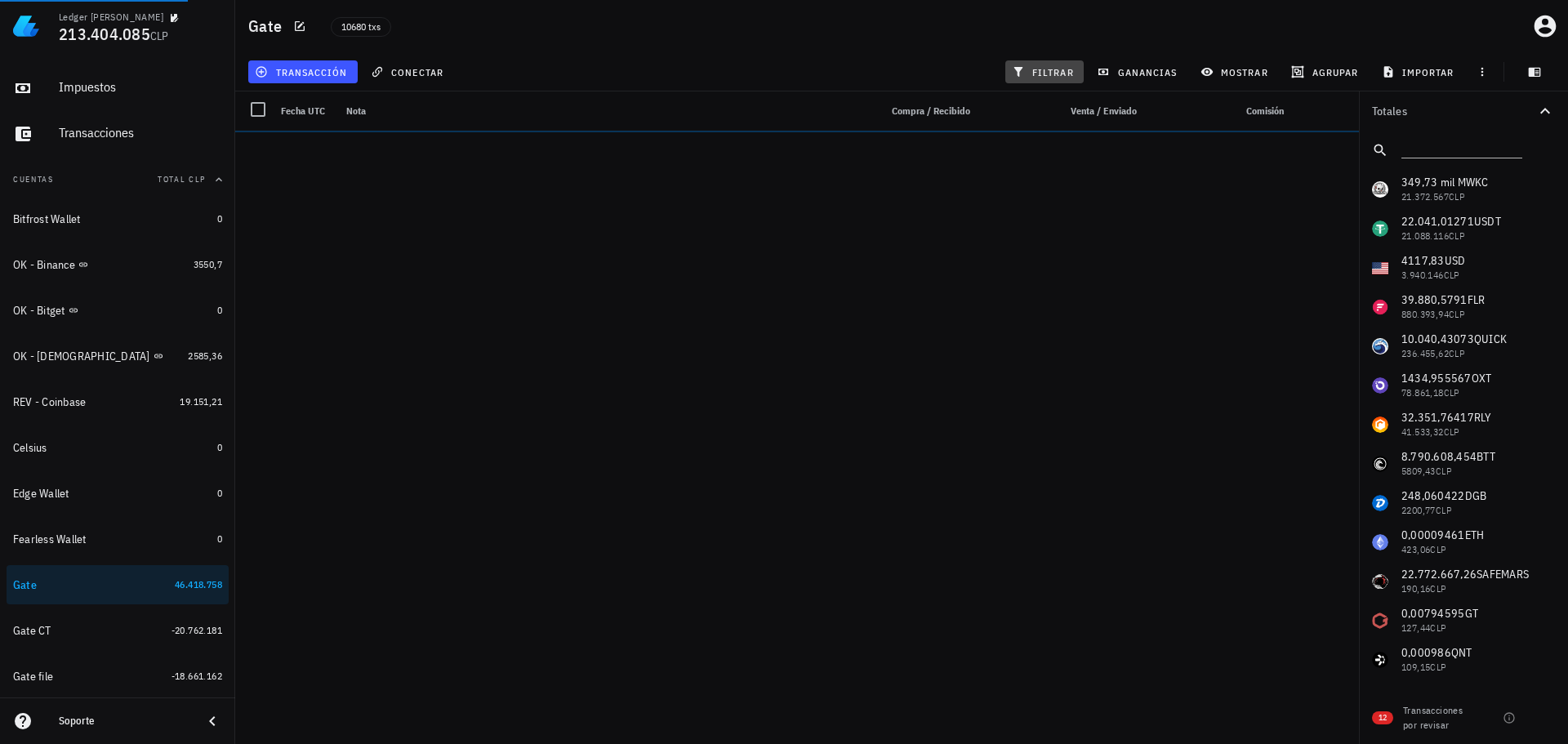
click at [1052, 61] on button "filtrar" at bounding box center [1044, 71] width 78 height 23
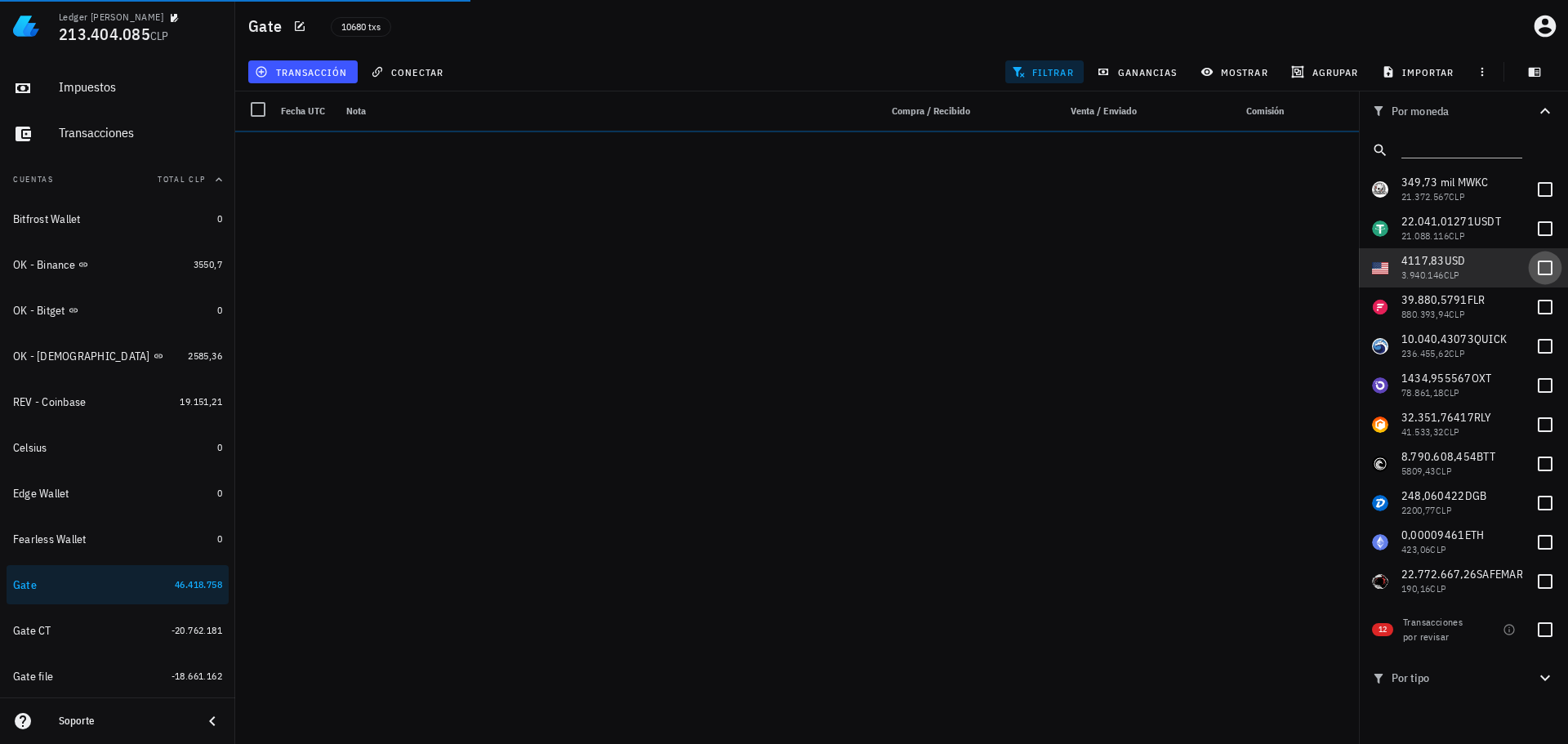
click at [1536, 271] on div at bounding box center [1545, 268] width 28 height 28
checkbox input "true"
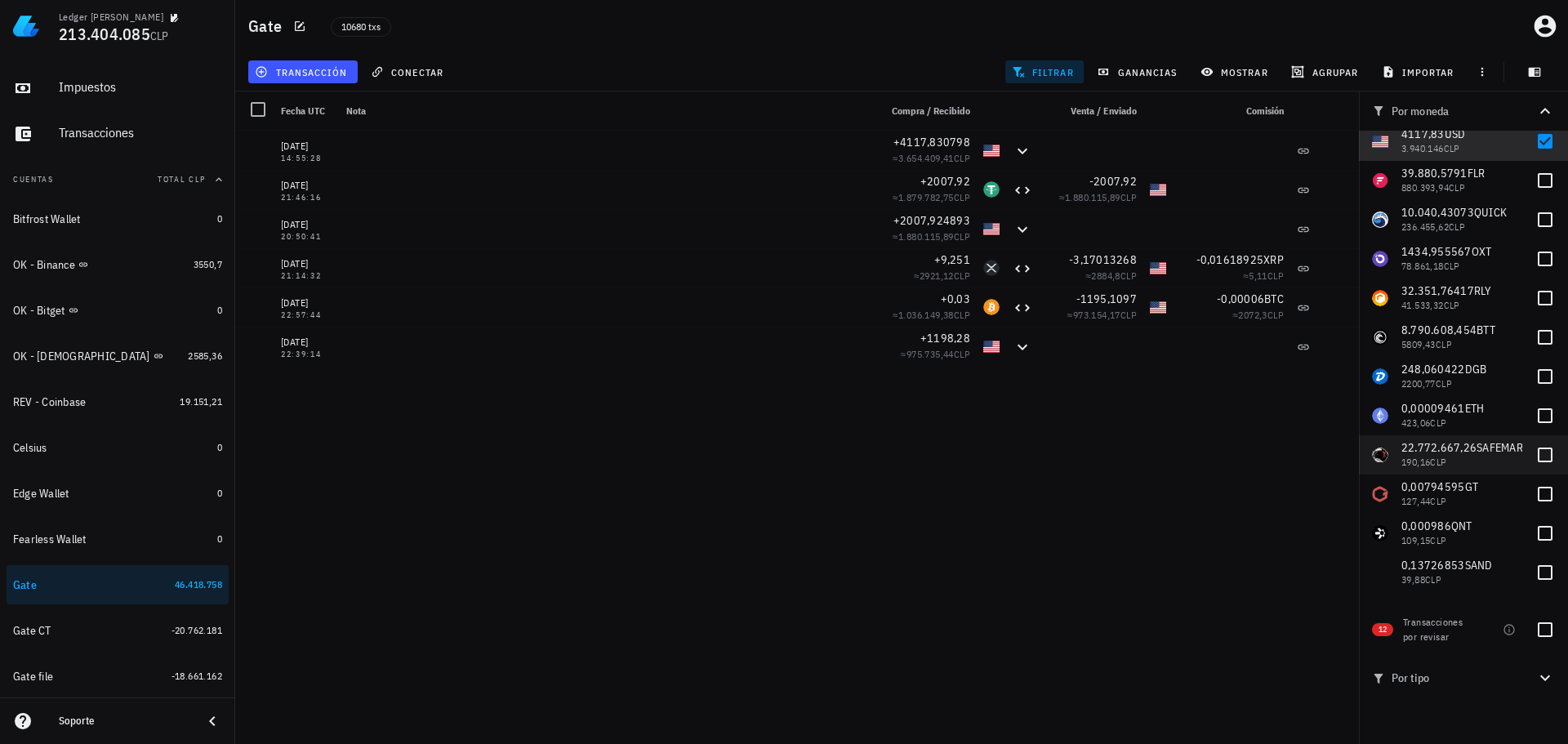
scroll to position [163, 0]
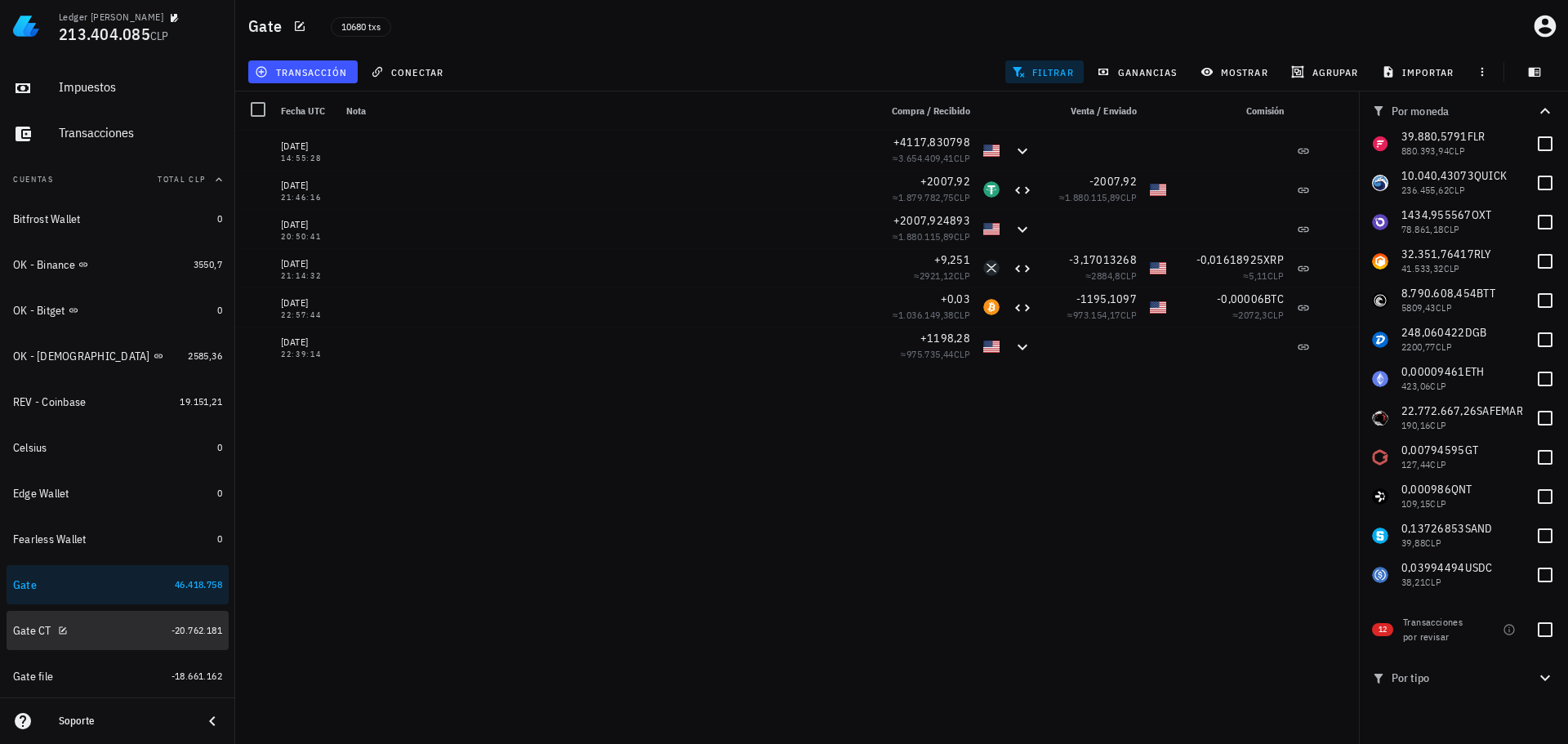
click at [112, 628] on div "Gate CT" at bounding box center [88, 631] width 152 height 15
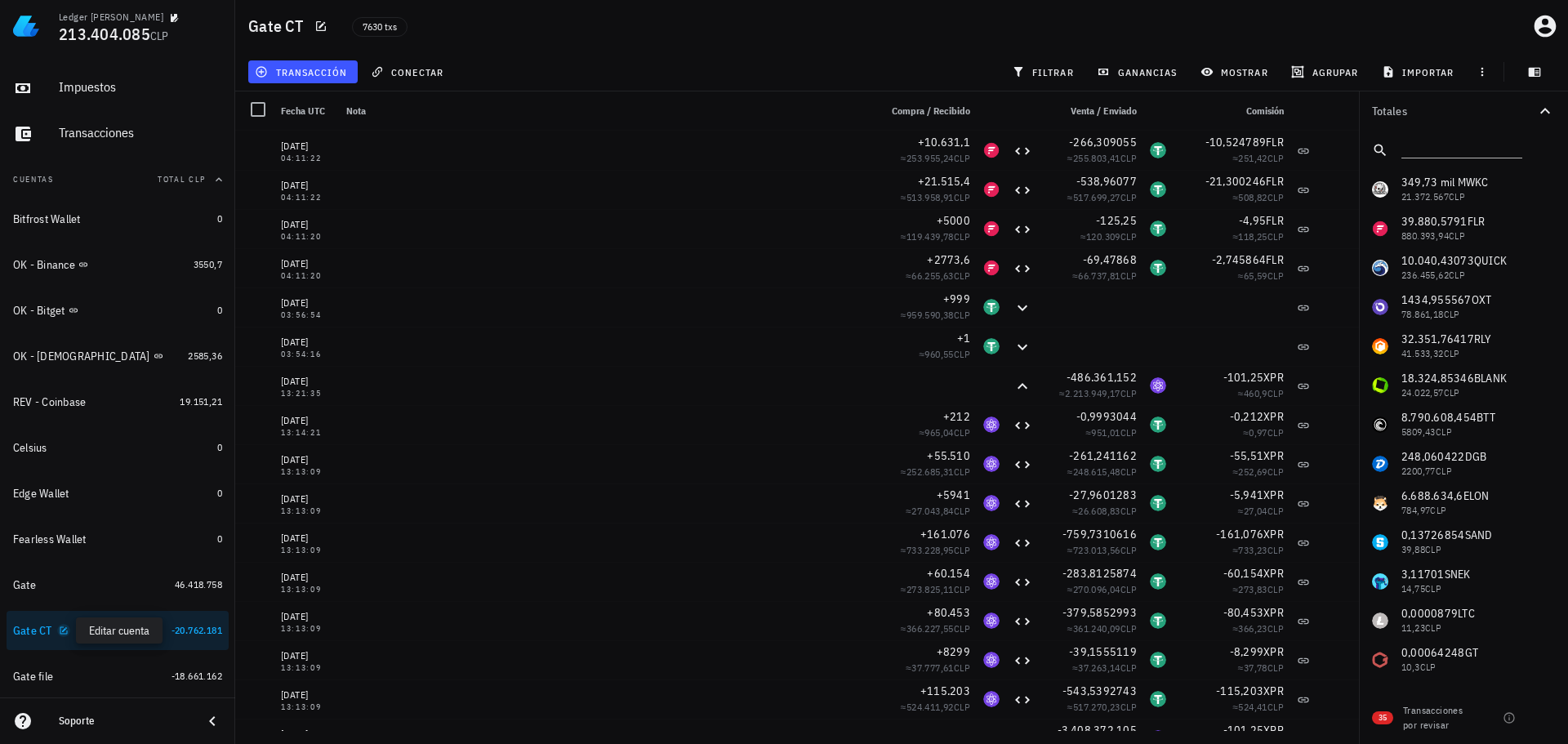
click at [65, 633] on icon "button" at bounding box center [64, 631] width 10 height 10
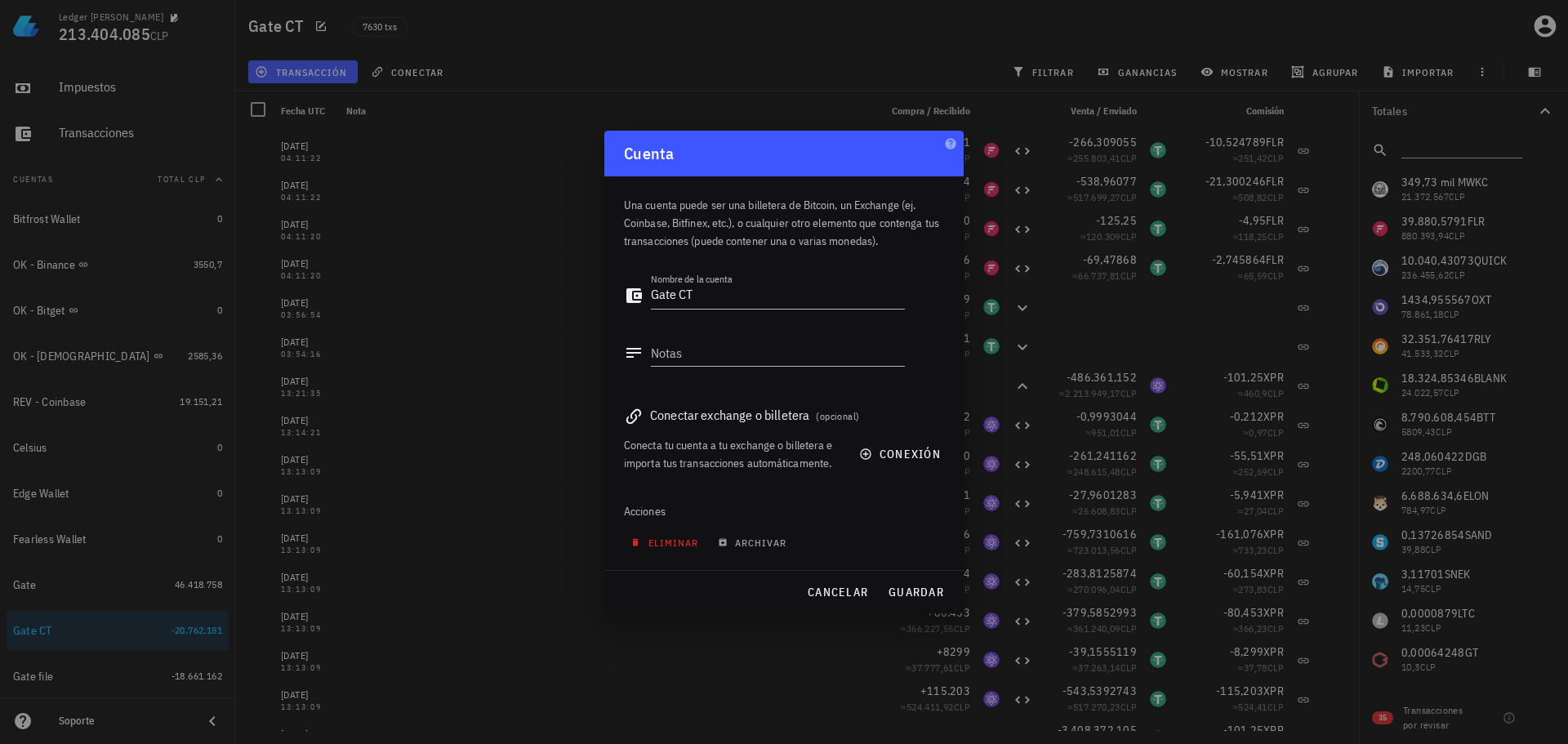
click at [673, 549] on button "eliminar" at bounding box center [667, 542] width 85 height 23
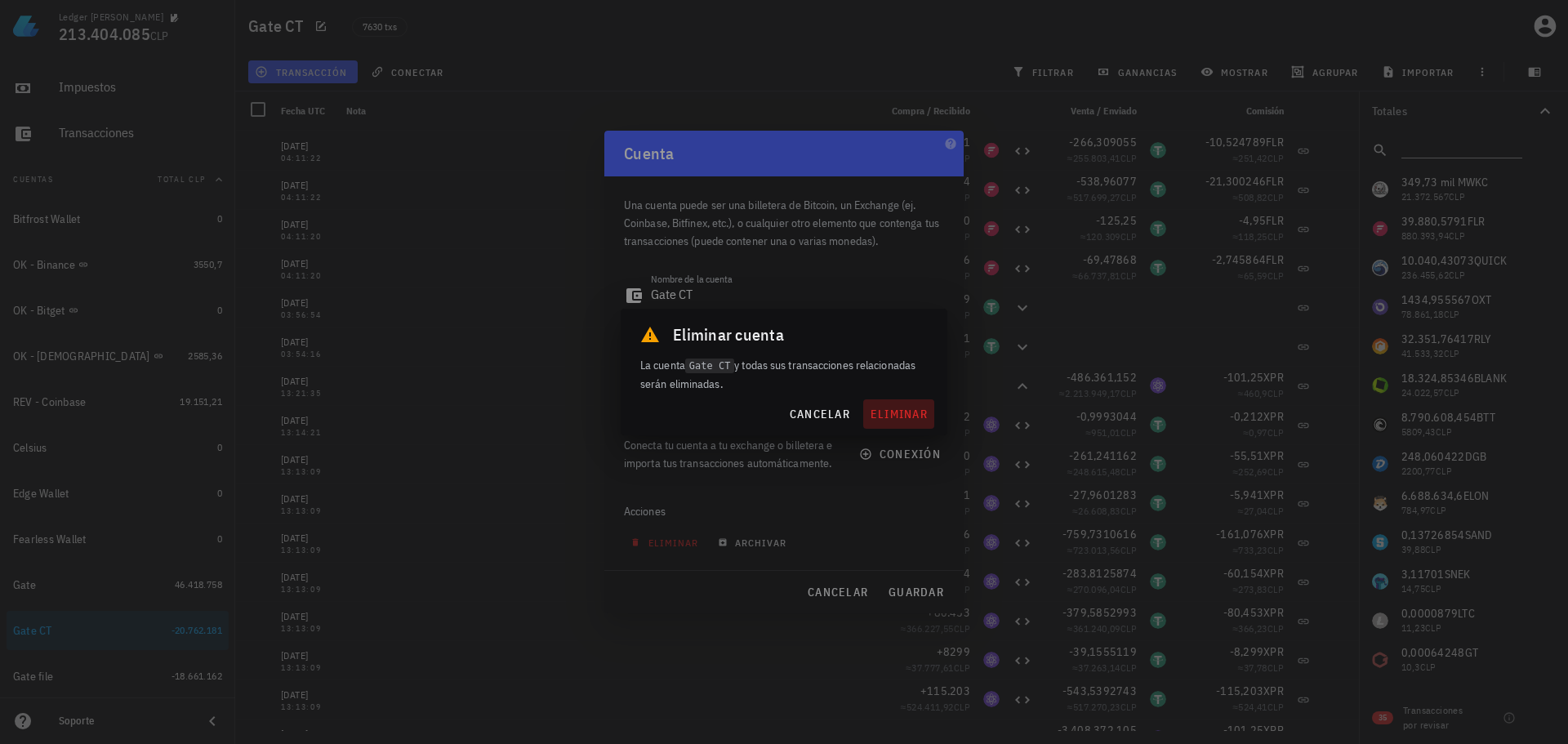
click at [918, 406] on span "eliminar" at bounding box center [899, 413] width 58 height 14
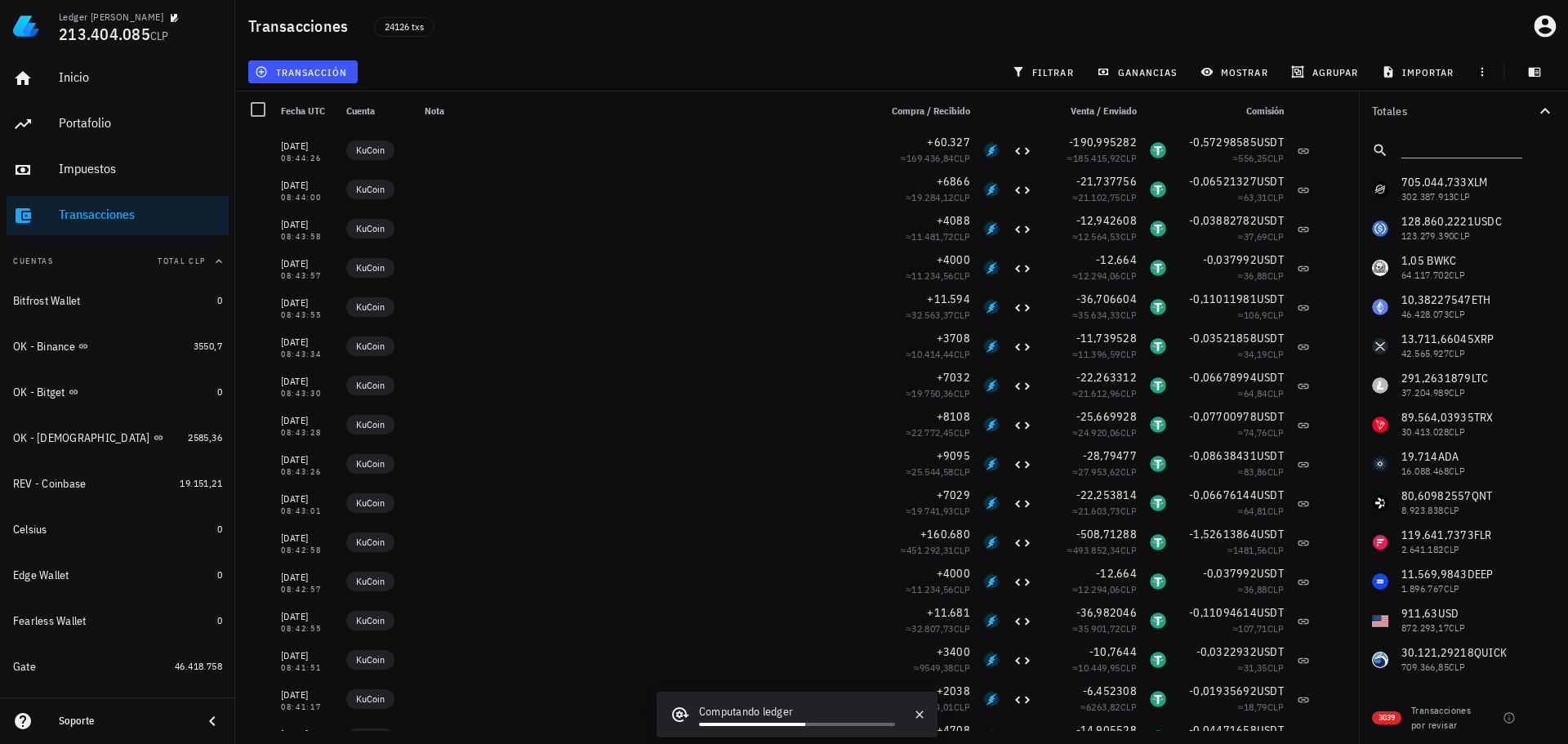
scroll to position [82, 0]
